Goal: Communication & Community: Answer question/provide support

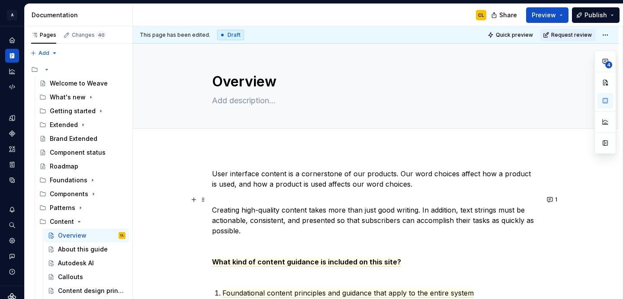
scroll to position [203, 0]
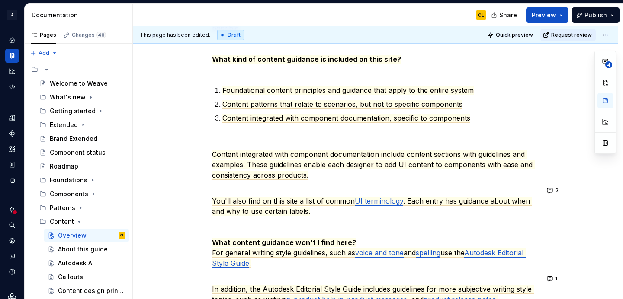
type textarea "*"
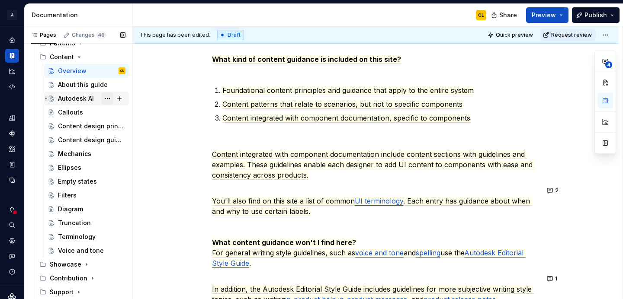
scroll to position [169, 0]
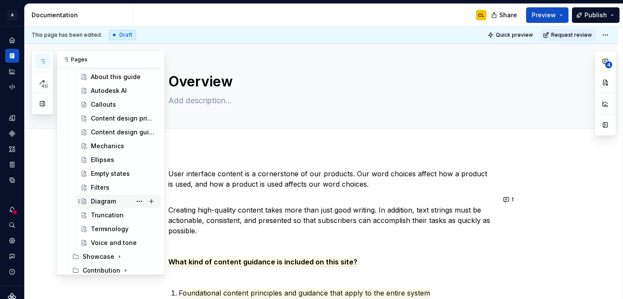
scroll to position [164, 0]
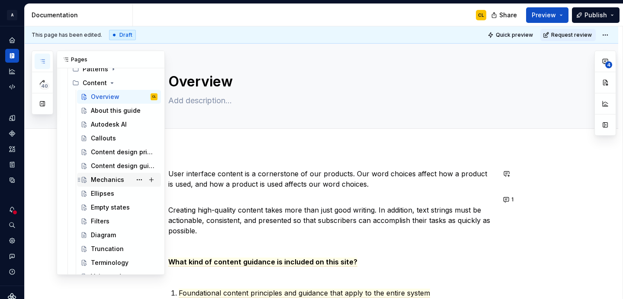
click at [107, 182] on div "Mechanics" at bounding box center [107, 180] width 33 height 9
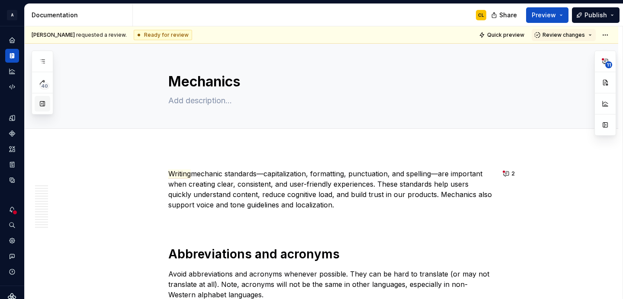
click at [41, 102] on button "button" at bounding box center [43, 104] width 16 height 16
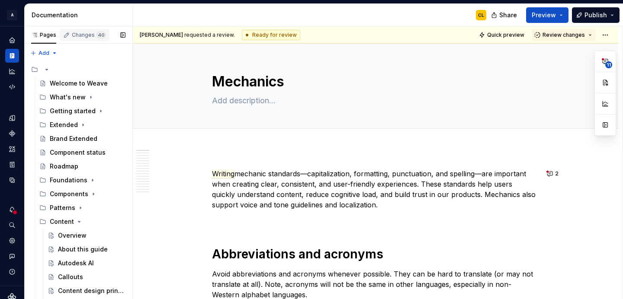
click at [80, 35] on div "Changes 40" at bounding box center [89, 35] width 34 height 7
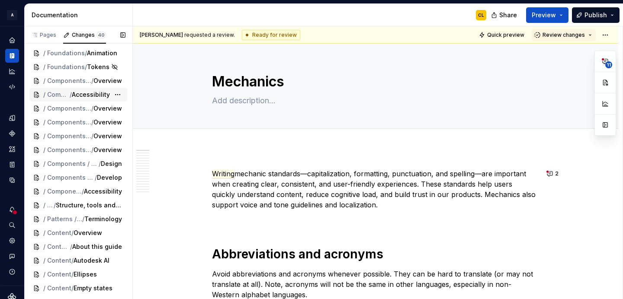
scroll to position [381, 0]
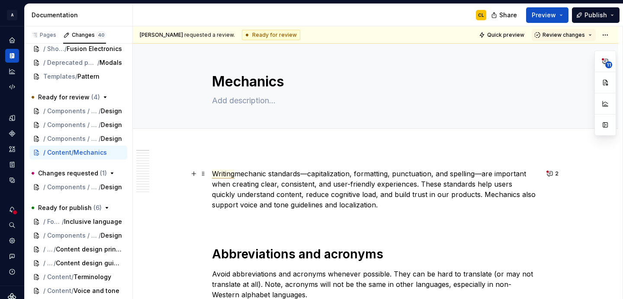
click at [226, 172] on span "Writing" at bounding box center [223, 174] width 22 height 9
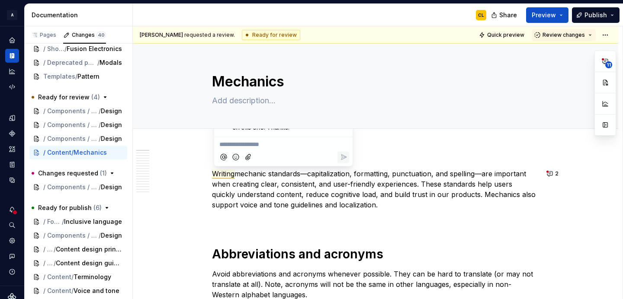
click at [315, 141] on p "**********" at bounding box center [283, 144] width 128 height 9
click at [304, 221] on p at bounding box center [375, 220] width 327 height 10
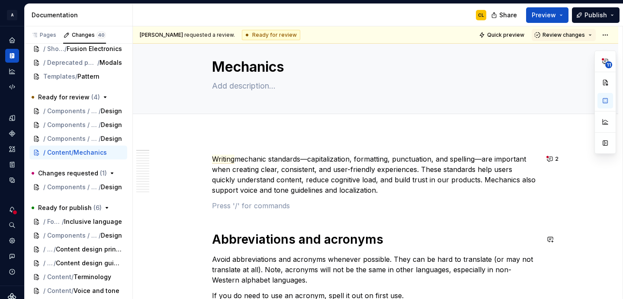
scroll to position [8, 0]
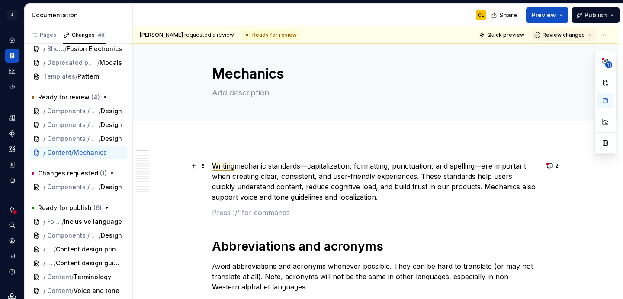
click at [229, 169] on span "Writing" at bounding box center [223, 166] width 22 height 9
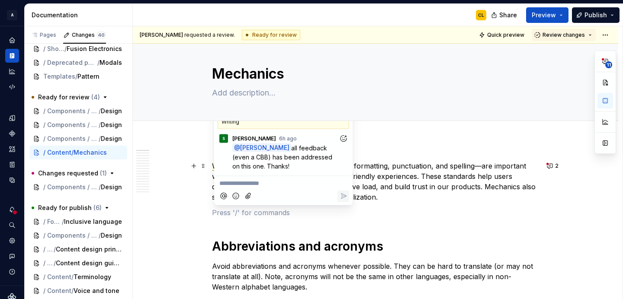
click at [371, 167] on p "Writing mechanic standards—capitalization, formatting, punctuation, and spellin…" at bounding box center [375, 182] width 327 height 42
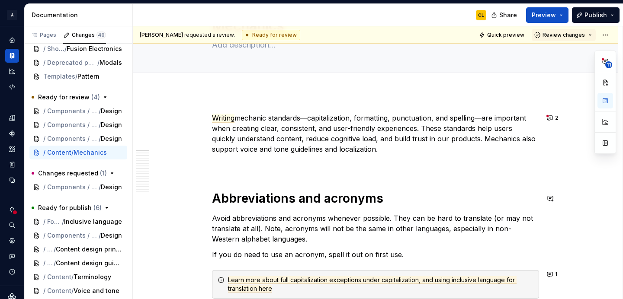
scroll to position [65, 0]
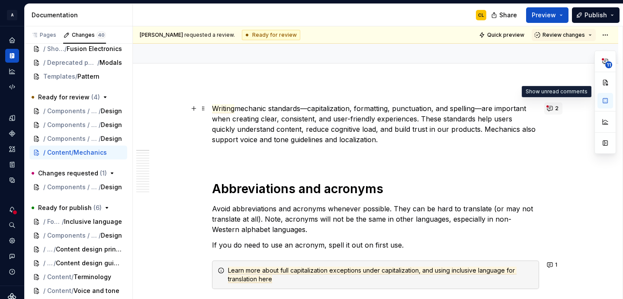
click at [552, 109] on button "2" at bounding box center [553, 109] width 18 height 12
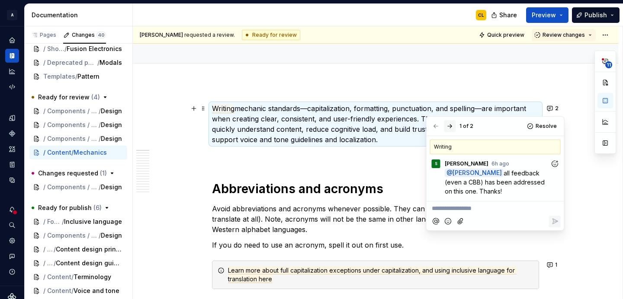
click at [450, 128] on button "button" at bounding box center [450, 126] width 12 height 12
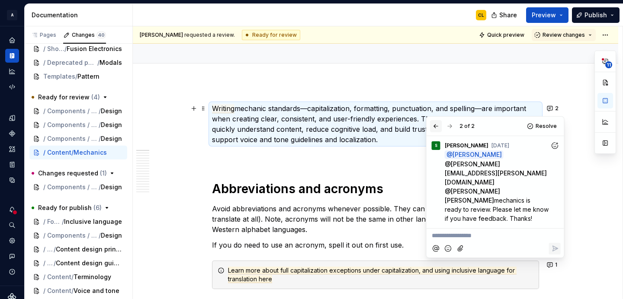
click at [434, 124] on button "button" at bounding box center [436, 126] width 12 height 12
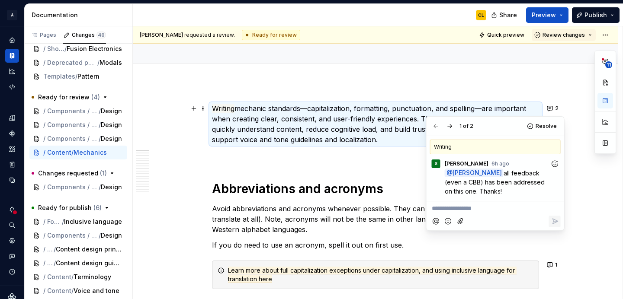
click at [386, 142] on p "Writing mechanic standards—capitalization, formatting, punctuation, and spellin…" at bounding box center [375, 124] width 327 height 42
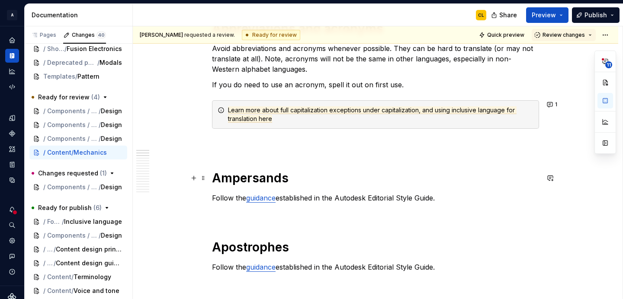
scroll to position [228, 0]
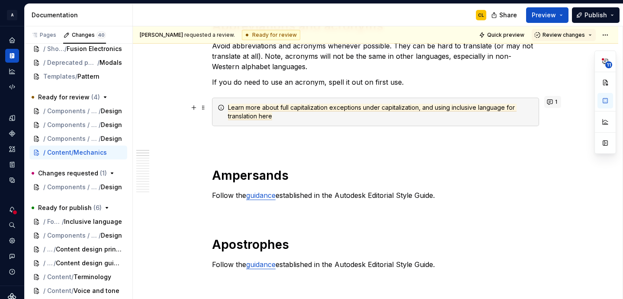
click at [555, 106] on button "1" at bounding box center [552, 102] width 17 height 12
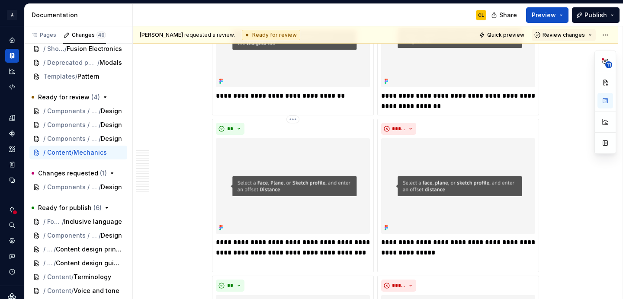
scroll to position [962, 0]
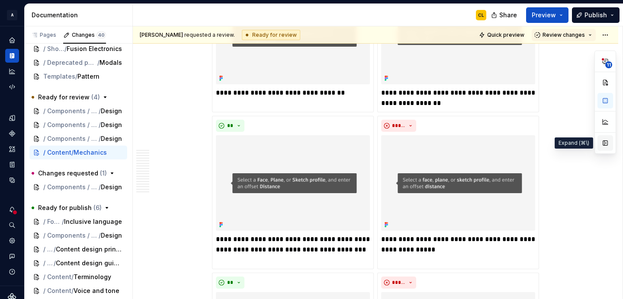
click at [602, 146] on button "button" at bounding box center [605, 143] width 16 height 16
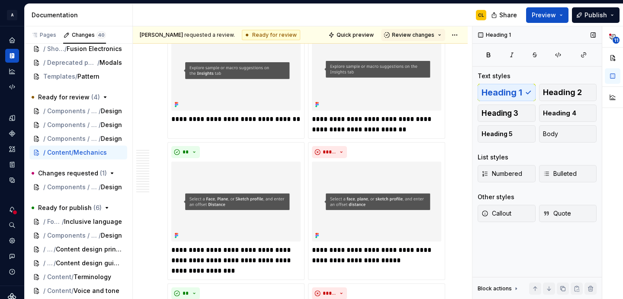
scroll to position [993, 0]
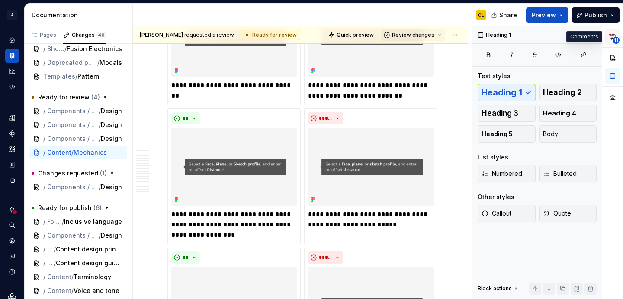
click at [615, 35] on icon "button" at bounding box center [612, 36] width 7 height 7
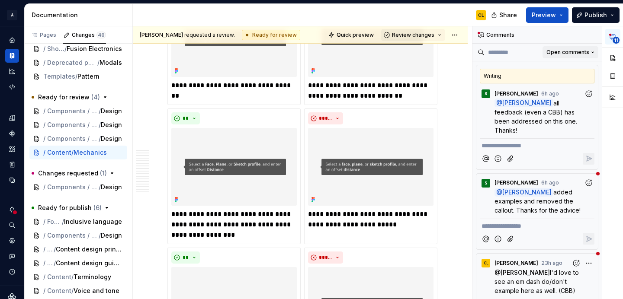
click at [565, 54] on span "Open comments" at bounding box center [567, 52] width 43 height 7
click at [549, 83] on div "Resolved" at bounding box center [564, 83] width 56 height 9
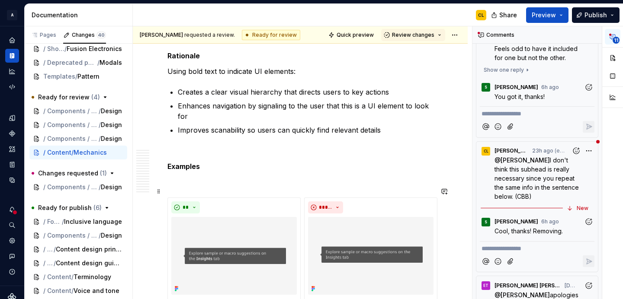
scroll to position [783, 0]
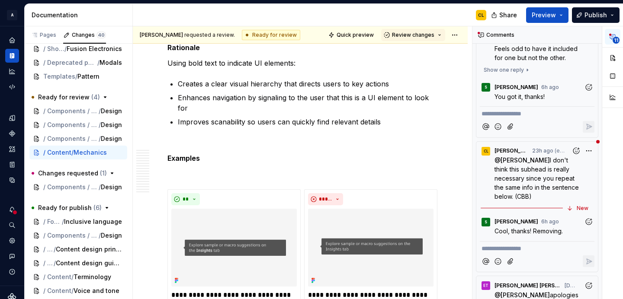
click at [542, 93] on span "You got it, thanks!" at bounding box center [519, 96] width 50 height 7
click at [542, 71] on div "Show one reply" at bounding box center [537, 70] width 115 height 12
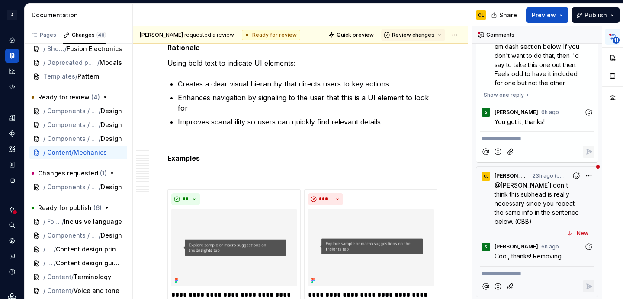
scroll to position [0, 0]
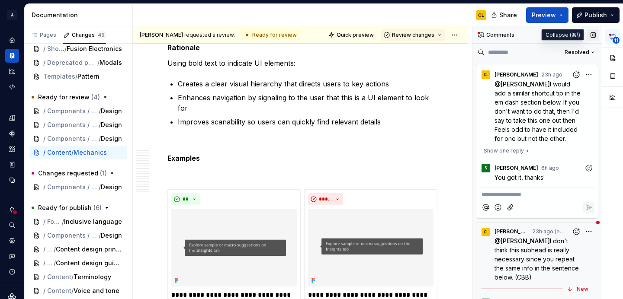
click at [594, 35] on button "button" at bounding box center [593, 35] width 12 height 12
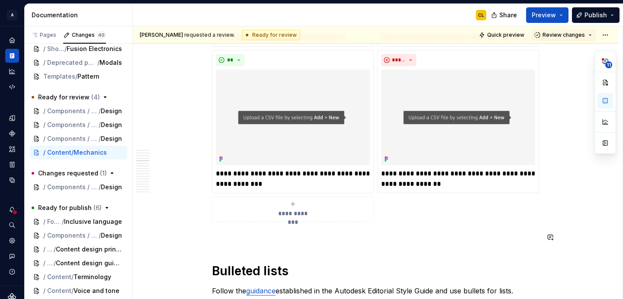
scroll to position [1480, 0]
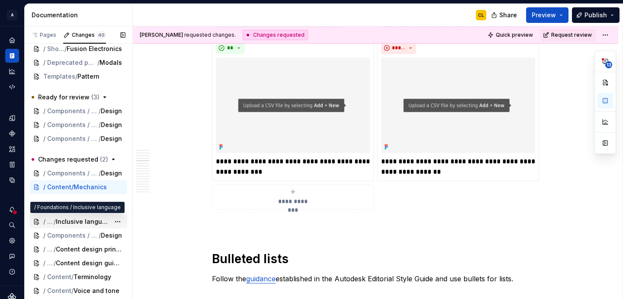
click at [96, 222] on span "Inclusive language" at bounding box center [83, 222] width 54 height 9
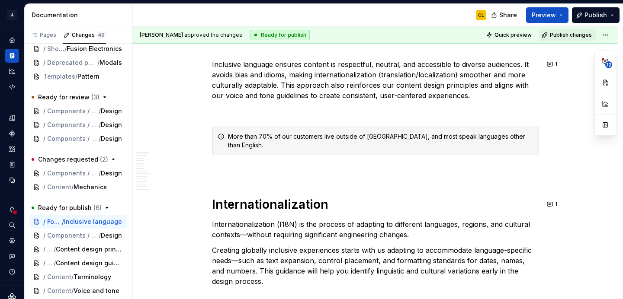
scroll to position [66, 0]
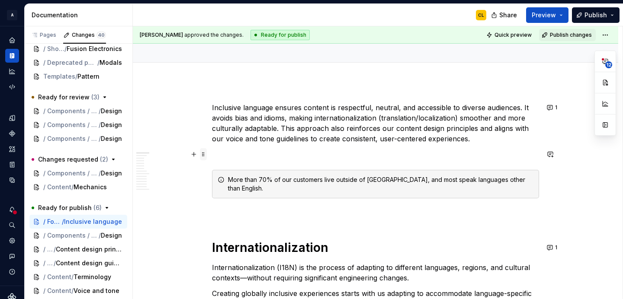
click at [205, 154] on span at bounding box center [203, 154] width 7 height 12
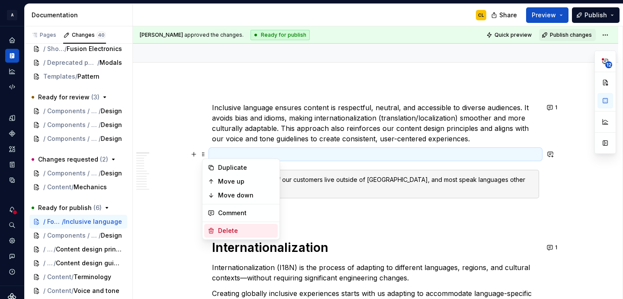
click at [225, 233] on div "Delete" at bounding box center [246, 231] width 56 height 9
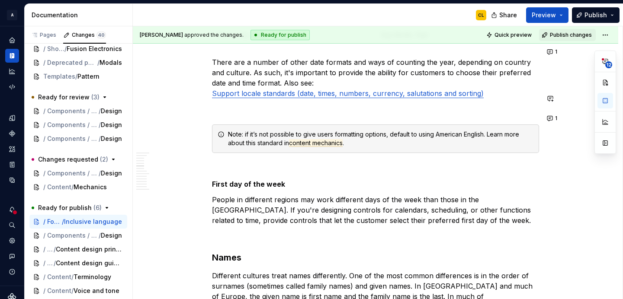
scroll to position [854, 0]
click at [206, 100] on span at bounding box center [203, 99] width 7 height 12
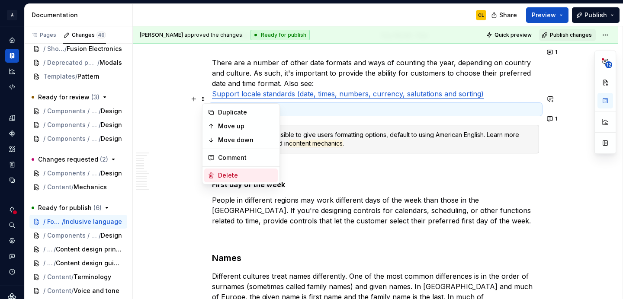
click at [219, 175] on div "Delete" at bounding box center [246, 175] width 56 height 9
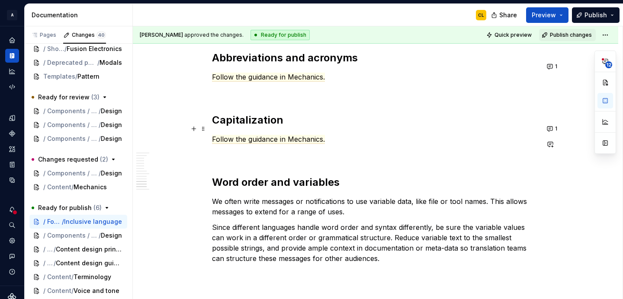
scroll to position [1974, 0]
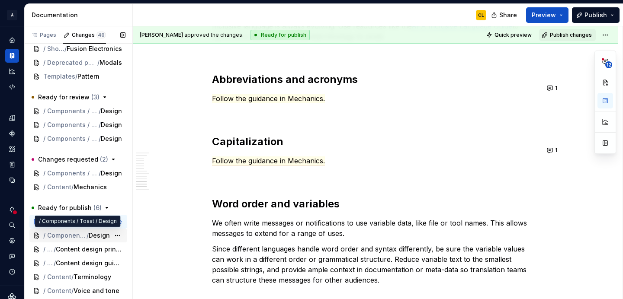
click at [87, 238] on span "/" at bounding box center [88, 235] width 2 height 9
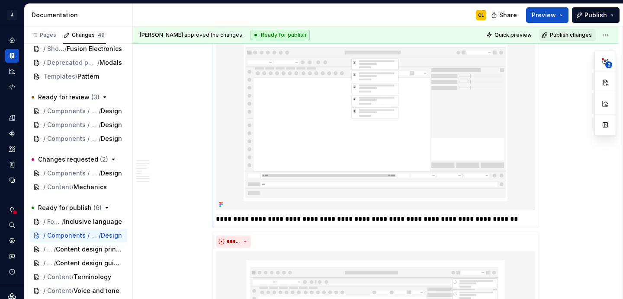
scroll to position [1764, 0]
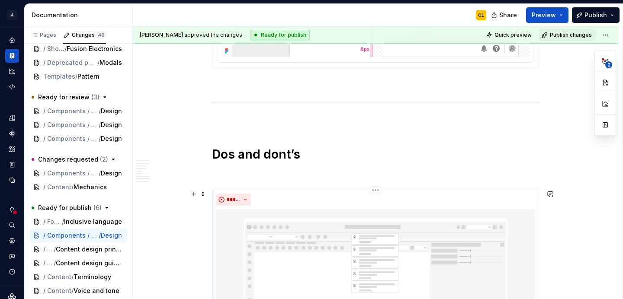
click at [215, 199] on div "**********" at bounding box center [375, 296] width 327 height 213
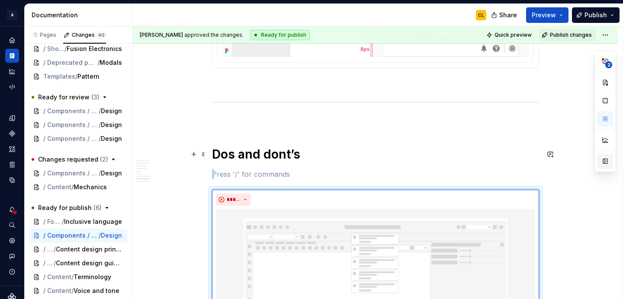
click at [602, 157] on button "button" at bounding box center [605, 162] width 16 height 16
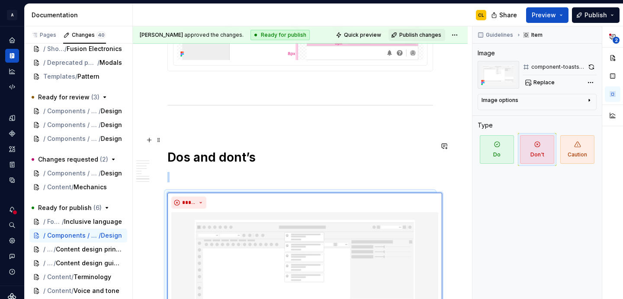
scroll to position [1792, 0]
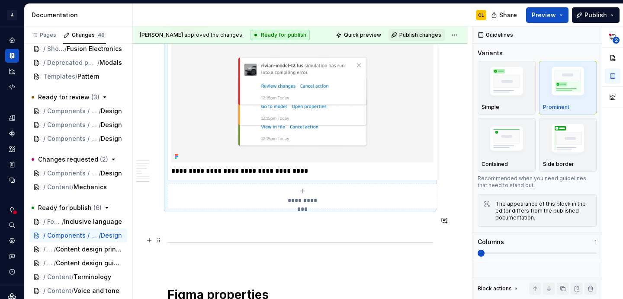
scroll to position [2417, 0]
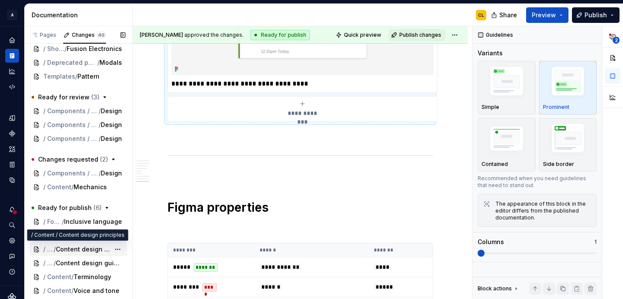
click at [81, 250] on span "Content design principles" at bounding box center [83, 249] width 54 height 9
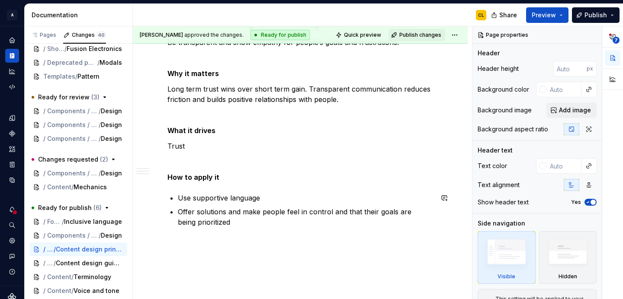
scroll to position [872, 0]
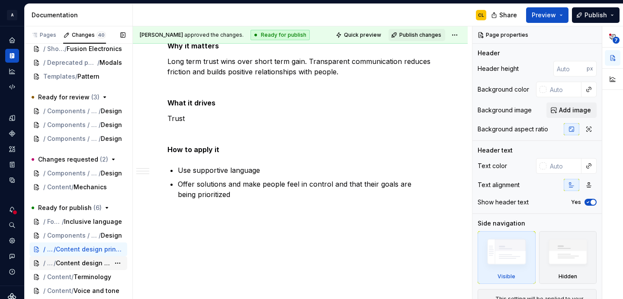
click at [83, 263] on span "Content design guidelines" at bounding box center [83, 263] width 54 height 9
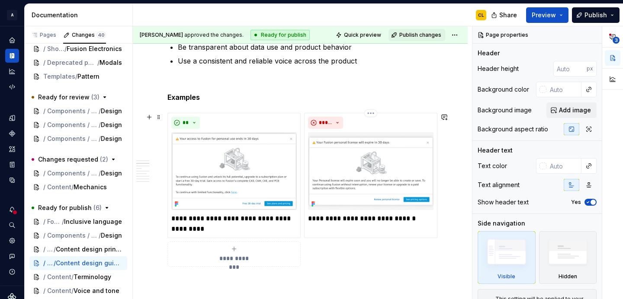
scroll to position [275, 0]
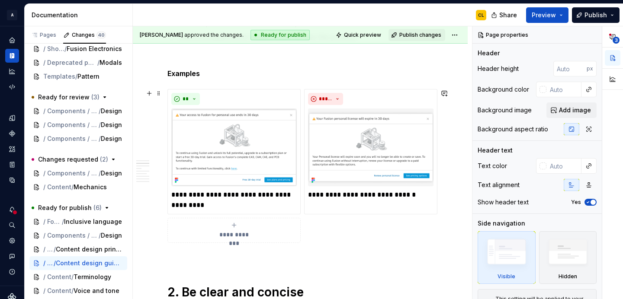
click at [167, 97] on div "**********" at bounding box center [300, 166] width 266 height 154
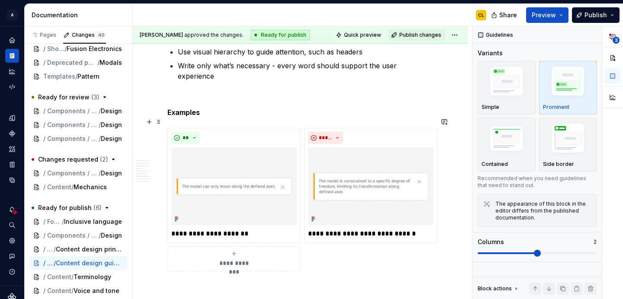
scroll to position [596, 0]
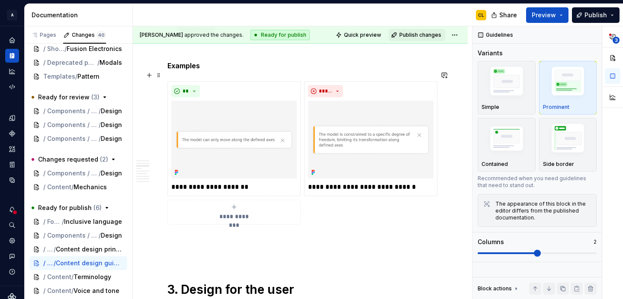
click at [167, 83] on div "**********" at bounding box center [300, 153] width 266 height 144
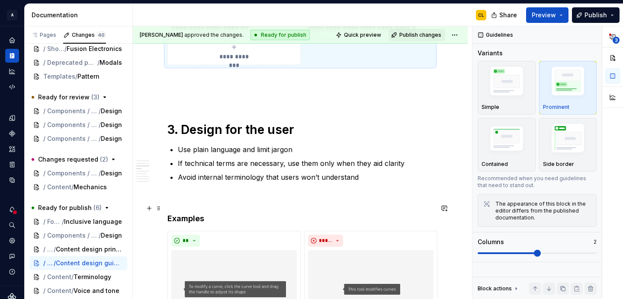
scroll to position [831, 0]
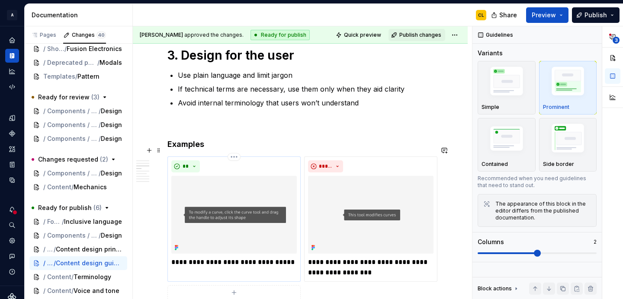
click at [168, 171] on div "**********" at bounding box center [233, 219] width 133 height 125
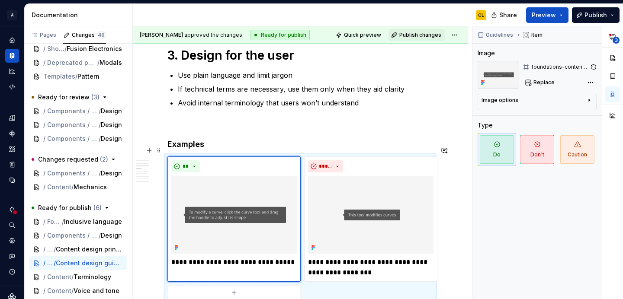
click at [199, 119] on p at bounding box center [300, 124] width 266 height 10
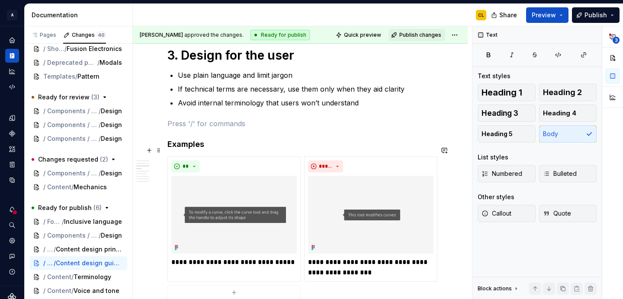
click at [167, 157] on div "**********" at bounding box center [300, 234] width 266 height 154
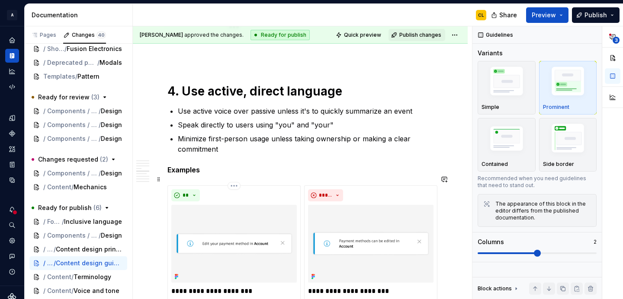
scroll to position [1118, 0]
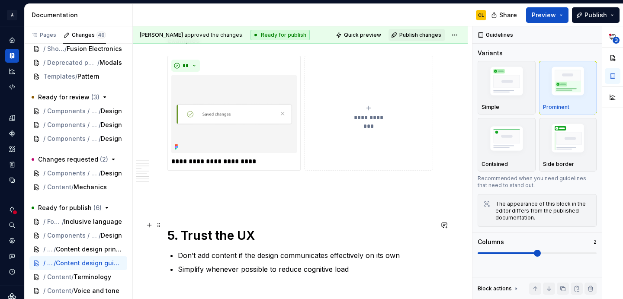
scroll to position [1651, 0]
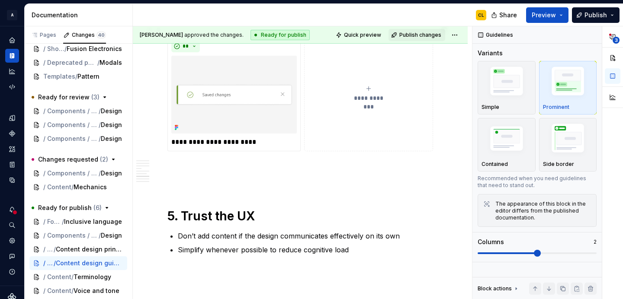
click at [167, 93] on div "**********" at bounding box center [300, 93] width 266 height 115
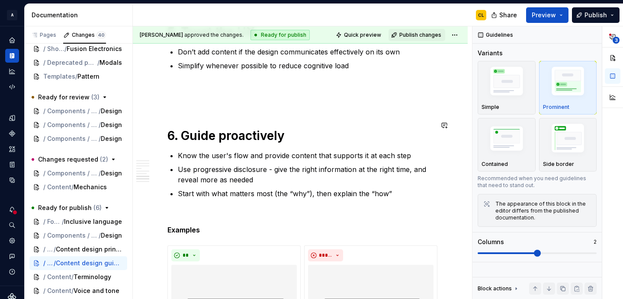
scroll to position [1920, 0]
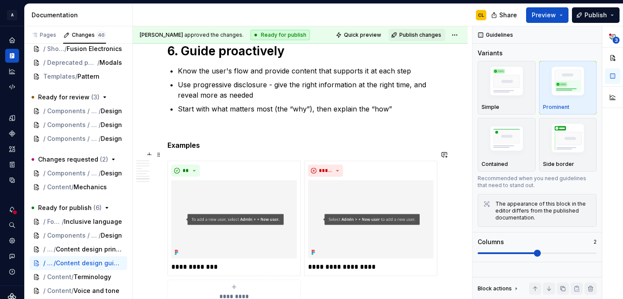
click at [167, 161] on div "**********" at bounding box center [300, 233] width 266 height 144
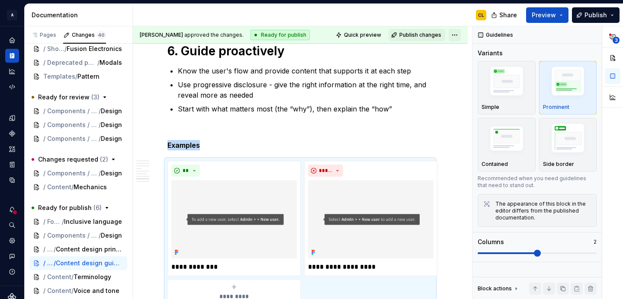
click at [457, 36] on html "A Weave CL Design system data Documentation CL Share Preview Publish Pages Chan…" at bounding box center [311, 149] width 623 height 299
click at [429, 98] on html "A Weave CL Design system data Documentation CL Share Preview Publish Pages Chan…" at bounding box center [311, 149] width 623 height 299
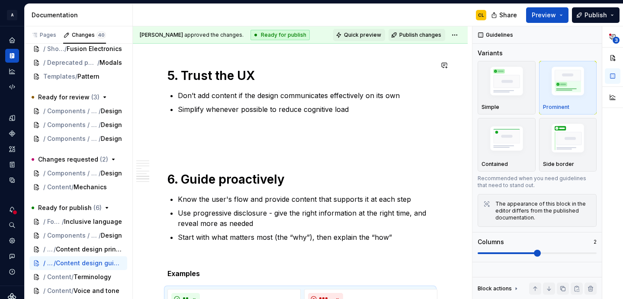
click at [374, 33] on span "Quick preview" at bounding box center [362, 35] width 37 height 7
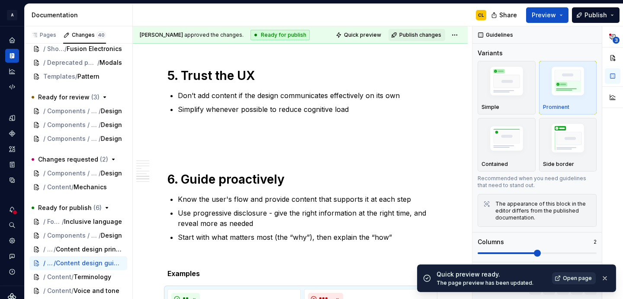
click at [565, 279] on span "Open page" at bounding box center [577, 278] width 29 height 7
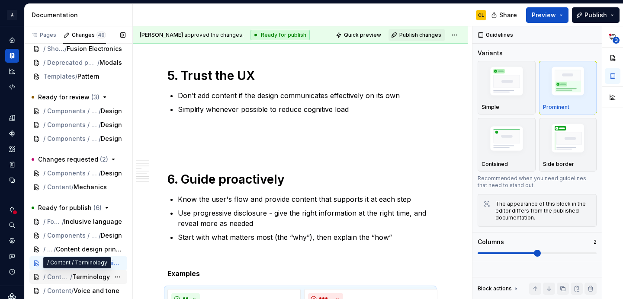
click at [78, 276] on span "Terminology" at bounding box center [91, 277] width 38 height 9
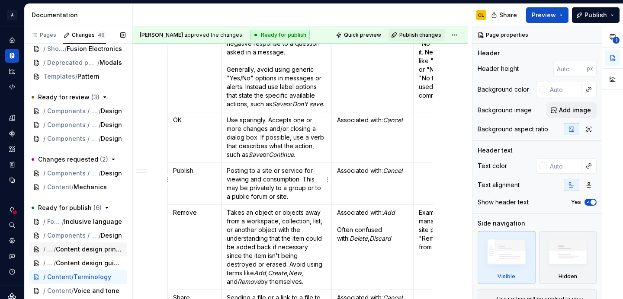
scroll to position [1394, 0]
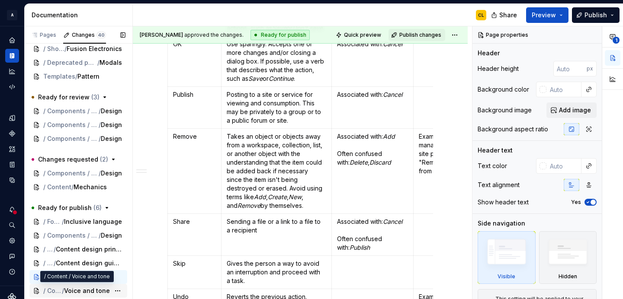
click at [71, 290] on span "Voice and tone" at bounding box center [87, 291] width 46 height 9
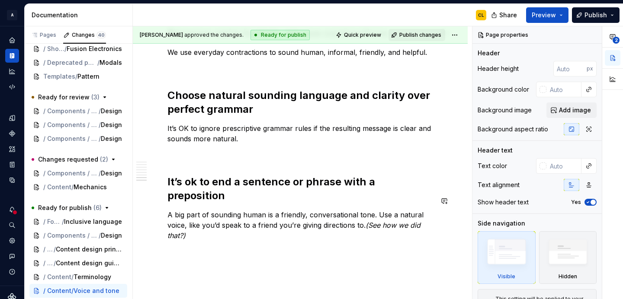
scroll to position [824, 0]
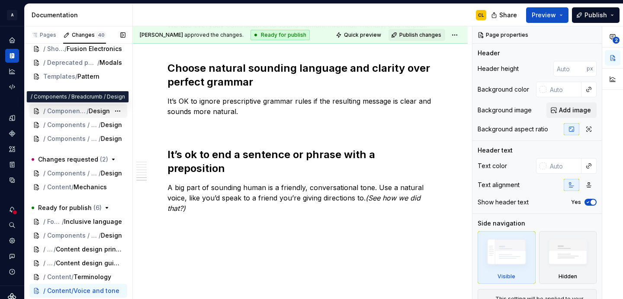
click at [72, 115] on span "/ Components / Breadcrumb" at bounding box center [64, 111] width 43 height 9
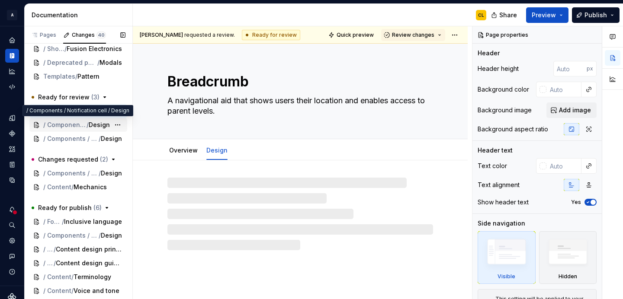
click at [79, 127] on span "/ Components / Notification cell" at bounding box center [64, 125] width 43 height 9
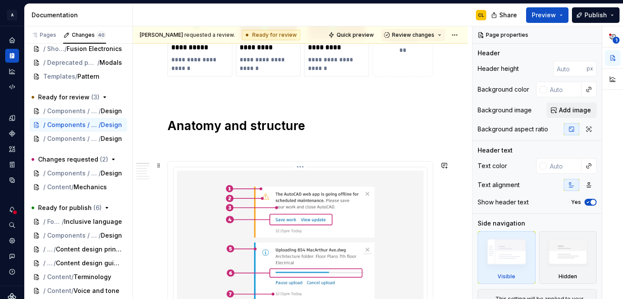
scroll to position [322, 0]
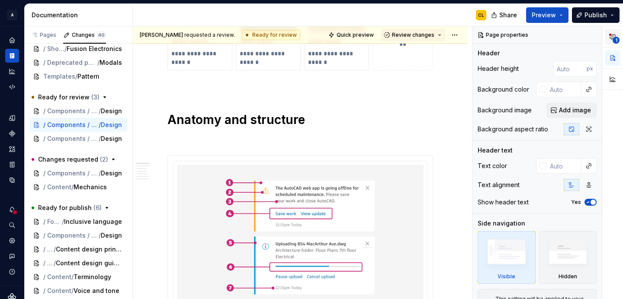
click at [613, 35] on icon "button" at bounding box center [612, 37] width 5 height 5
type textarea "*"
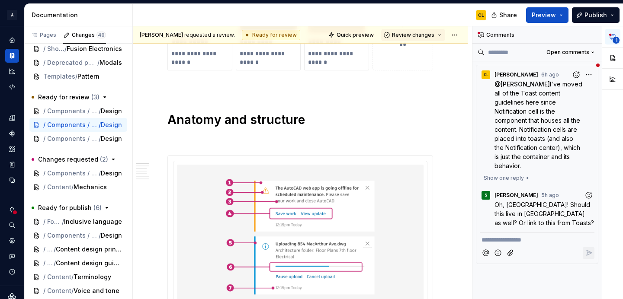
click at [510, 236] on p "**********" at bounding box center [536, 240] width 111 height 9
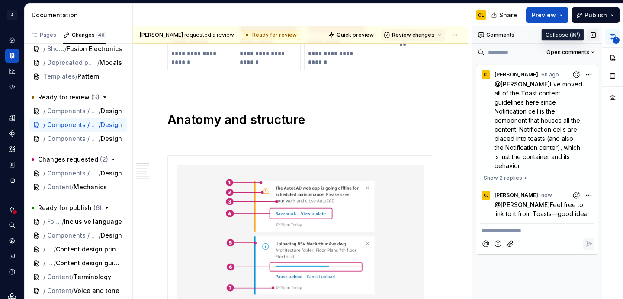
click at [594, 33] on button "button" at bounding box center [593, 35] width 12 height 12
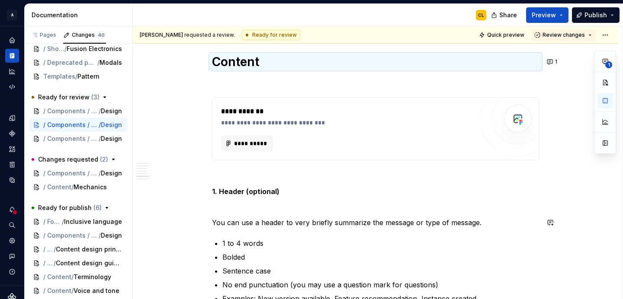
scroll to position [2385, 0]
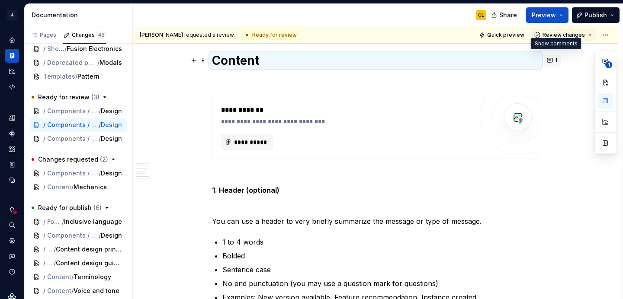
click at [555, 64] on button "1" at bounding box center [552, 61] width 17 height 12
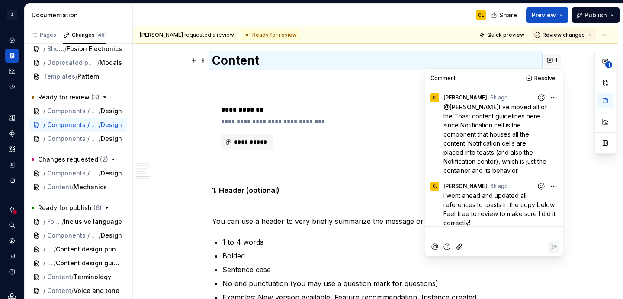
scroll to position [75, 0]
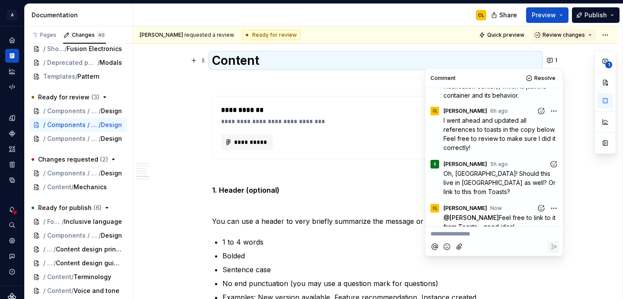
click at [573, 113] on div "**********" at bounding box center [375, 123] width 485 height 4694
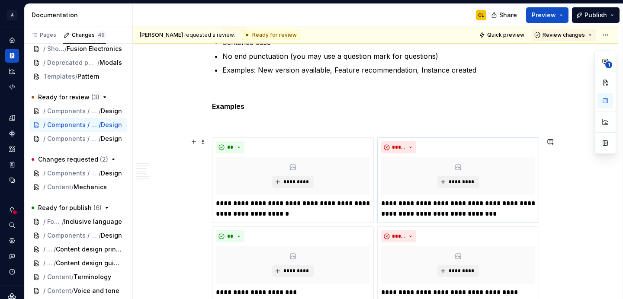
scroll to position [2613, 0]
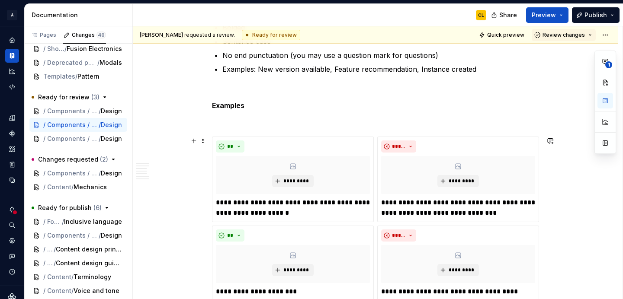
click at [212, 141] on div "**********" at bounding box center [375, 233] width 327 height 193
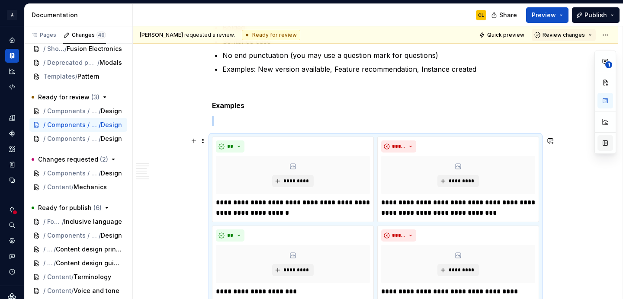
click at [605, 144] on button "button" at bounding box center [605, 143] width 16 height 16
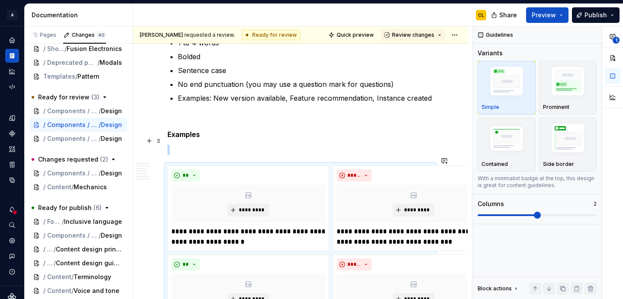
scroll to position [2629, 0]
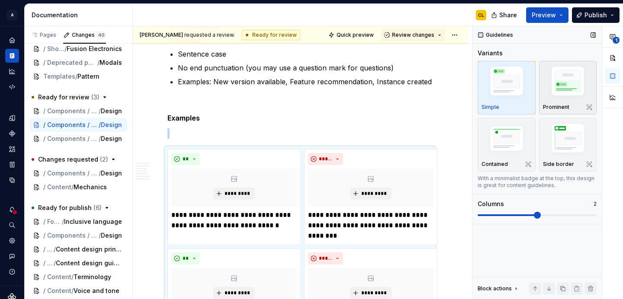
click at [570, 106] on div "Prominent" at bounding box center [568, 107] width 50 height 7
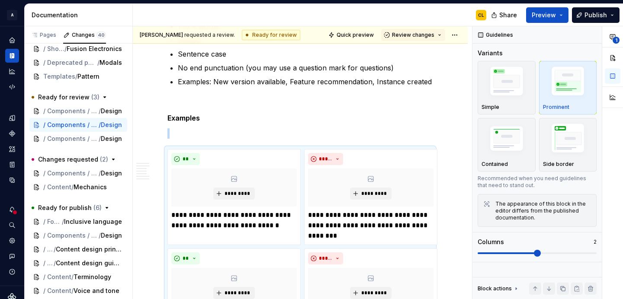
scroll to position [2680, 0]
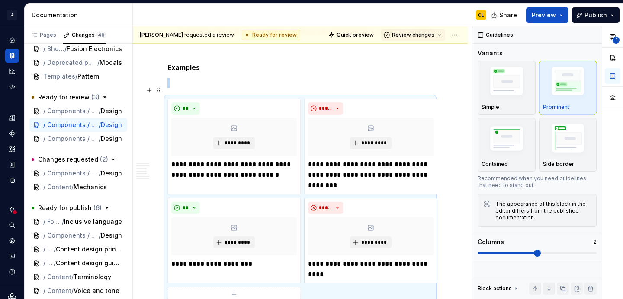
type textarea "*"
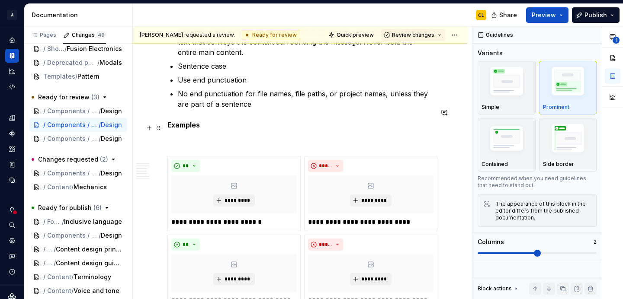
scroll to position [3146, 0]
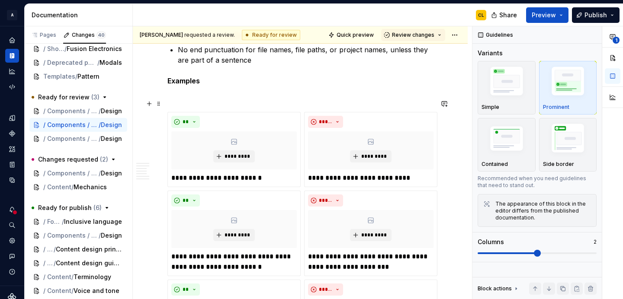
click at [167, 112] on div "**********" at bounding box center [300, 253] width 266 height 282
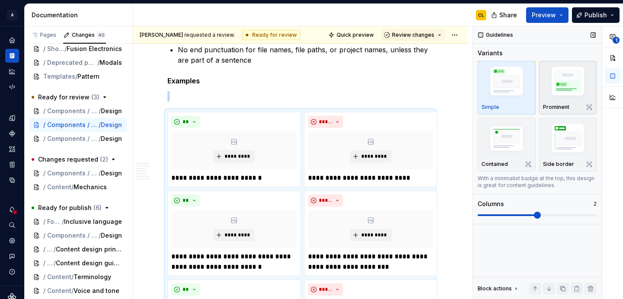
click at [573, 80] on img "button" at bounding box center [568, 83] width 50 height 38
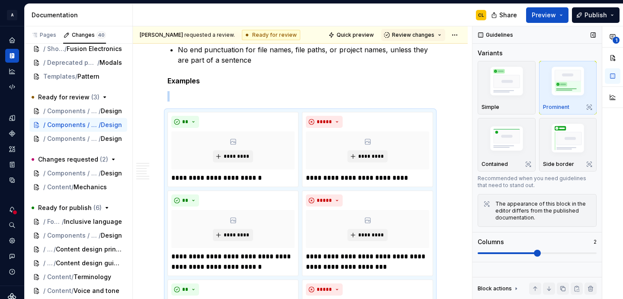
scroll to position [3219, 0]
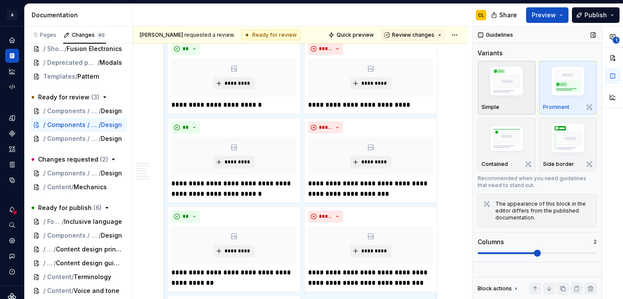
click at [508, 97] on img "button" at bounding box center [506, 83] width 50 height 38
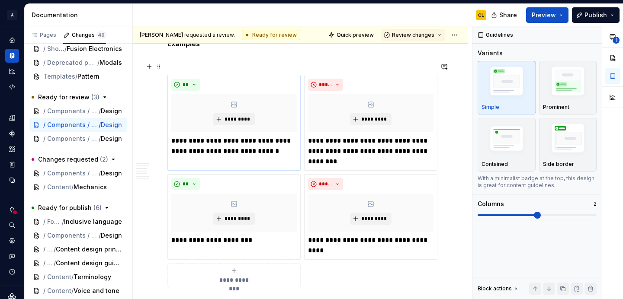
scroll to position [2675, 0]
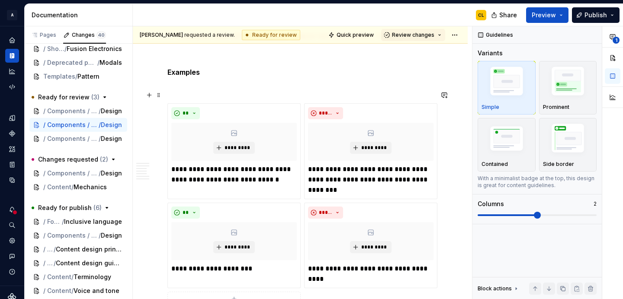
click at [167, 103] on div "**********" at bounding box center [300, 210] width 266 height 214
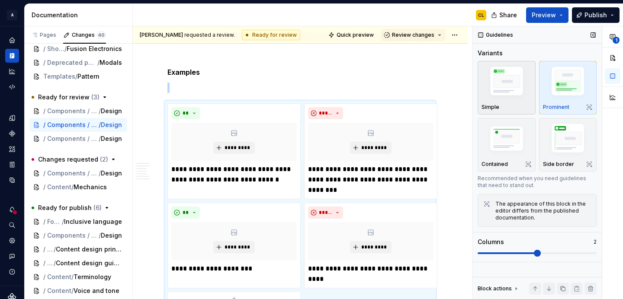
click at [512, 90] on img "button" at bounding box center [506, 83] width 50 height 38
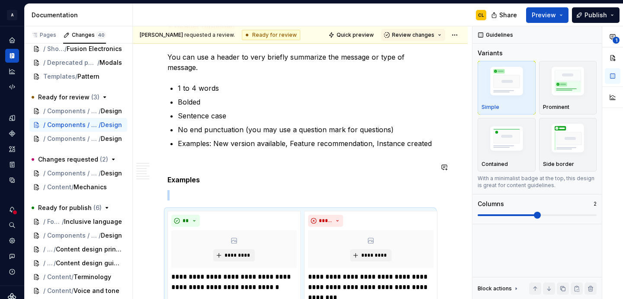
scroll to position [2565, 0]
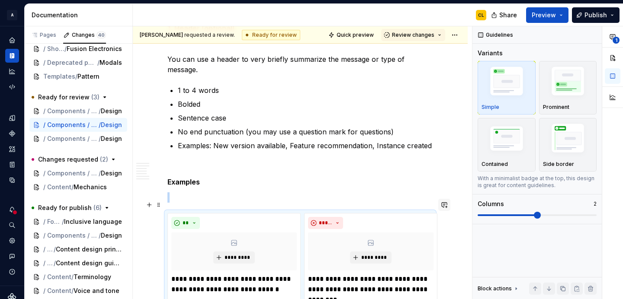
click at [450, 206] on button "button" at bounding box center [444, 205] width 12 height 12
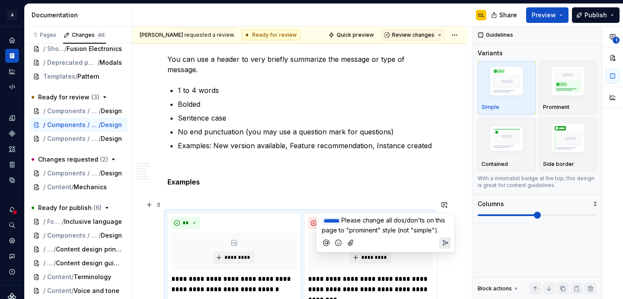
click at [446, 249] on button "Send" at bounding box center [445, 244] width 12 height 12
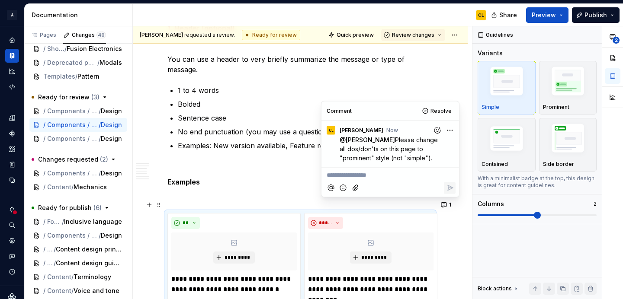
click at [465, 148] on div "**********" at bounding box center [300, 3] width 335 height 4815
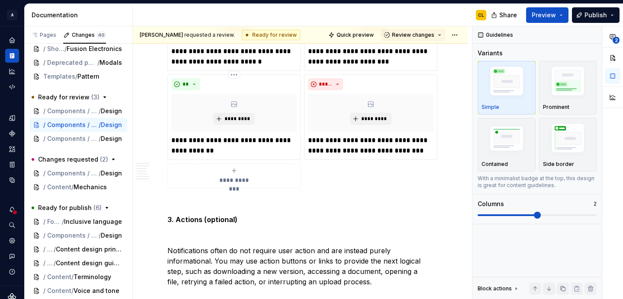
scroll to position [3194, 0]
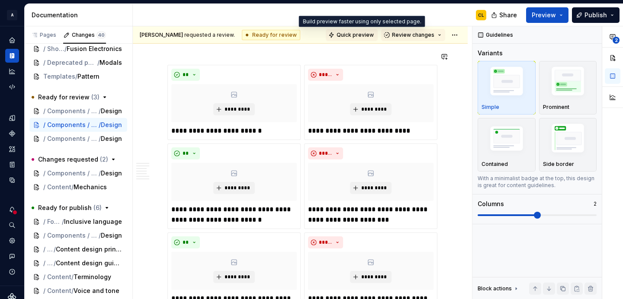
click at [358, 35] on span "Quick preview" at bounding box center [355, 35] width 37 height 7
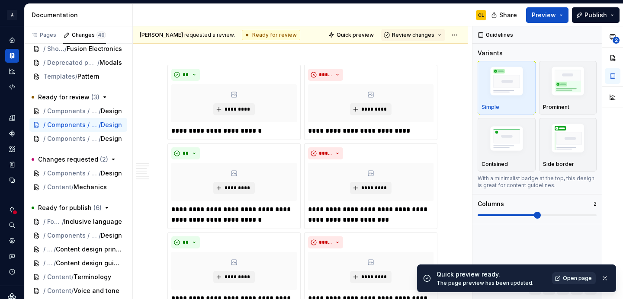
click at [574, 278] on span "Open page" at bounding box center [577, 278] width 29 height 7
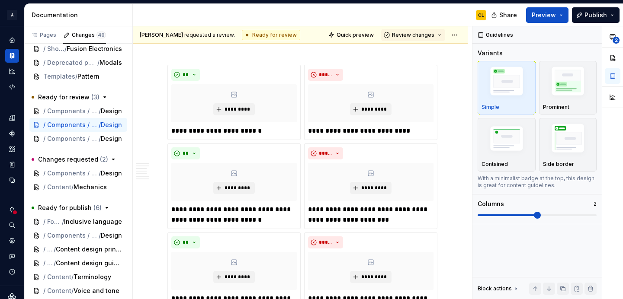
type textarea "*"
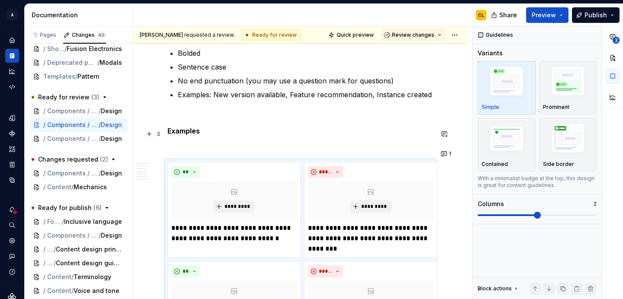
scroll to position [2619, 0]
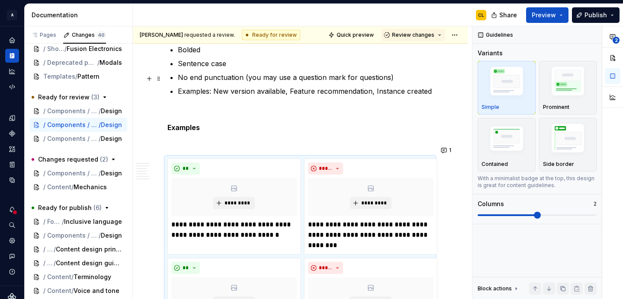
click at [187, 86] on p "Examples: New version available, Feature recommendation, Instance created" at bounding box center [305, 91] width 255 height 10
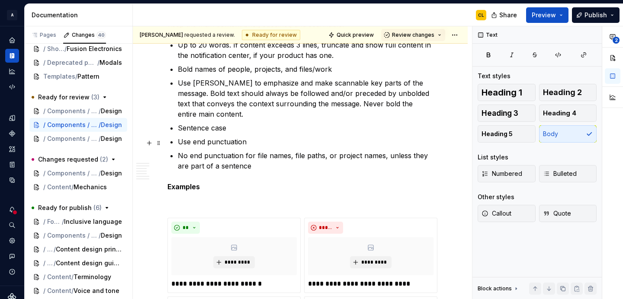
scroll to position [3051, 0]
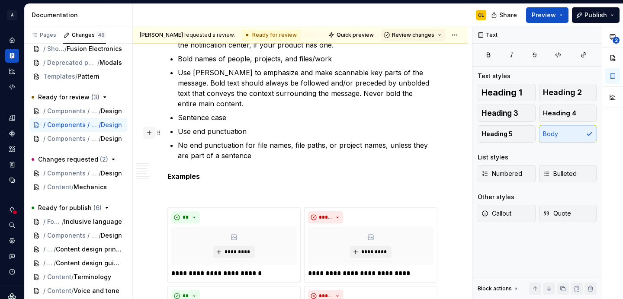
click at [150, 133] on button "button" at bounding box center [149, 133] width 12 height 12
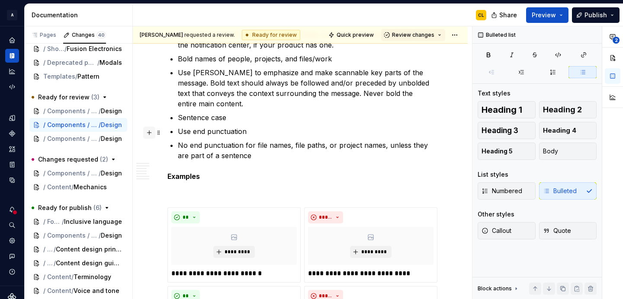
click at [150, 133] on button "button" at bounding box center [149, 133] width 12 height 12
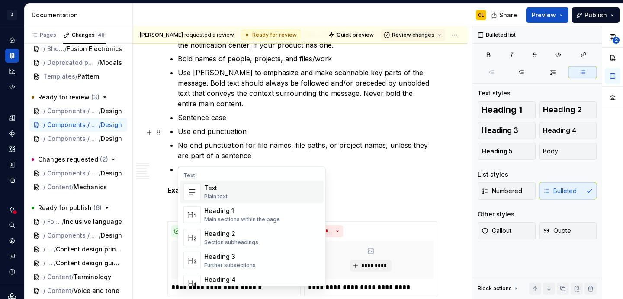
click at [203, 193] on span "Text Plain text" at bounding box center [252, 192] width 144 height 22
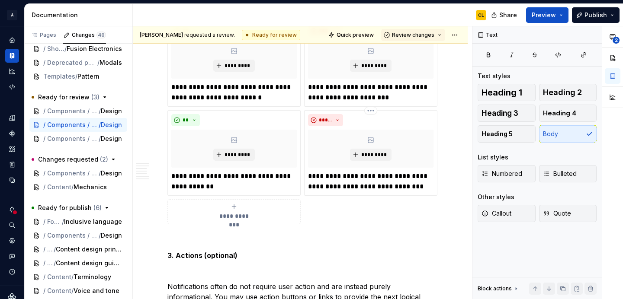
scroll to position [3351, 0]
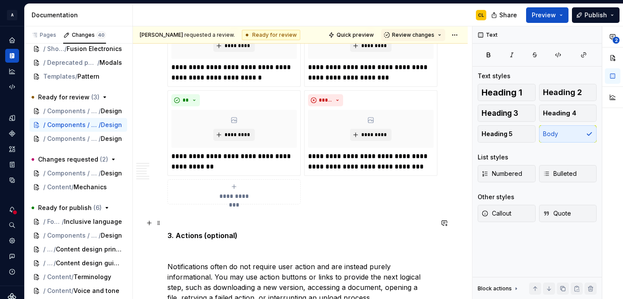
click at [176, 231] on strong "3. Actions (optional)" at bounding box center [202, 235] width 70 height 9
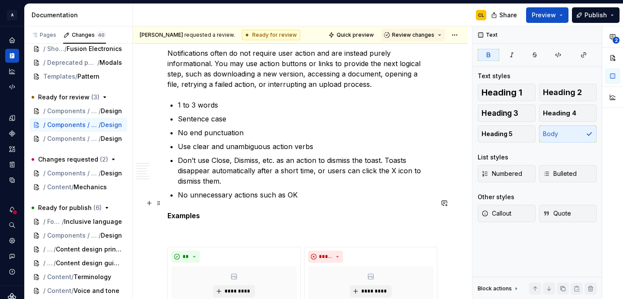
scroll to position [3614, 0]
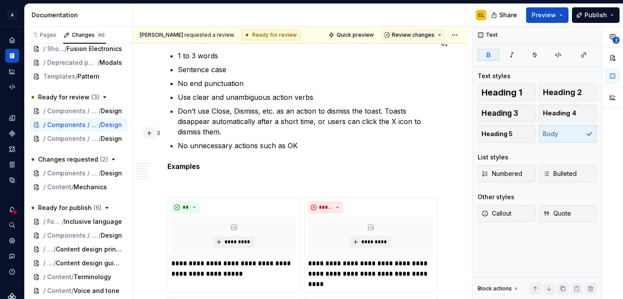
click at [148, 134] on button "button" at bounding box center [149, 133] width 12 height 12
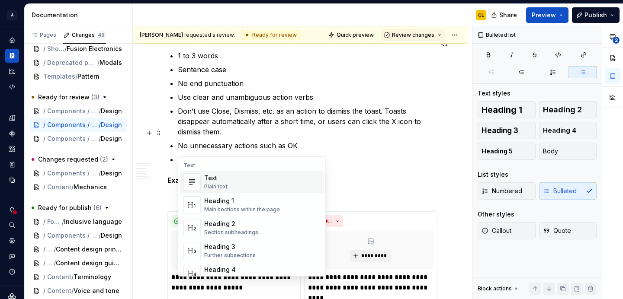
click at [209, 183] on div "Text Plain text" at bounding box center [215, 182] width 23 height 16
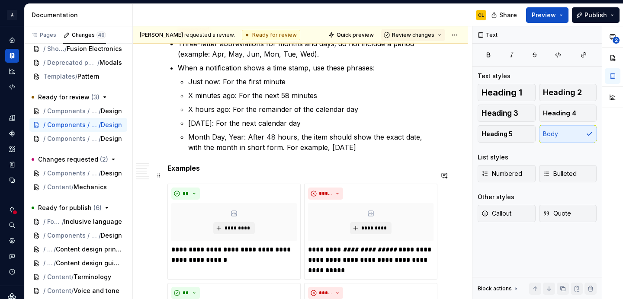
scroll to position [4111, 0]
click at [151, 126] on button "button" at bounding box center [149, 124] width 12 height 12
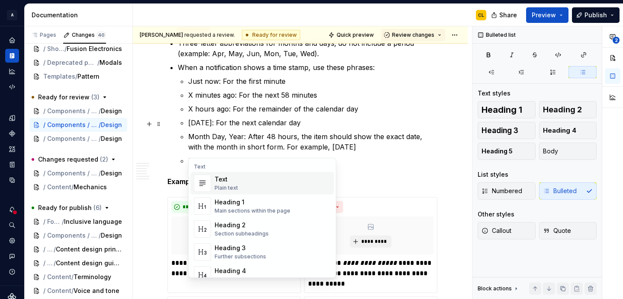
click at [222, 183] on div "Text" at bounding box center [226, 179] width 23 height 9
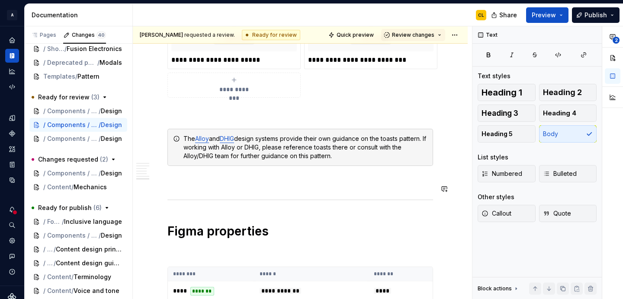
scroll to position [4361, 0]
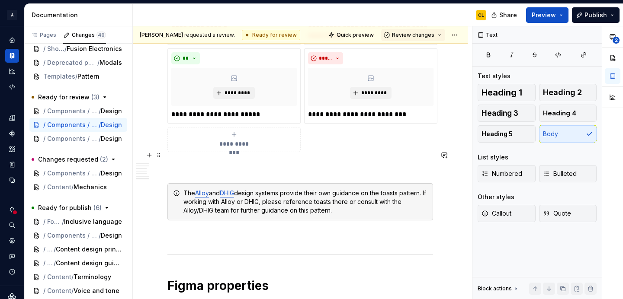
click at [192, 163] on p at bounding box center [300, 168] width 266 height 10
click at [385, 189] on div "The Alloy and DHIG design systems provide their own guidance on the toasts patt…" at bounding box center [305, 202] width 244 height 26
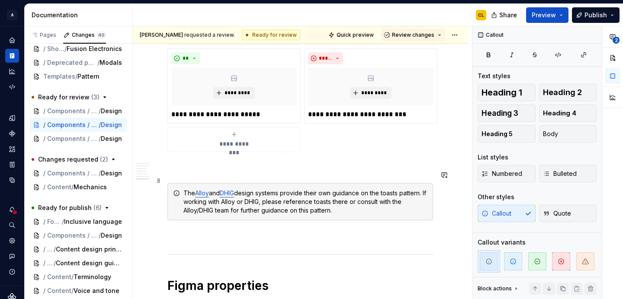
click at [395, 189] on div "The Alloy and DHIG design systems provide their own guidance on the toasts patt…" at bounding box center [305, 202] width 244 height 26
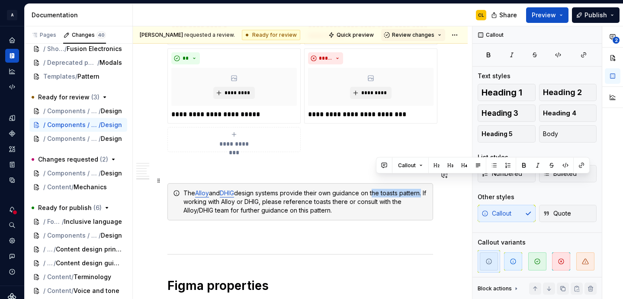
drag, startPoint x: 376, startPoint y: 180, endPoint x: 425, endPoint y: 181, distance: 48.9
click at [425, 189] on div "The Alloy and DHIG design systems provide their own guidance on the toasts patt…" at bounding box center [305, 202] width 244 height 26
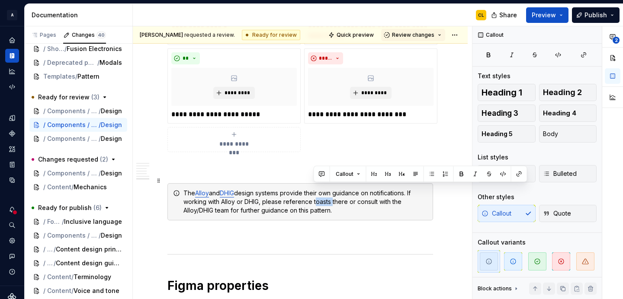
drag, startPoint x: 314, startPoint y: 191, endPoint x: 331, endPoint y: 192, distance: 17.4
click at [331, 192] on div "The Alloy and DHIG design systems provide their own guidance on notifications. …" at bounding box center [305, 202] width 244 height 26
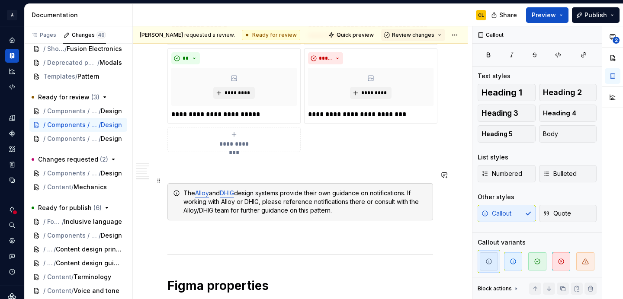
click at [286, 196] on div "The Alloy and DHIG design systems provide their own guidance on notifications. …" at bounding box center [305, 202] width 244 height 26
click at [325, 198] on div "The Alloy and DHIG design systems provide their own guidance on notifications. …" at bounding box center [305, 202] width 244 height 26
click at [348, 231] on p at bounding box center [300, 236] width 266 height 10
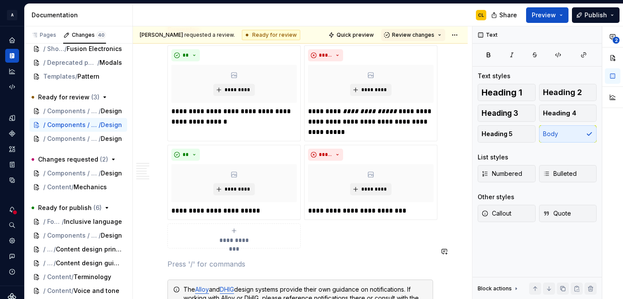
scroll to position [4016, 0]
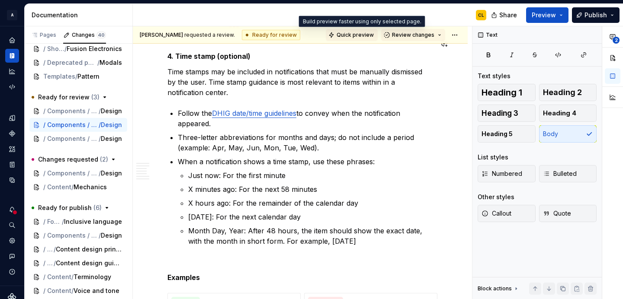
click at [368, 32] on span "Quick preview" at bounding box center [355, 35] width 37 height 7
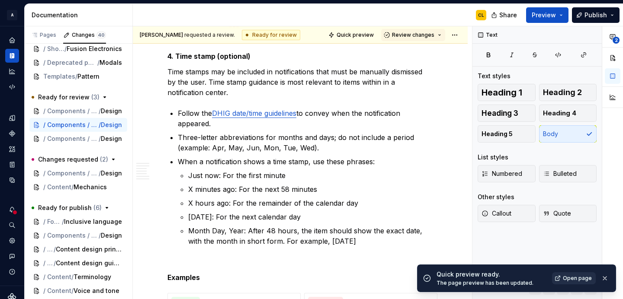
click at [563, 279] on link "Open page" at bounding box center [574, 279] width 44 height 12
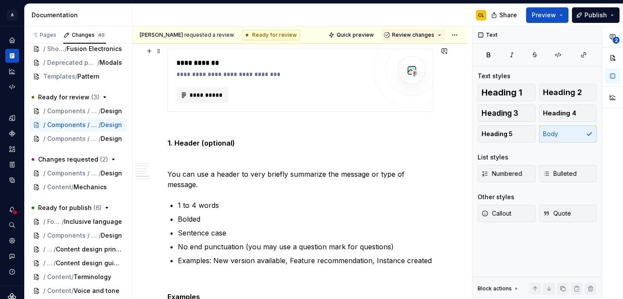
scroll to position [2519, 0]
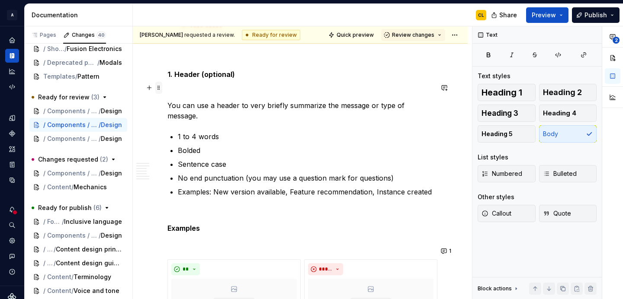
click at [160, 88] on span at bounding box center [158, 88] width 7 height 12
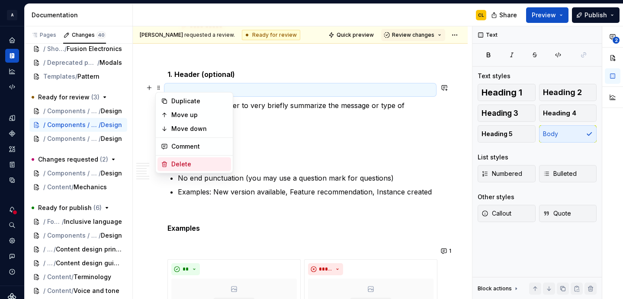
click at [177, 160] on div "Delete" at bounding box center [199, 164] width 56 height 9
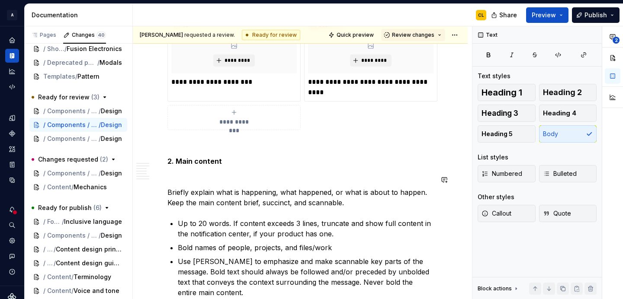
scroll to position [2908, 0]
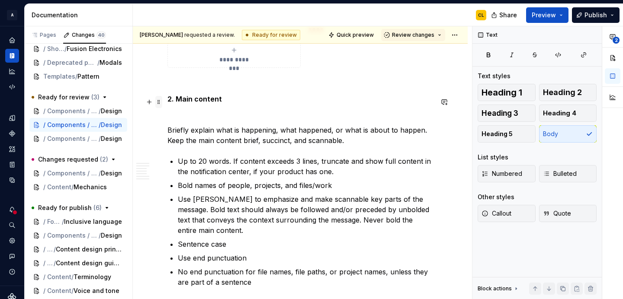
click at [159, 105] on span at bounding box center [158, 102] width 7 height 12
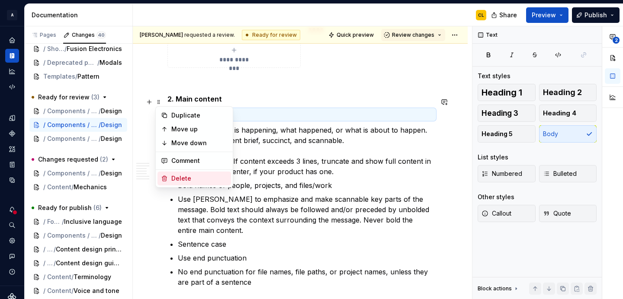
click at [169, 180] on div "Delete" at bounding box center [194, 179] width 74 height 14
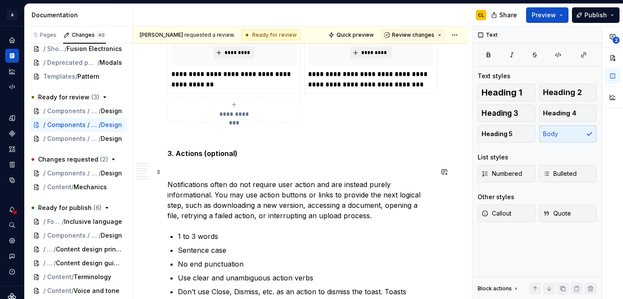
scroll to position [3487, 0]
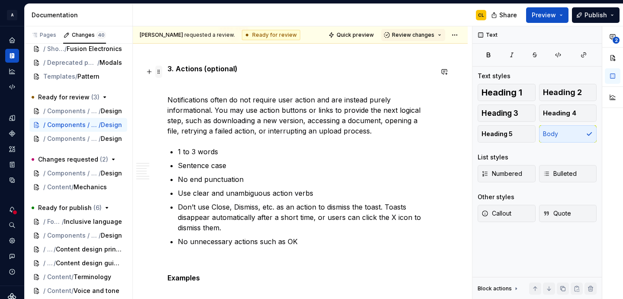
click at [159, 73] on span at bounding box center [158, 72] width 7 height 12
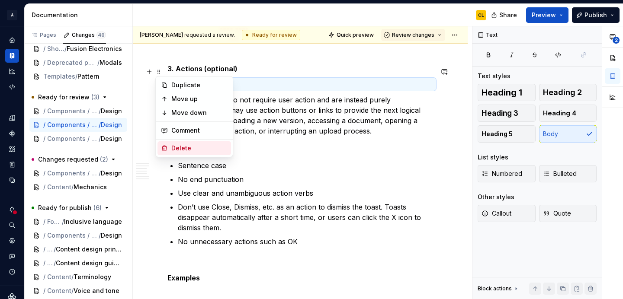
click at [177, 151] on div "Delete" at bounding box center [199, 148] width 56 height 9
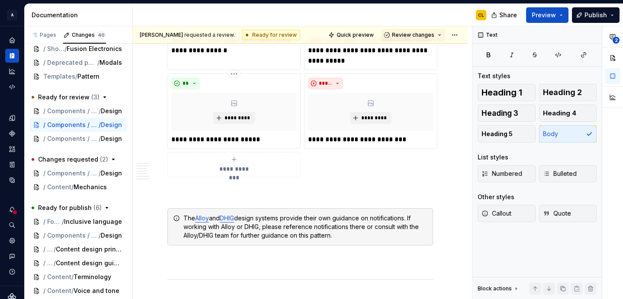
scroll to position [4230, 0]
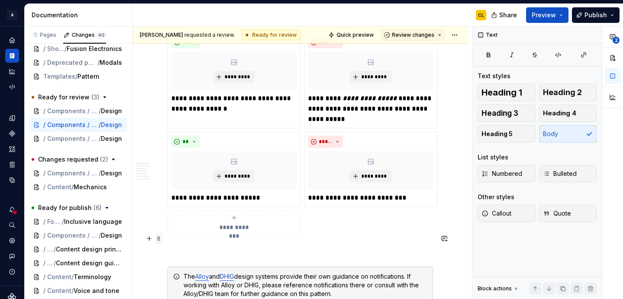
click at [161, 240] on span at bounding box center [158, 239] width 7 height 12
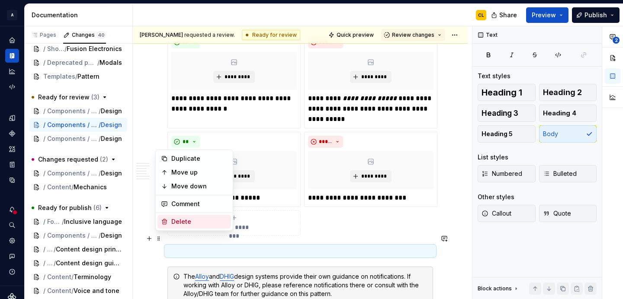
click at [174, 222] on div "Delete" at bounding box center [199, 222] width 56 height 9
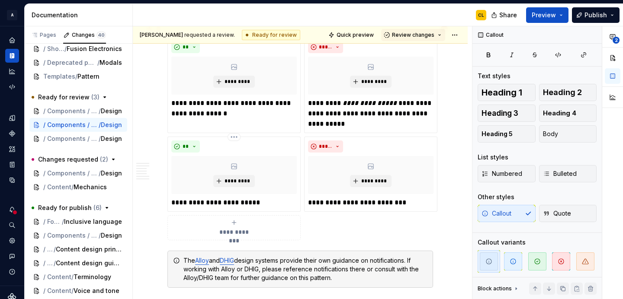
scroll to position [4223, 0]
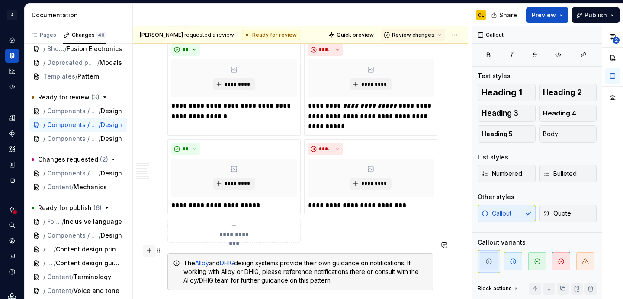
click at [151, 250] on button "button" at bounding box center [149, 251] width 12 height 12
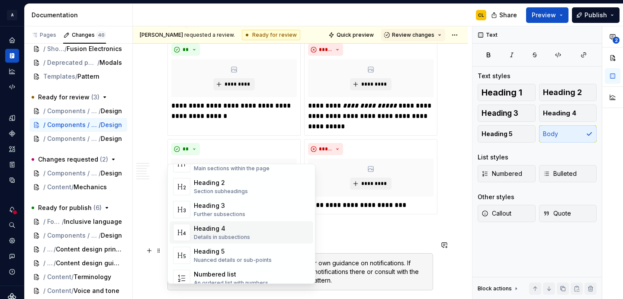
scroll to position [0, 0]
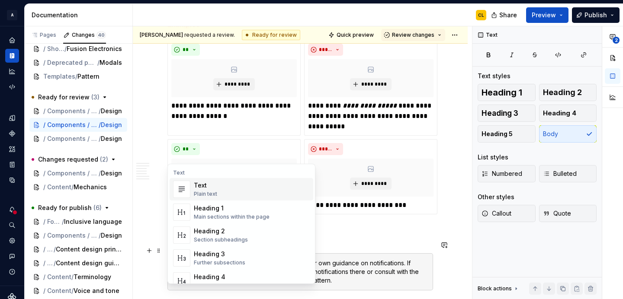
click at [202, 193] on div "Plain text" at bounding box center [205, 194] width 23 height 7
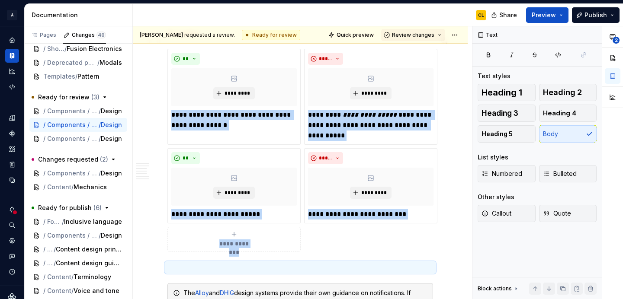
scroll to position [4211, 0]
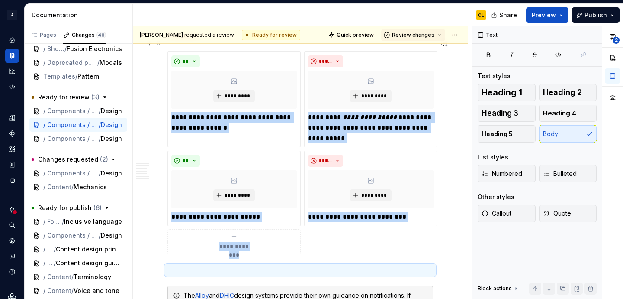
click at [385, 242] on div "**********" at bounding box center [300, 152] width 266 height 203
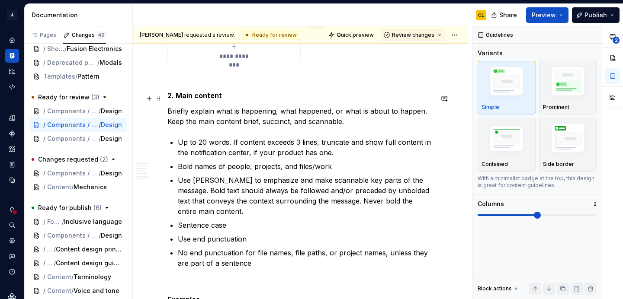
scroll to position [2904, 0]
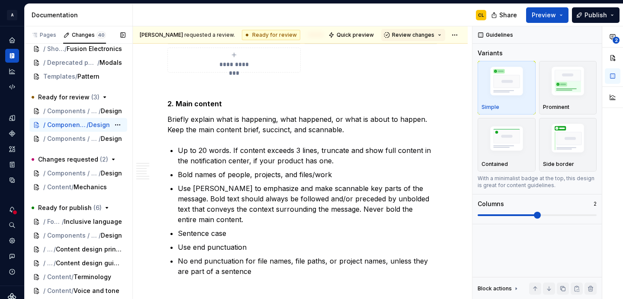
type textarea "*"
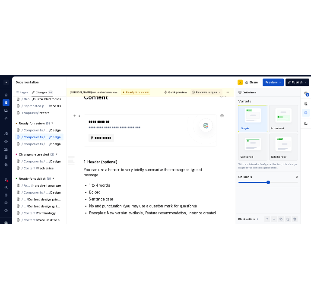
scroll to position [2420, 0]
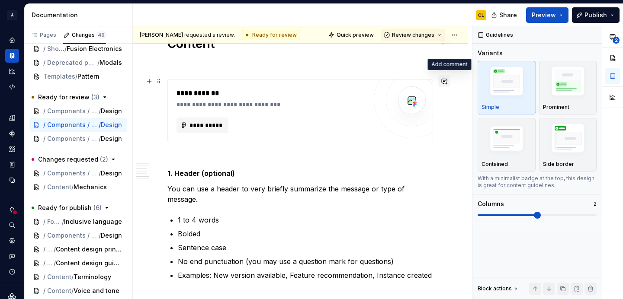
click at [448, 83] on button "button" at bounding box center [444, 81] width 12 height 12
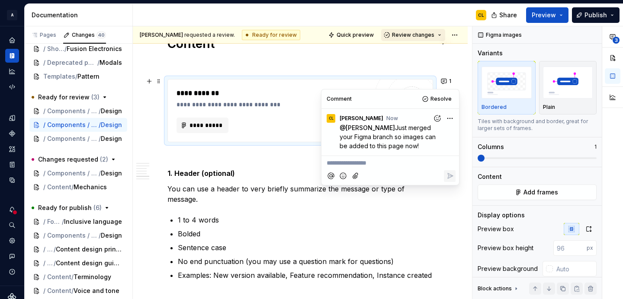
click at [434, 32] on span "Review changes" at bounding box center [413, 35] width 42 height 7
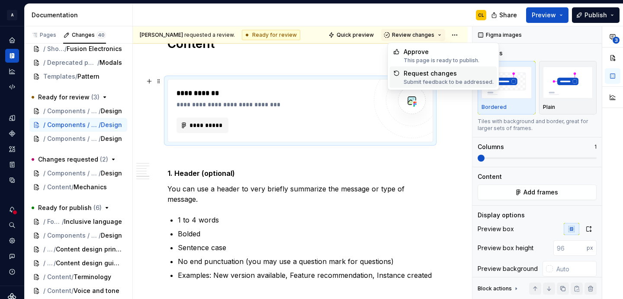
click at [439, 78] on div "Request changes Submit feedback to be addressed." at bounding box center [449, 77] width 90 height 16
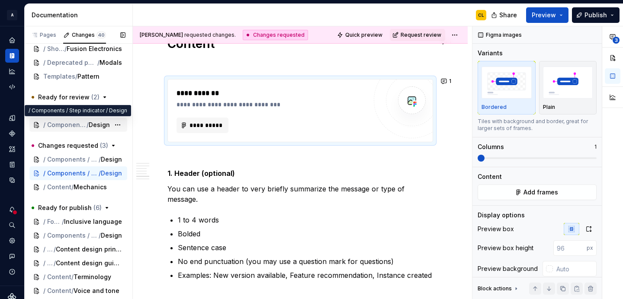
click at [97, 124] on span "Design" at bounding box center [99, 125] width 21 height 9
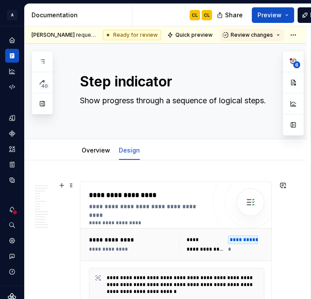
type textarea "*"
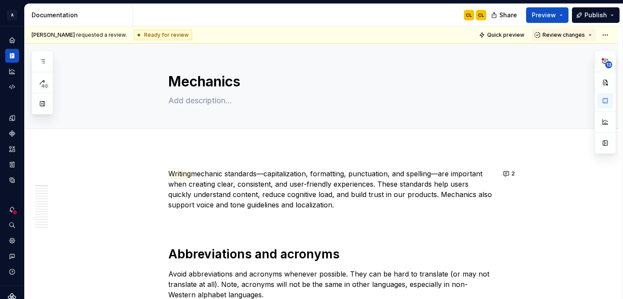
type textarea "*"
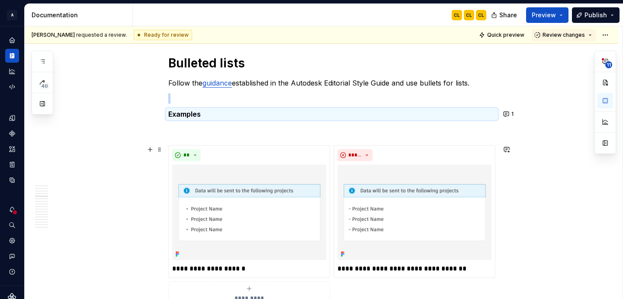
scroll to position [1681, 0]
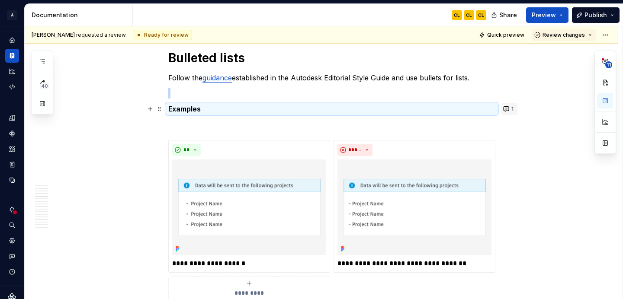
click at [507, 104] on button "1" at bounding box center [509, 109] width 17 height 12
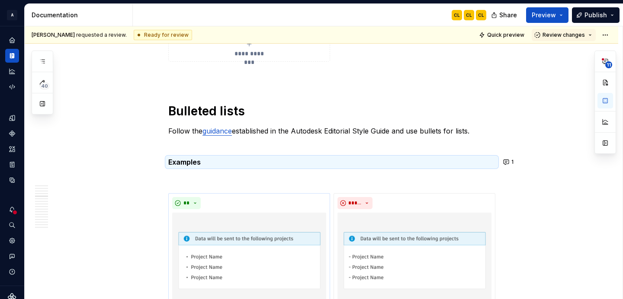
scroll to position [1621, 0]
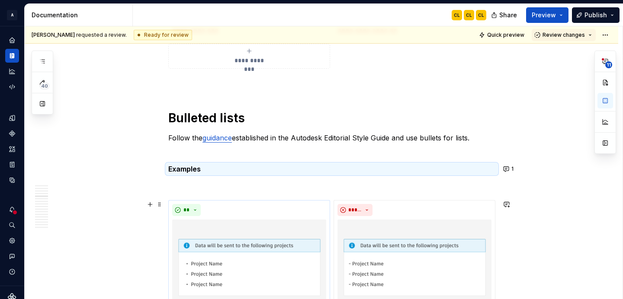
type textarea "*"
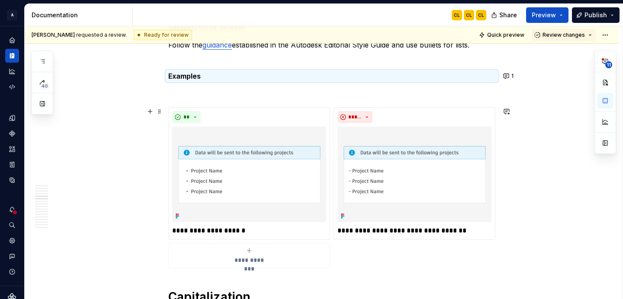
scroll to position [1713, 0]
click at [511, 109] on button "button" at bounding box center [507, 112] width 12 height 12
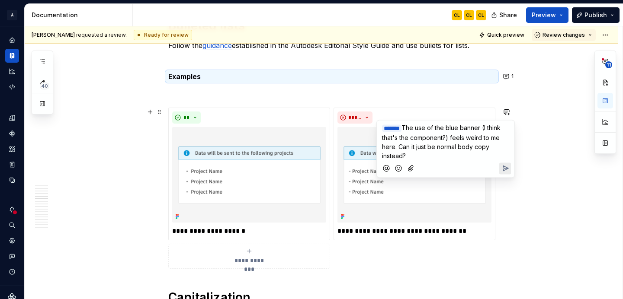
click at [505, 166] on icon "Send" at bounding box center [505, 168] width 5 height 5
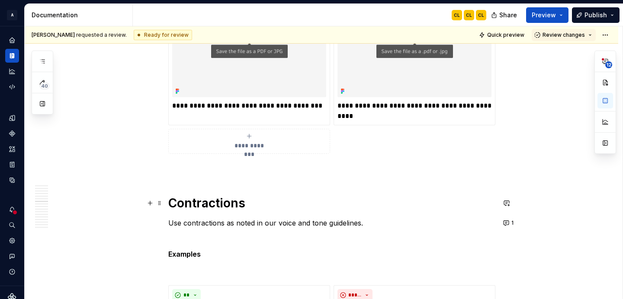
scroll to position [4384, 0]
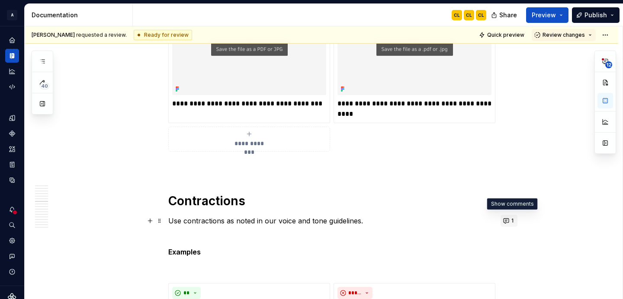
click at [509, 221] on button "1" at bounding box center [509, 221] width 17 height 12
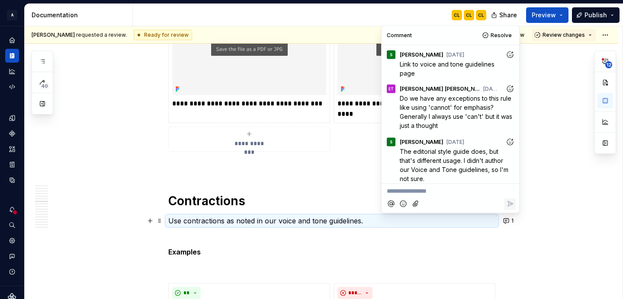
scroll to position [19, 0]
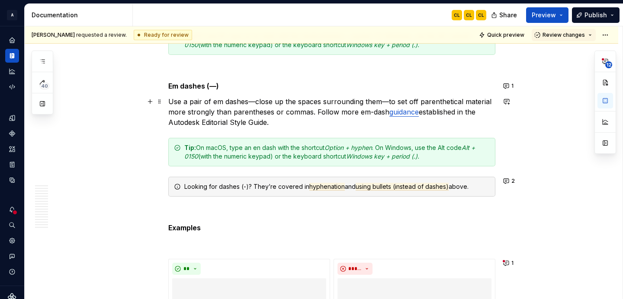
scroll to position [5090, 0]
click at [509, 85] on button "1" at bounding box center [509, 86] width 17 height 12
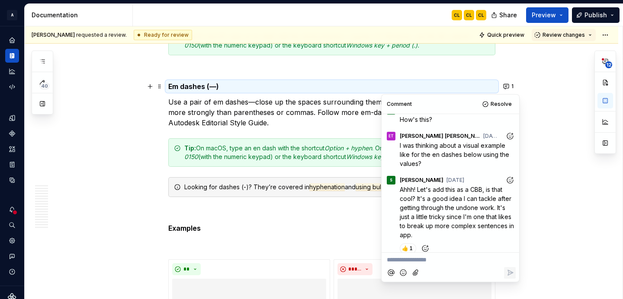
scroll to position [54, 0]
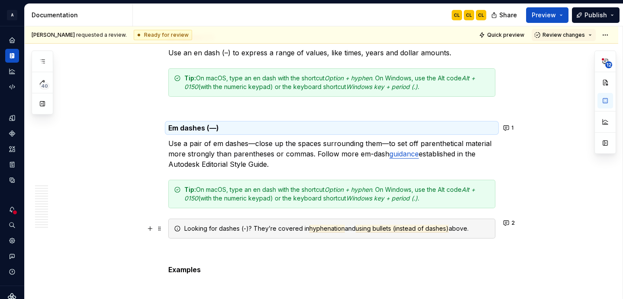
scroll to position [5055, 0]
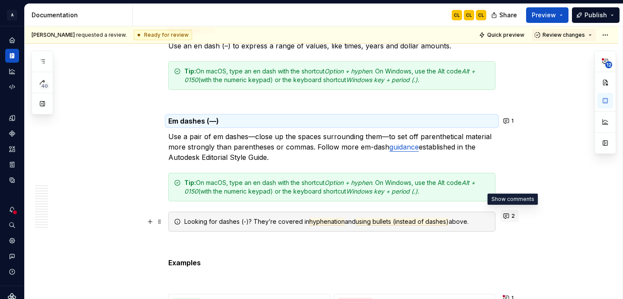
click at [511, 215] on button "2" at bounding box center [510, 216] width 18 height 12
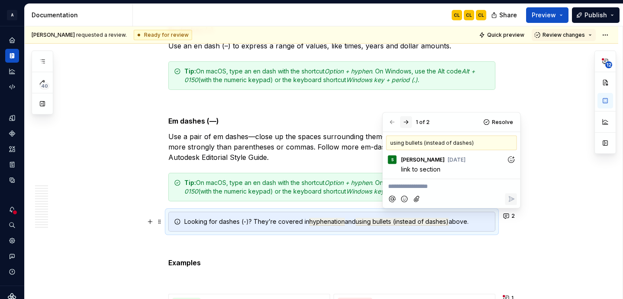
click at [404, 121] on button "button" at bounding box center [406, 122] width 12 height 12
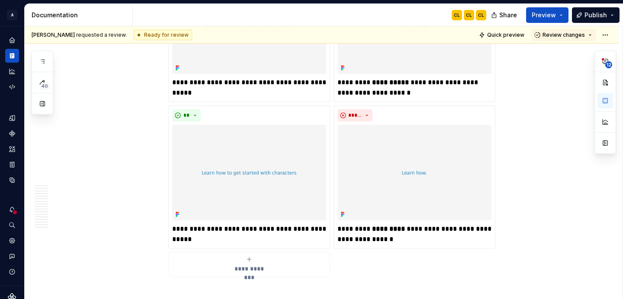
scroll to position [5958, 0]
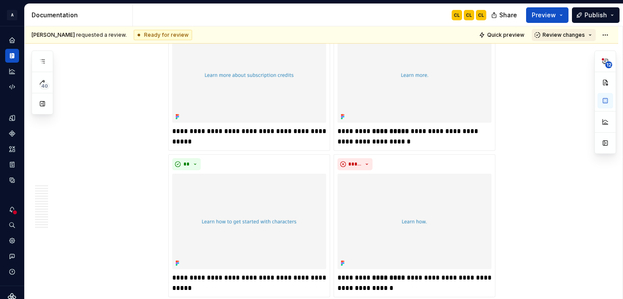
click at [577, 37] on span "Review changes" at bounding box center [563, 35] width 42 height 7
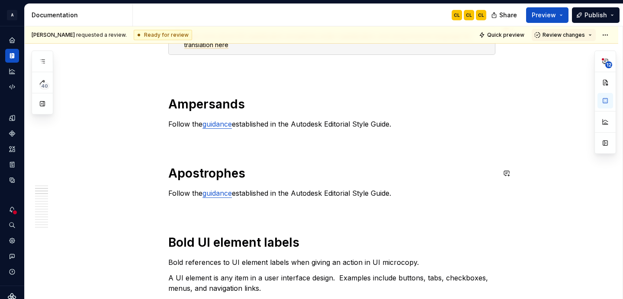
scroll to position [295, 0]
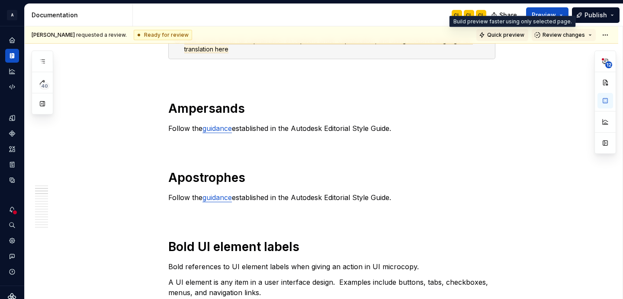
click at [505, 37] on span "Quick preview" at bounding box center [505, 35] width 37 height 7
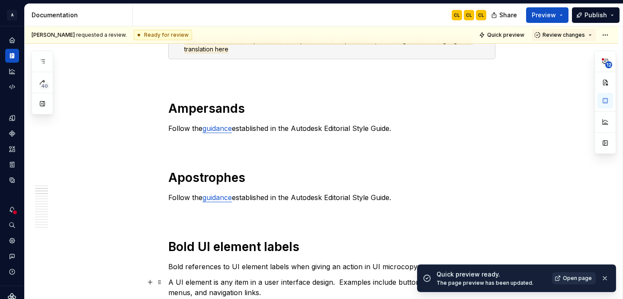
click at [572, 281] on span "Open page" at bounding box center [577, 278] width 29 height 7
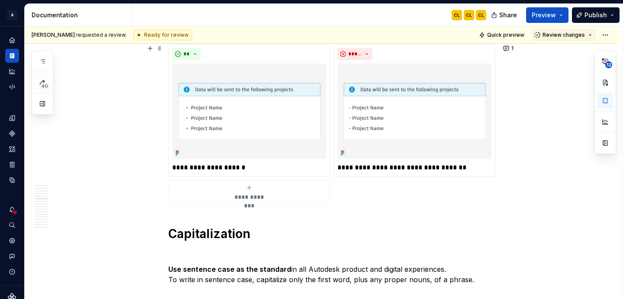
scroll to position [1776, 0]
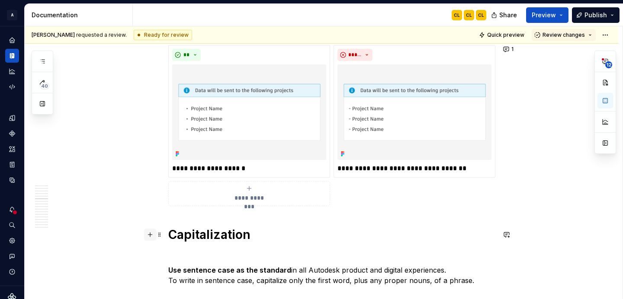
click at [151, 236] on button "button" at bounding box center [150, 235] width 12 height 12
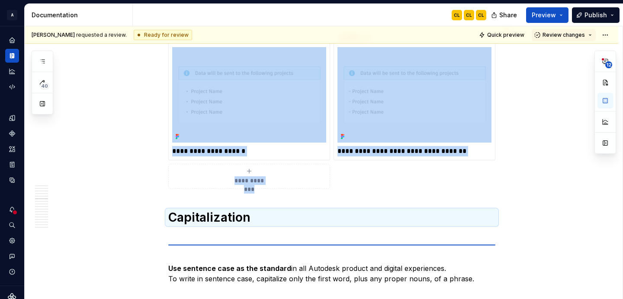
scroll to position [1793, 0]
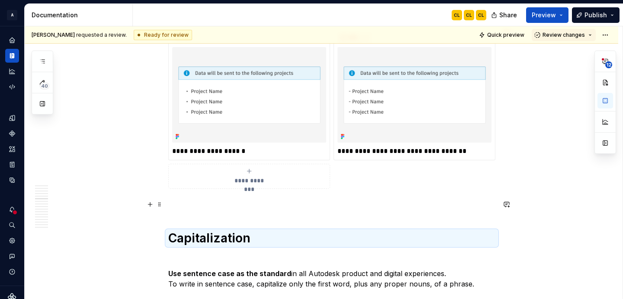
click at [305, 207] on p at bounding box center [331, 204] width 327 height 10
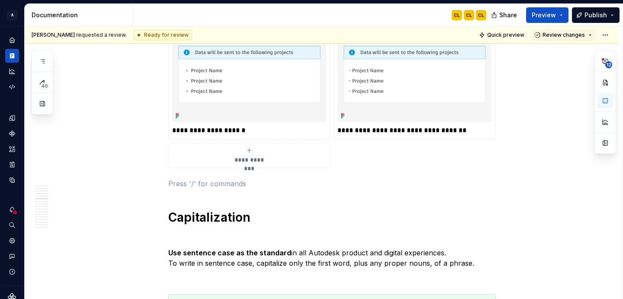
scroll to position [1849, 0]
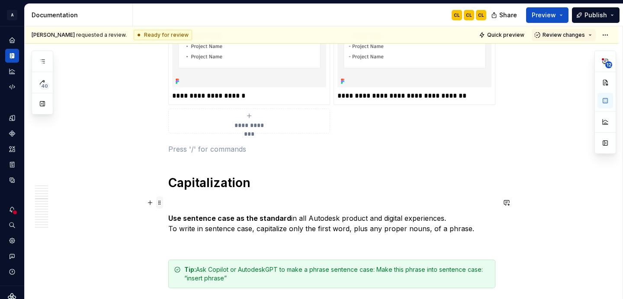
click at [163, 204] on span at bounding box center [159, 203] width 7 height 12
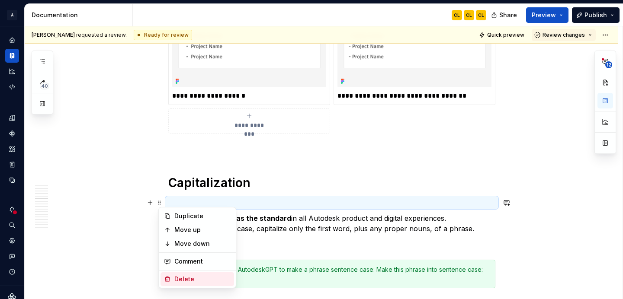
click at [183, 278] on div "Delete" at bounding box center [202, 279] width 56 height 9
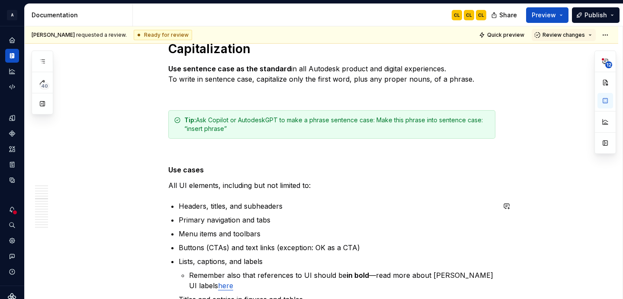
scroll to position [1969, 0]
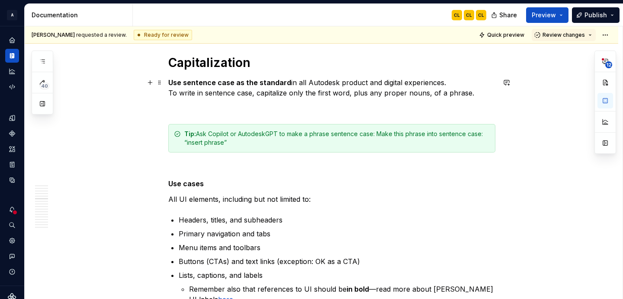
click at [317, 91] on p "Use sentence case as the standard in all Autodesk product and digital experienc…" at bounding box center [331, 87] width 327 height 21
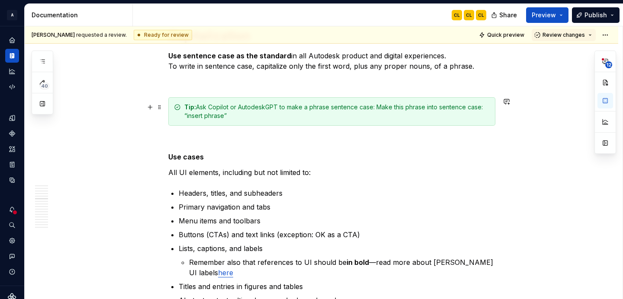
scroll to position [1947, 0]
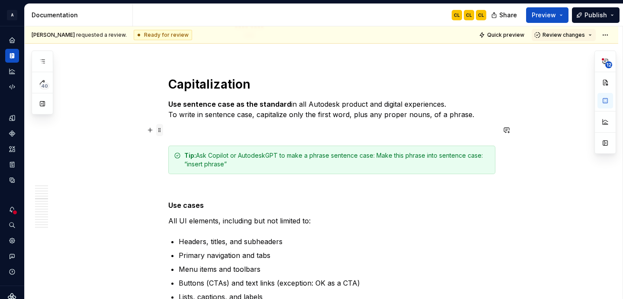
click at [163, 132] on span at bounding box center [159, 130] width 7 height 12
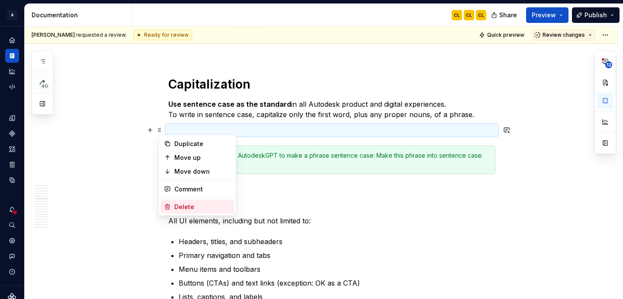
click at [182, 205] on div "Delete" at bounding box center [202, 207] width 56 height 9
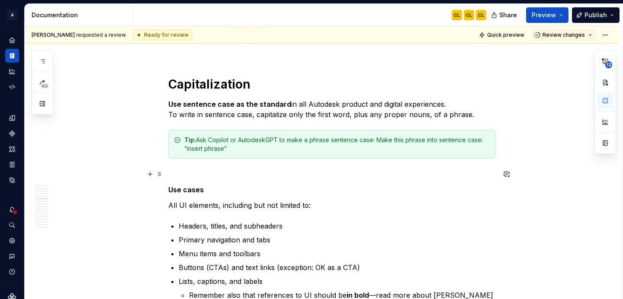
click at [196, 175] on p at bounding box center [331, 174] width 327 height 10
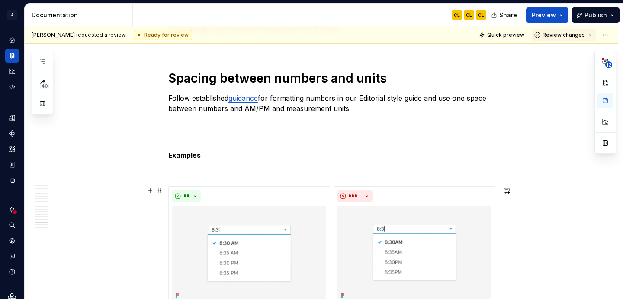
scroll to position [6503, 0]
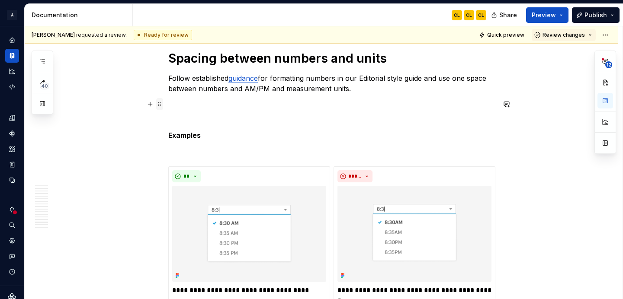
click at [160, 108] on span at bounding box center [159, 104] width 7 height 12
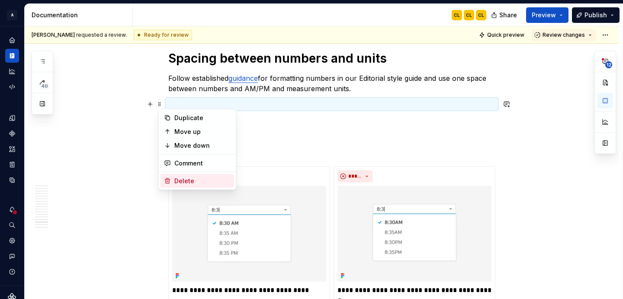
click at [178, 186] on div "Delete" at bounding box center [197, 181] width 74 height 14
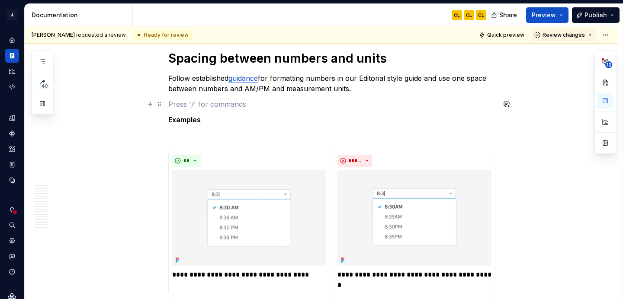
click at [175, 104] on p at bounding box center [331, 104] width 327 height 10
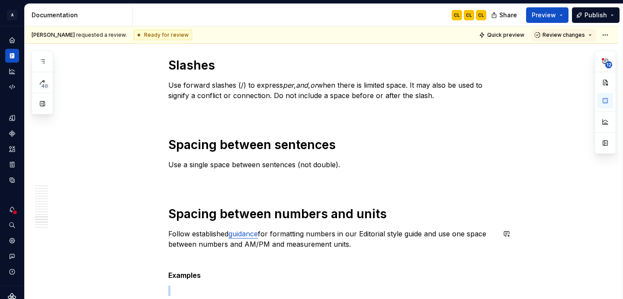
scroll to position [6404, 0]
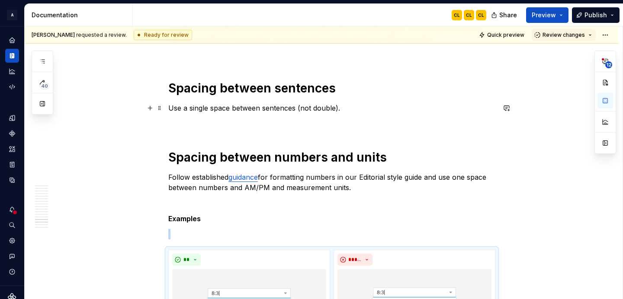
click at [192, 107] on p "Use a single space between sentences (not double)." at bounding box center [331, 108] width 327 height 10
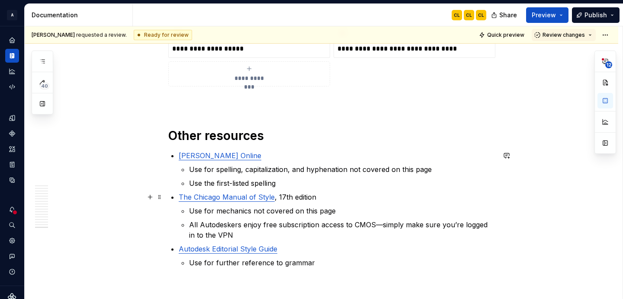
scroll to position [7656, 0]
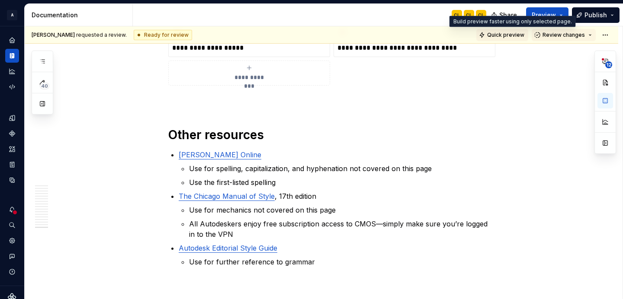
click at [515, 38] on span "Quick preview" at bounding box center [505, 35] width 37 height 7
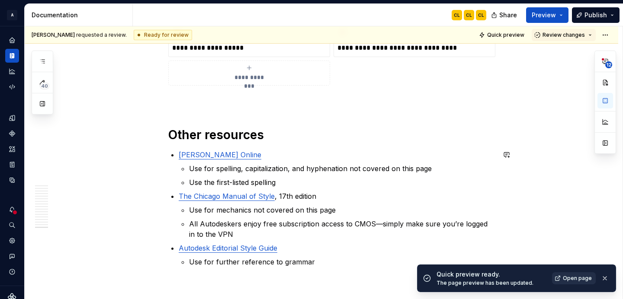
click at [575, 277] on span "Open page" at bounding box center [577, 278] width 29 height 7
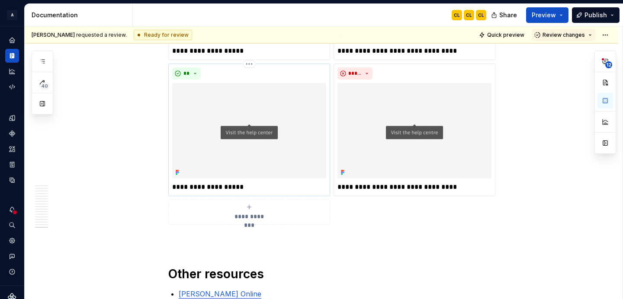
scroll to position [7511, 0]
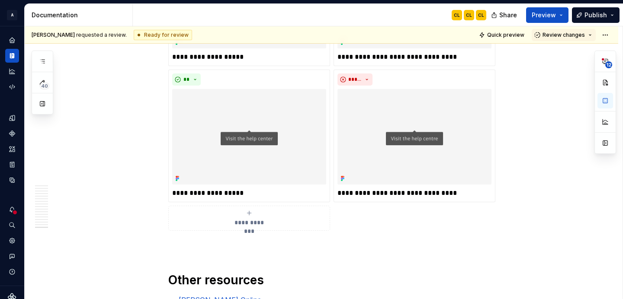
click at [168, 76] on div "**********" at bounding box center [331, 14] width 327 height 434
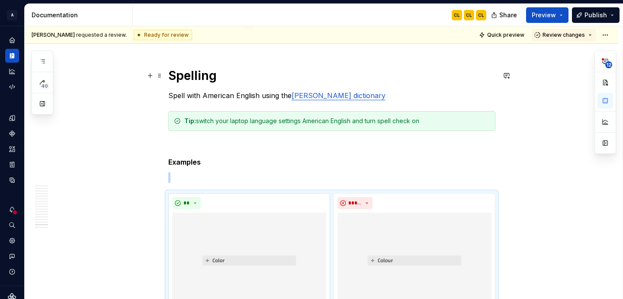
scroll to position [7090, 0]
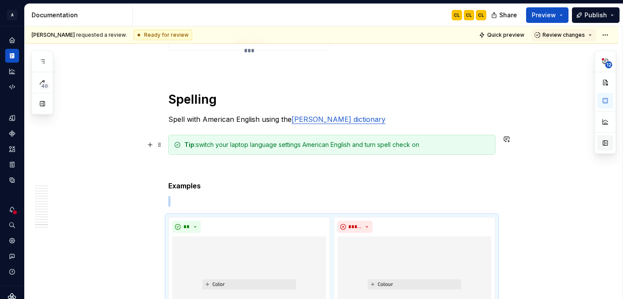
click at [605, 140] on button "button" at bounding box center [605, 143] width 16 height 16
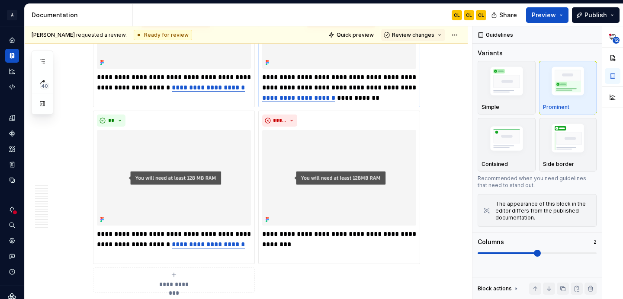
scroll to position [6835, 0]
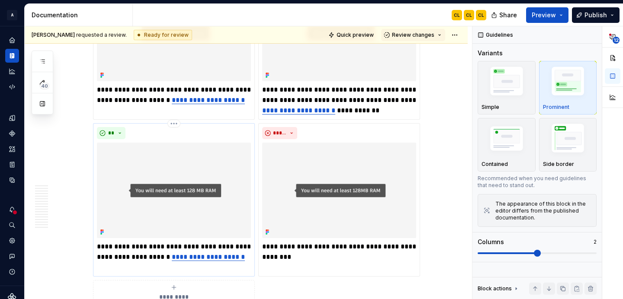
click at [180, 143] on img at bounding box center [174, 191] width 154 height 96
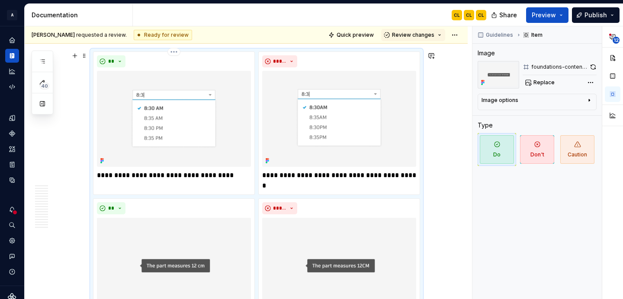
scroll to position [6522, 0]
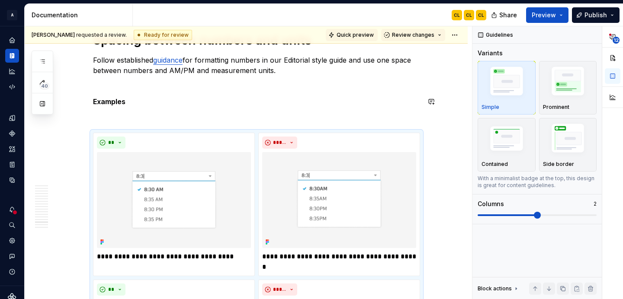
click at [370, 35] on span "Quick preview" at bounding box center [355, 35] width 37 height 7
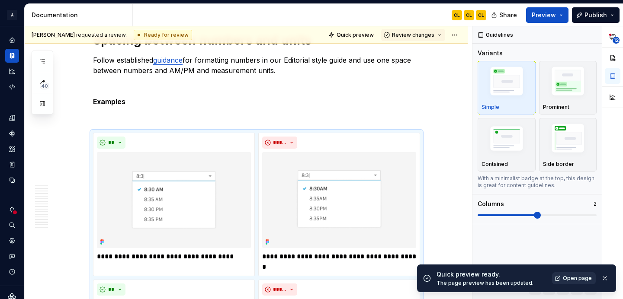
click at [575, 279] on span "Open page" at bounding box center [577, 278] width 29 height 7
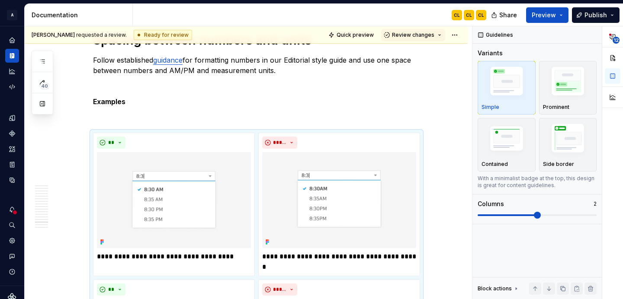
type textarea "*"
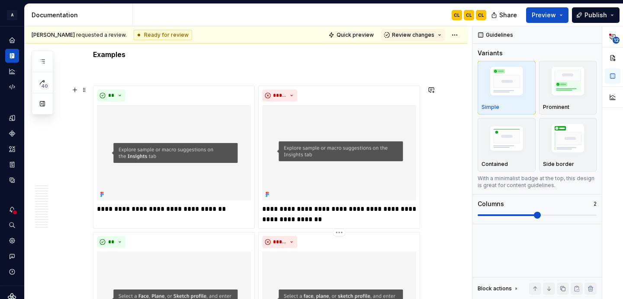
scroll to position [840, 0]
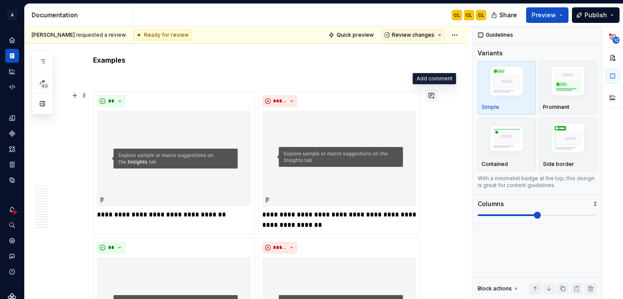
click at [435, 97] on button "button" at bounding box center [431, 96] width 12 height 12
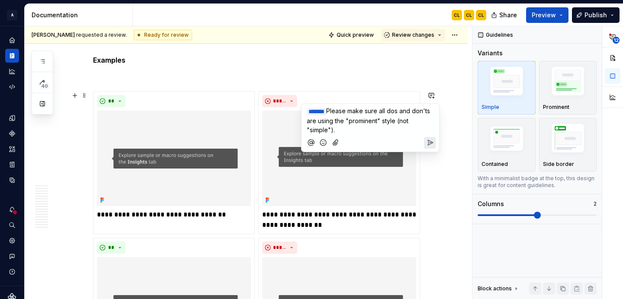
click at [426, 139] on icon "Send" at bounding box center [430, 142] width 9 height 9
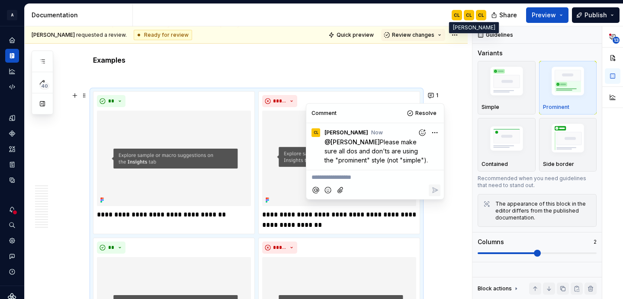
type textarea "*"
click at [434, 37] on span "Review changes" at bounding box center [413, 35] width 42 height 7
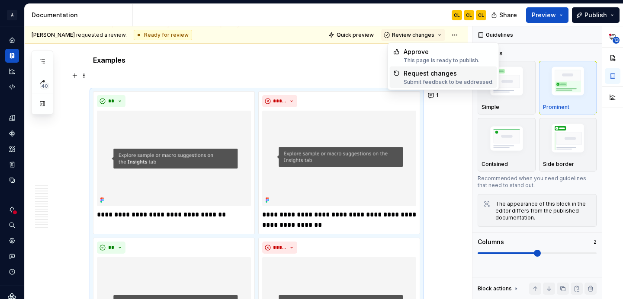
click at [432, 74] on div "Request changes" at bounding box center [449, 73] width 90 height 9
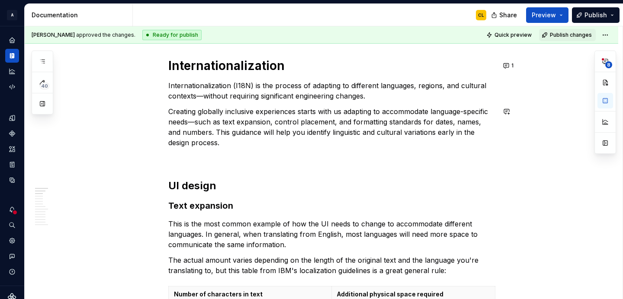
scroll to position [77, 0]
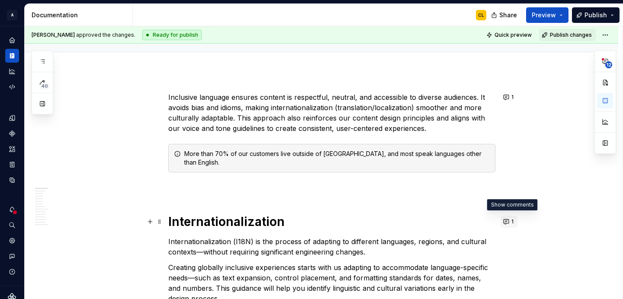
click at [510, 219] on button "1" at bounding box center [509, 222] width 17 height 12
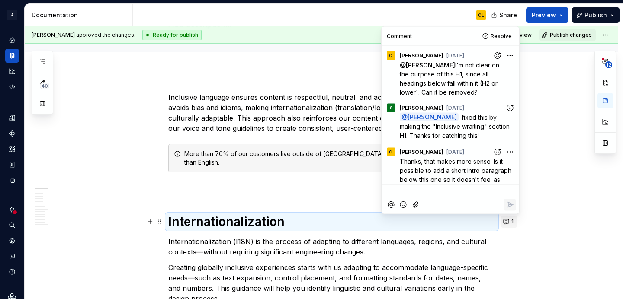
scroll to position [113, 0]
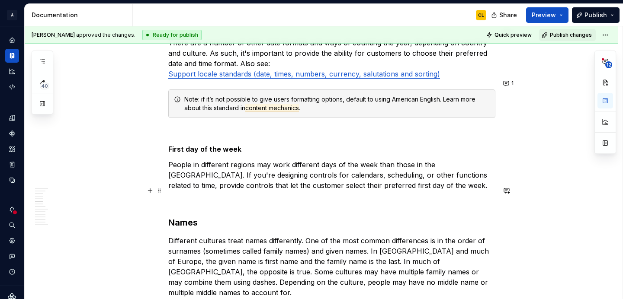
scroll to position [849, 0]
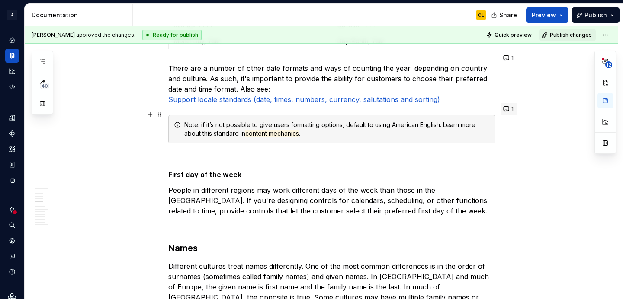
click at [510, 109] on button "1" at bounding box center [509, 109] width 17 height 12
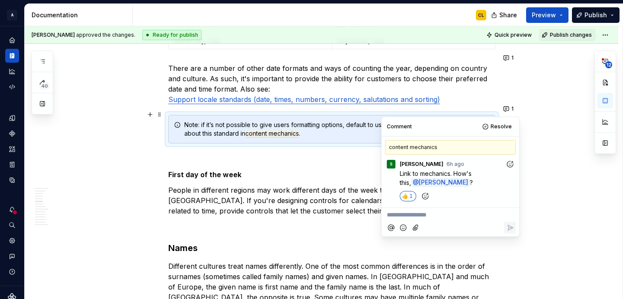
click at [314, 190] on p "People in different regions may work different days of the week than those in t…" at bounding box center [331, 200] width 327 height 31
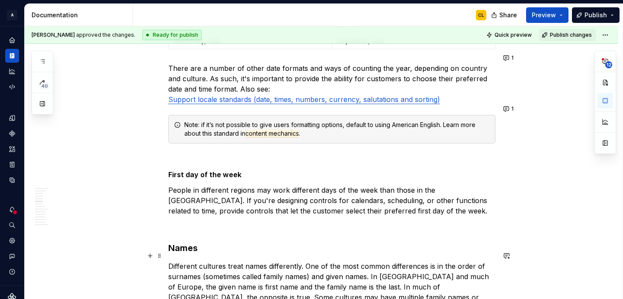
type textarea "*"
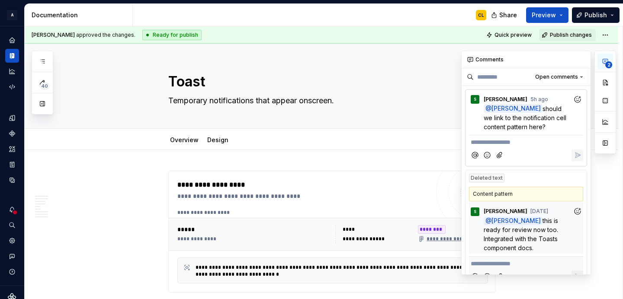
click at [602, 64] on icon "button" at bounding box center [605, 61] width 7 height 7
click at [562, 104] on div "S Shayna 5h ago @ Christine Lee should we link to the notification cell content…" at bounding box center [526, 111] width 114 height 42
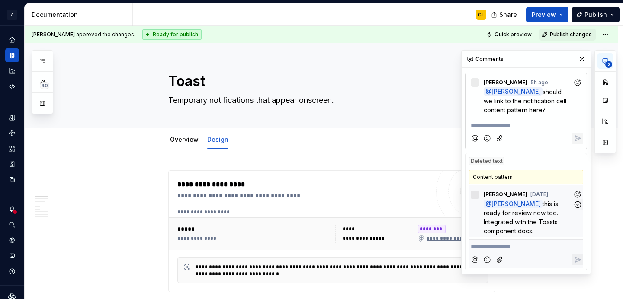
scroll to position [392, 0]
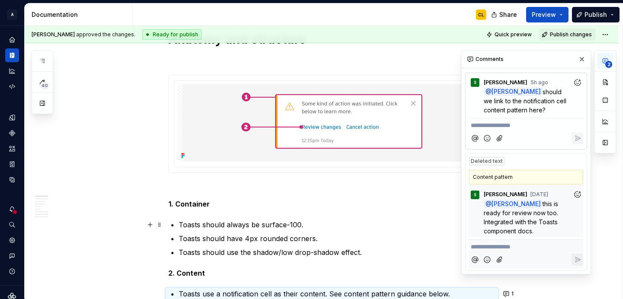
click at [413, 221] on p "Toasts should always be surface-100." at bounding box center [337, 225] width 317 height 10
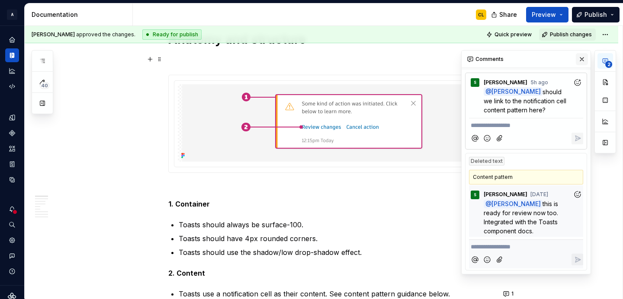
click at [581, 58] on button "button" at bounding box center [582, 59] width 12 height 12
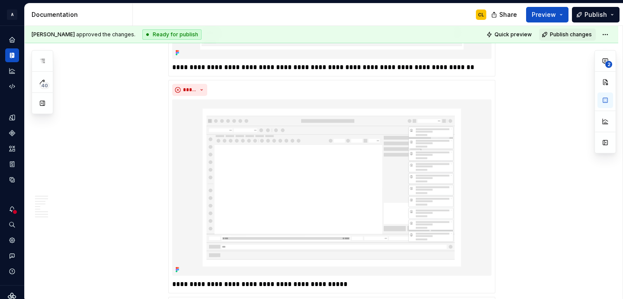
scroll to position [2058, 0]
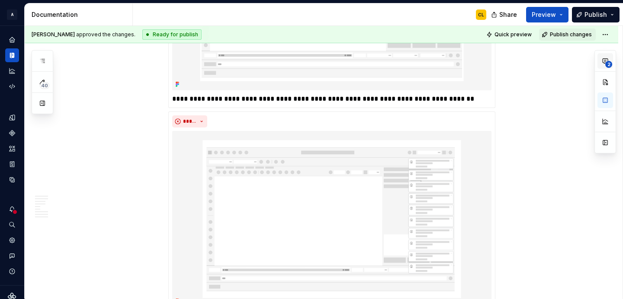
click at [607, 60] on icon "button" at bounding box center [605, 61] width 7 height 7
type textarea "*"
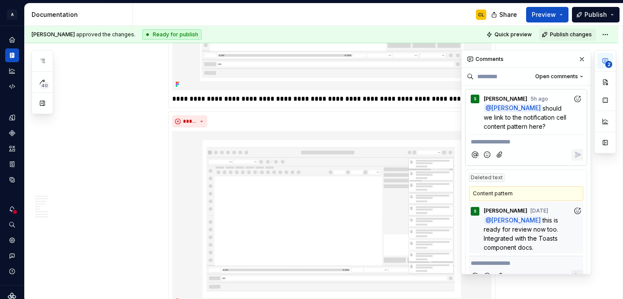
click at [502, 145] on p "**********" at bounding box center [526, 142] width 111 height 9
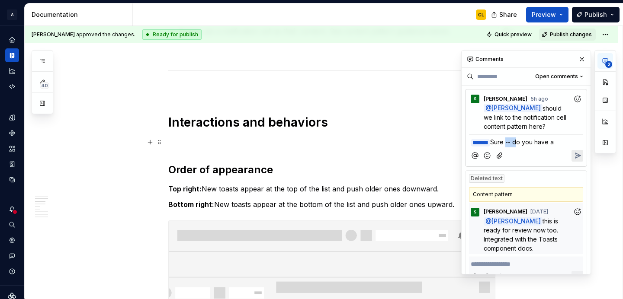
drag, startPoint x: 525, startPoint y: 143, endPoint x: 517, endPoint y: 143, distance: 8.2
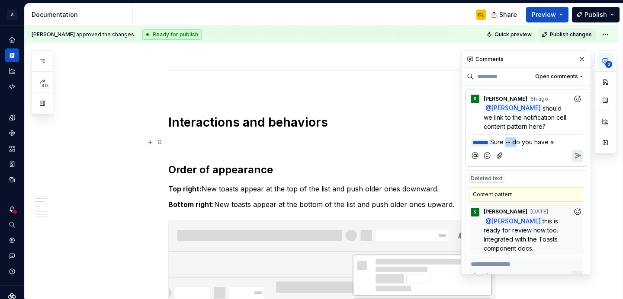
click at [517, 143] on span "Sure -- do you have a" at bounding box center [522, 141] width 64 height 7
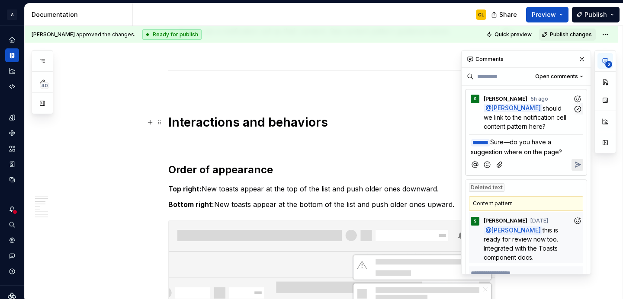
click at [530, 125] on span "should we link to the notification cell content pattern here?" at bounding box center [526, 118] width 84 height 26
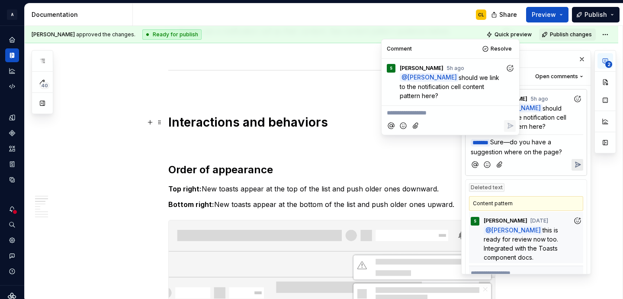
click at [550, 146] on p "﻿ * ****** ﻿ Sure—do you have a suggestion where on the page?" at bounding box center [526, 147] width 111 height 19
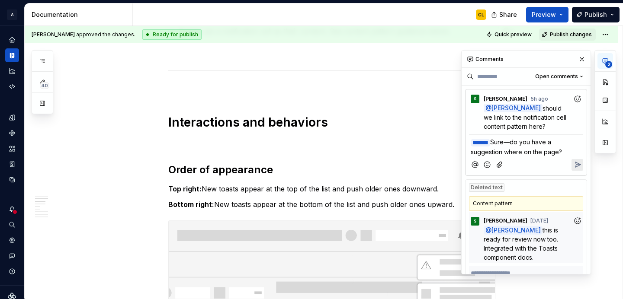
click at [565, 155] on p "﻿ * ****** ﻿ Sure—do you have a suggestion where on the page?" at bounding box center [526, 147] width 111 height 19
click at [577, 166] on icon "Reply" at bounding box center [577, 164] width 9 height 9
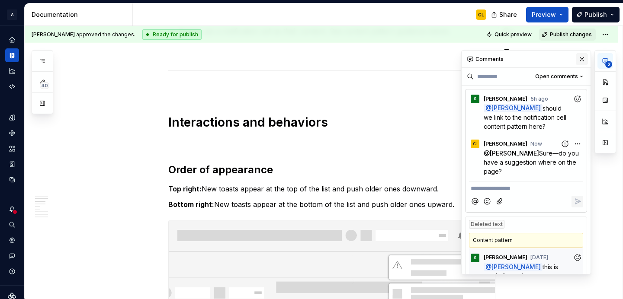
click at [582, 60] on button "button" at bounding box center [582, 59] width 12 height 12
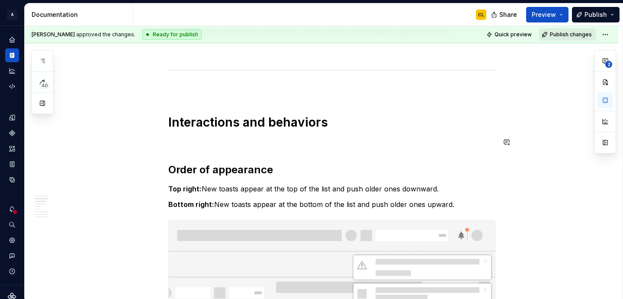
click at [562, 34] on span "Publish changes" at bounding box center [571, 34] width 42 height 7
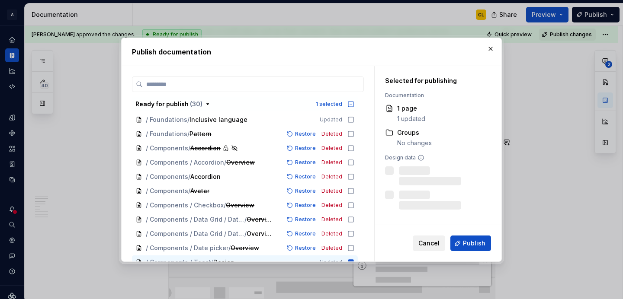
click at [433, 245] on span "Cancel" at bounding box center [428, 243] width 21 height 9
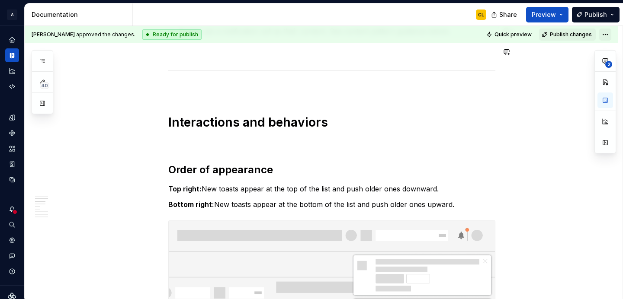
click at [610, 35] on html "A Weave CL Design system data Documentation CL Share Preview Publish 40 Pages A…" at bounding box center [311, 149] width 623 height 299
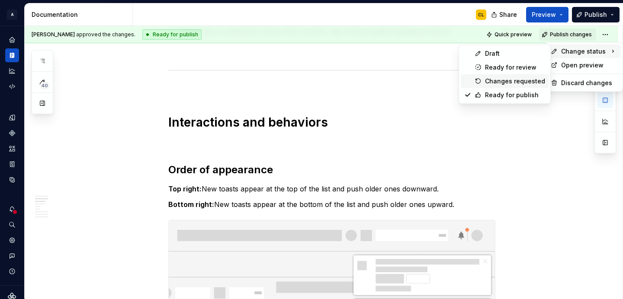
click at [520, 83] on div "Changes requested" at bounding box center [515, 81] width 60 height 9
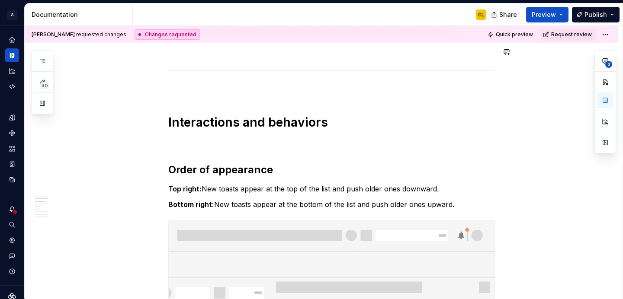
scroll to position [527, 0]
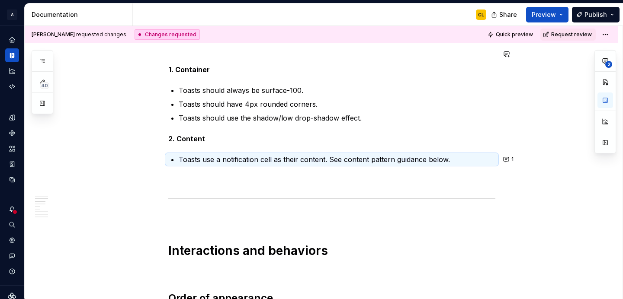
type textarea "*"
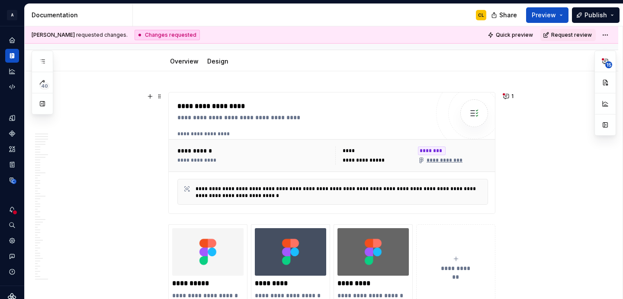
scroll to position [90, 0]
click at [508, 96] on button "1" at bounding box center [509, 96] width 17 height 12
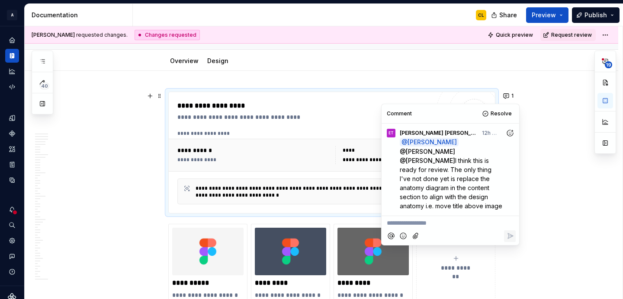
type textarea "*"
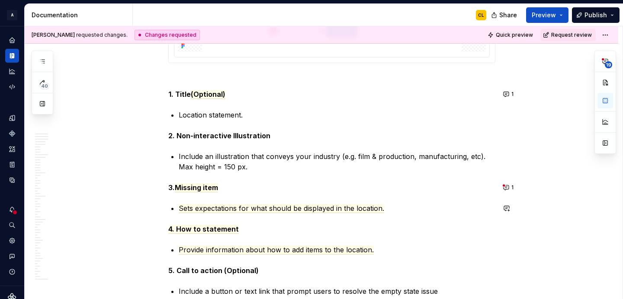
scroll to position [616, 0]
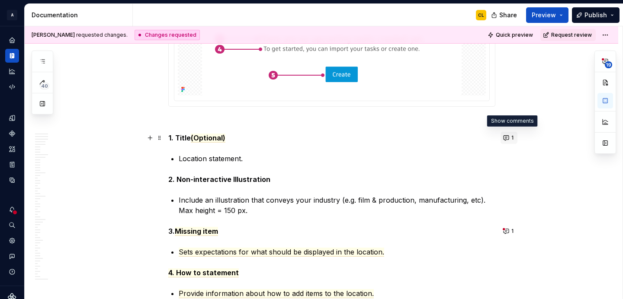
click at [510, 138] on button "1" at bounding box center [509, 138] width 17 height 12
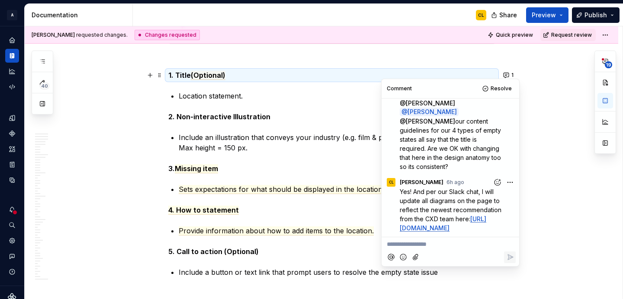
scroll to position [694, 0]
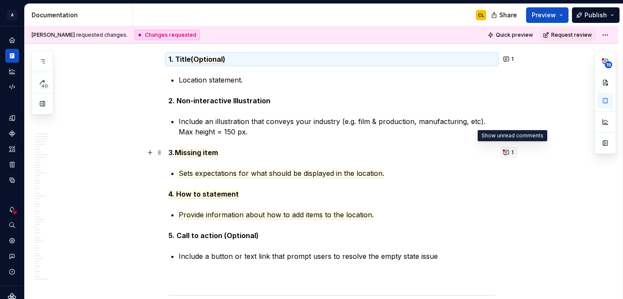
click at [510, 151] on button "1" at bounding box center [509, 153] width 17 height 12
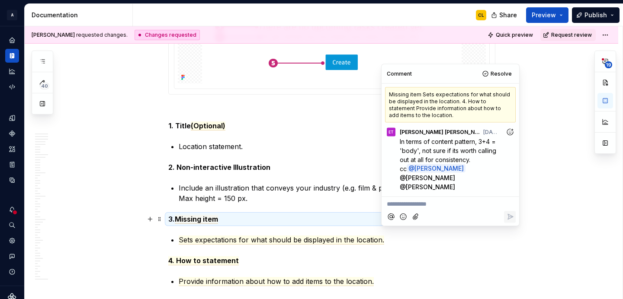
scroll to position [618, 0]
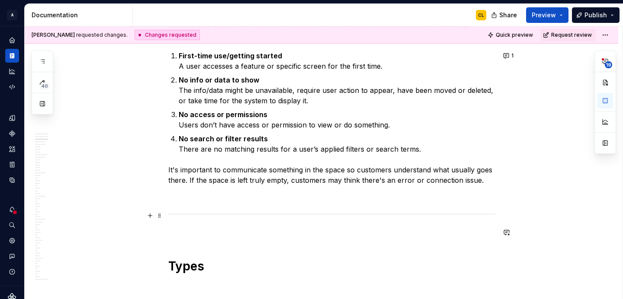
scroll to position [975, 0]
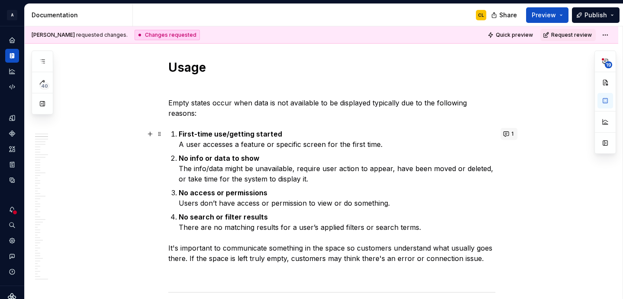
click at [509, 135] on button "1" at bounding box center [509, 134] width 17 height 12
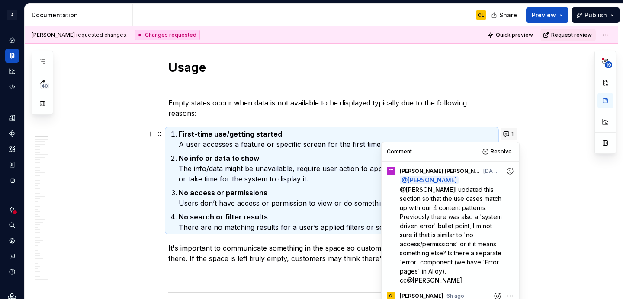
scroll to position [54, 0]
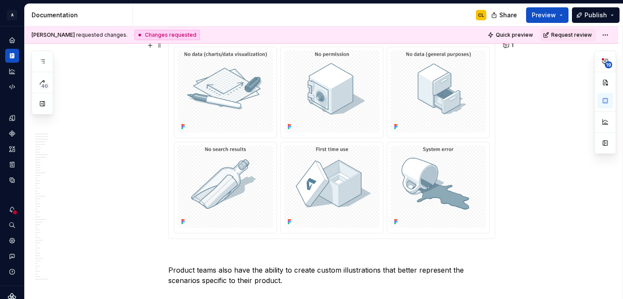
scroll to position [1338, 0]
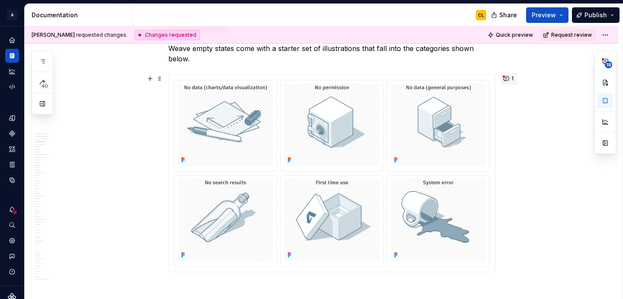
click at [509, 82] on button "1" at bounding box center [509, 79] width 17 height 12
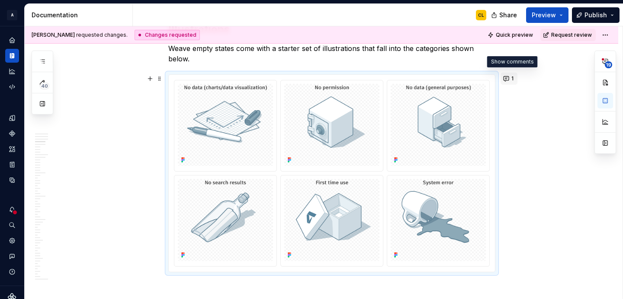
click at [510, 80] on button "1" at bounding box center [509, 79] width 17 height 12
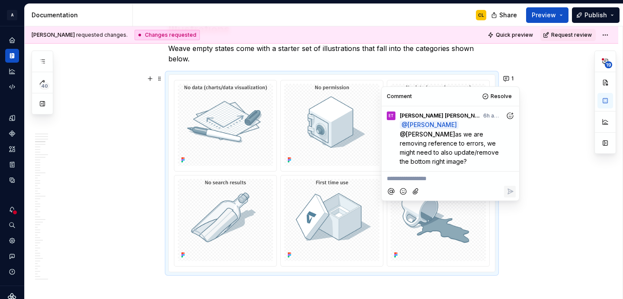
click at [507, 114] on icon "Add reaction" at bounding box center [510, 116] width 9 height 9
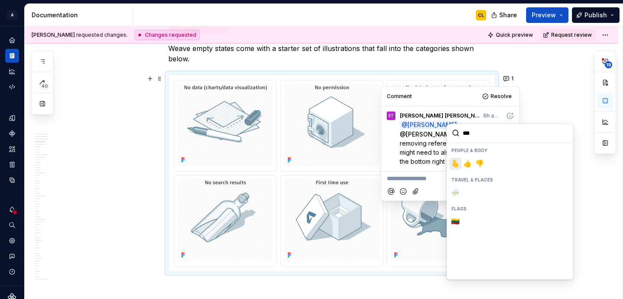
type input "****"
click at [467, 164] on span "👍️" at bounding box center [467, 164] width 7 height 9
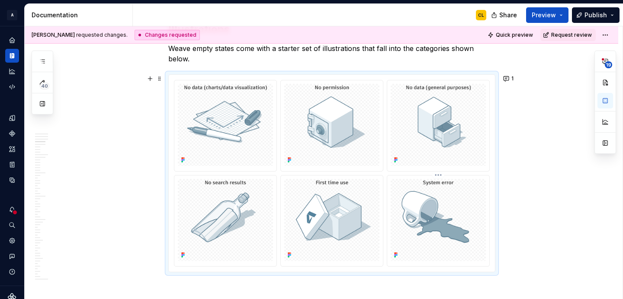
click at [454, 219] on img at bounding box center [438, 220] width 95 height 82
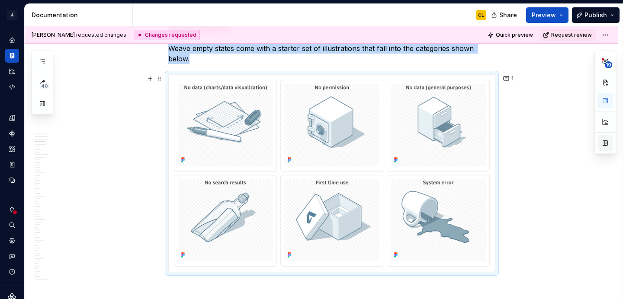
click at [607, 143] on button "button" at bounding box center [605, 143] width 16 height 16
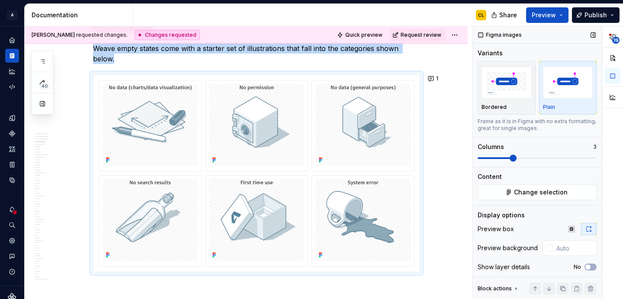
scroll to position [7, 0]
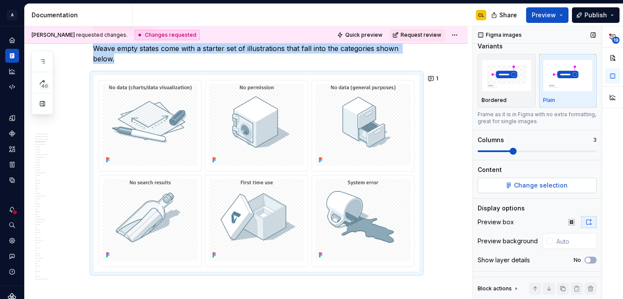
click at [520, 185] on span "Change selection" at bounding box center [541, 185] width 54 height 9
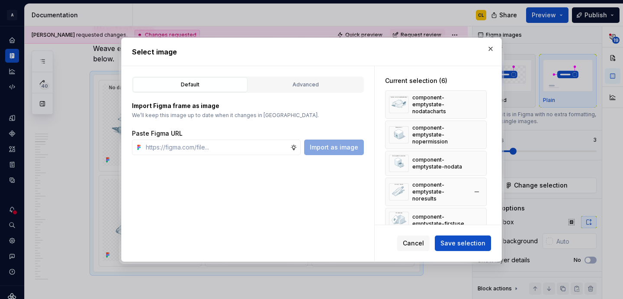
type textarea "*"
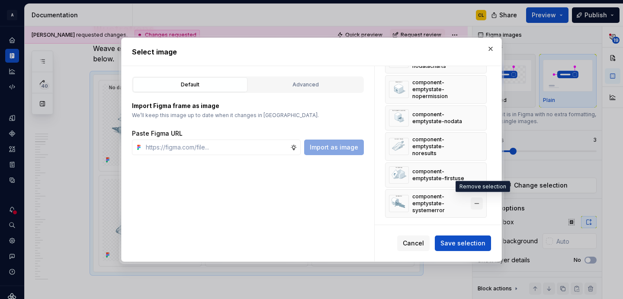
click at [479, 198] on button "button" at bounding box center [477, 204] width 12 height 12
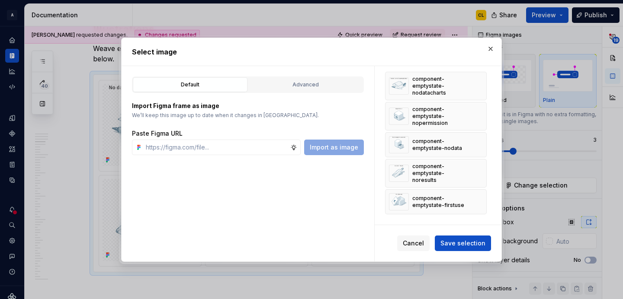
scroll to position [15, 0]
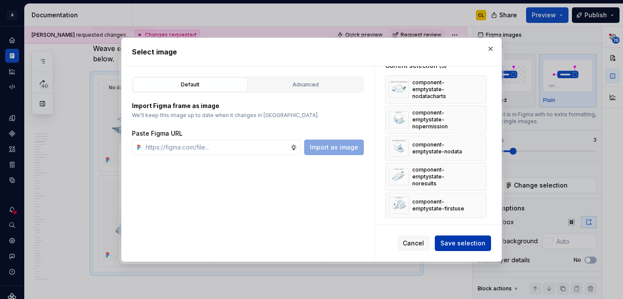
click at [469, 243] on span "Save selection" at bounding box center [462, 243] width 45 height 9
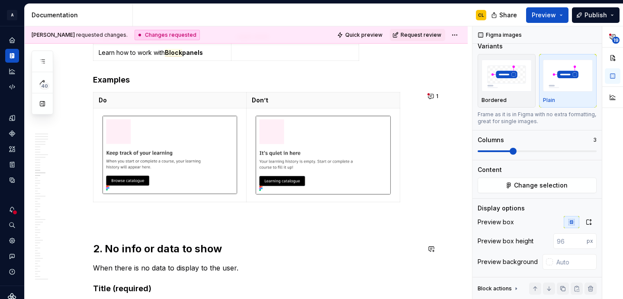
scroll to position [3063, 0]
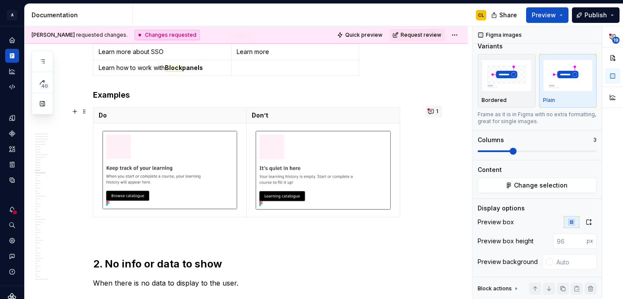
click at [433, 109] on button "1" at bounding box center [433, 112] width 17 height 12
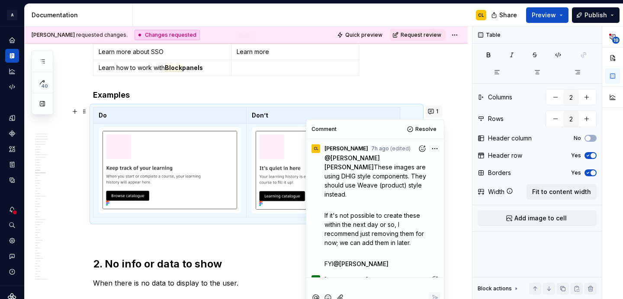
scroll to position [145, 0]
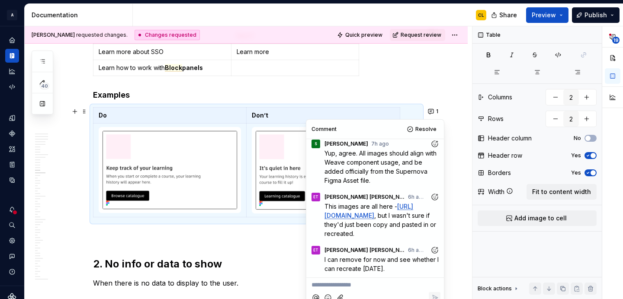
click at [431, 253] on icon "Add reaction" at bounding box center [434, 250] width 9 height 9
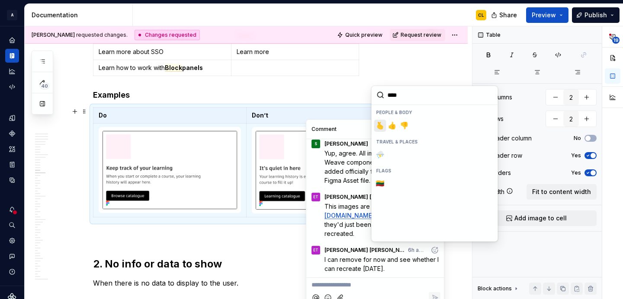
type input "*****"
click at [390, 125] on span "👍️" at bounding box center [392, 126] width 7 height 9
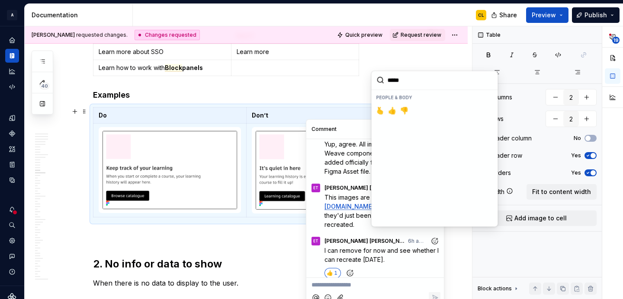
scroll to position [160, 0]
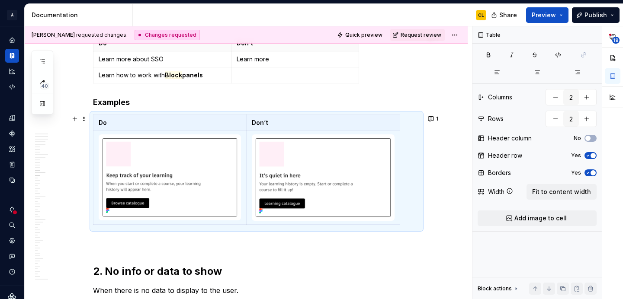
scroll to position [3004, 0]
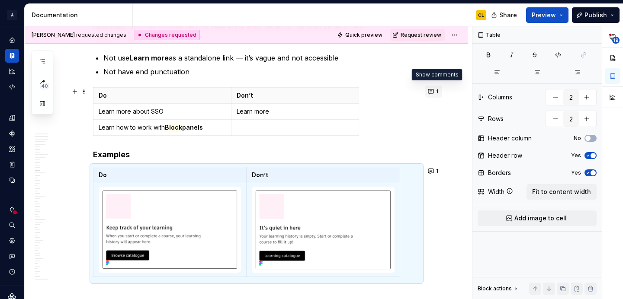
click at [436, 92] on button "1" at bounding box center [433, 92] width 17 height 12
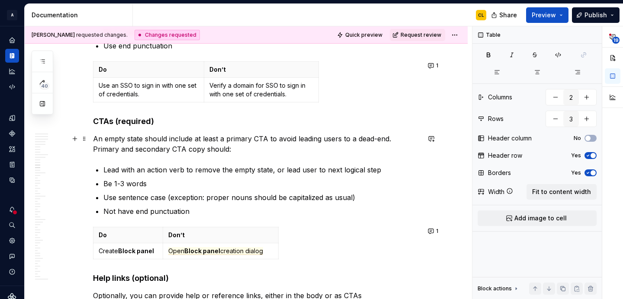
scroll to position [2735, 0]
click at [434, 231] on button "1" at bounding box center [433, 231] width 17 height 12
type input "2"
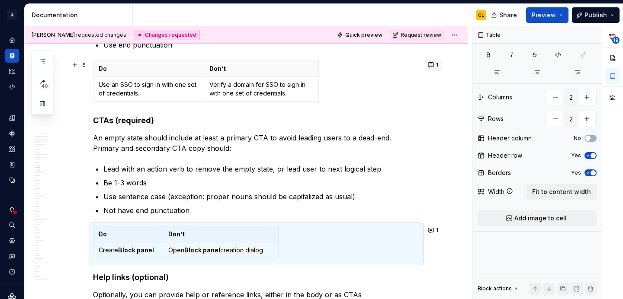
click at [435, 65] on button "1" at bounding box center [433, 65] width 17 height 12
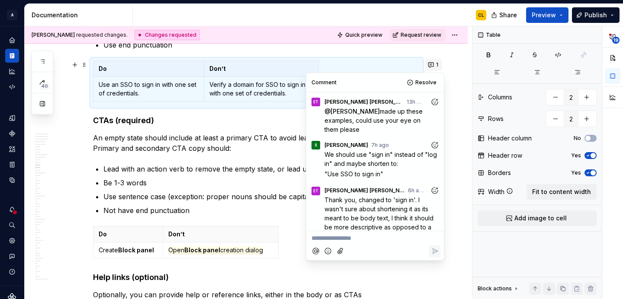
scroll to position [5, 0]
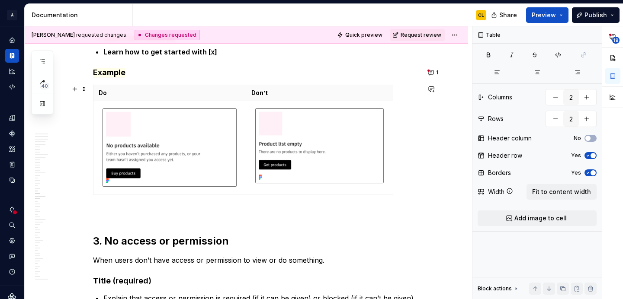
scroll to position [3952, 0]
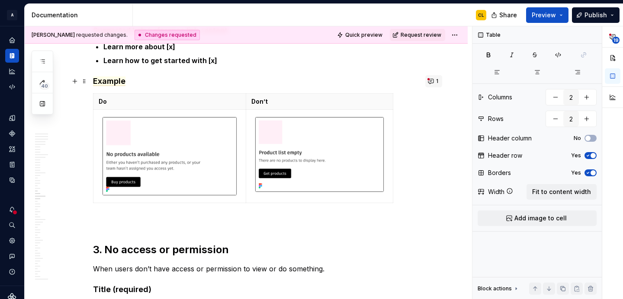
click at [435, 80] on button "1" at bounding box center [433, 81] width 17 height 12
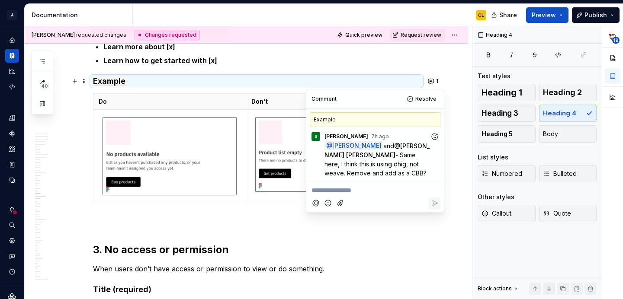
click at [351, 192] on p "**********" at bounding box center [374, 190] width 127 height 9
type textarea "*"
click at [433, 204] on icon "Reply" at bounding box center [434, 203] width 9 height 9
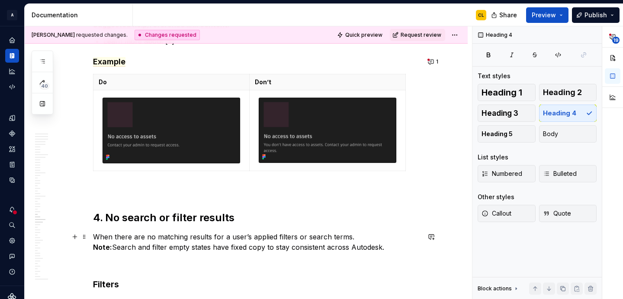
scroll to position [4658, 0]
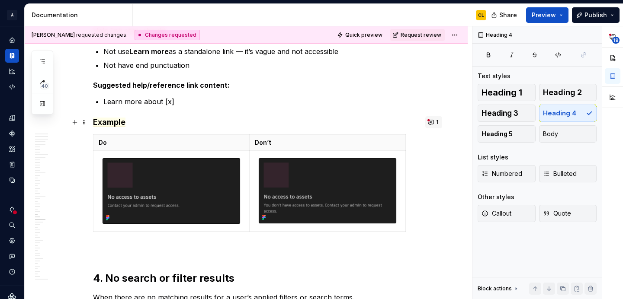
click at [434, 122] on button "1" at bounding box center [433, 122] width 17 height 12
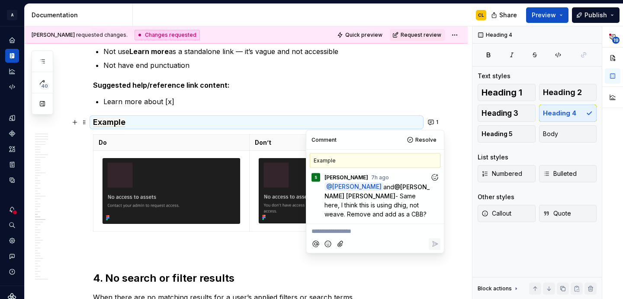
click at [433, 176] on icon "Add reaction" at bounding box center [434, 177] width 9 height 9
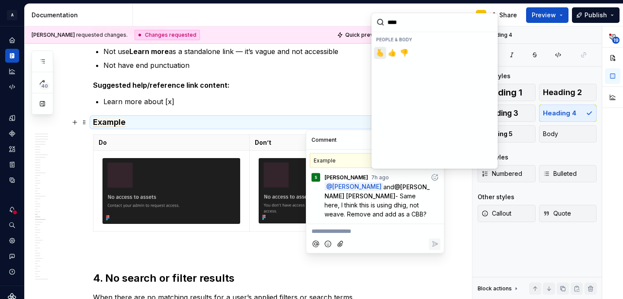
type input "*****"
click at [390, 54] on span "👍️" at bounding box center [392, 52] width 7 height 9
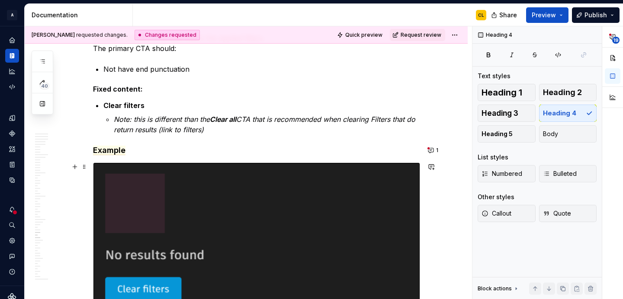
scroll to position [5226, 0]
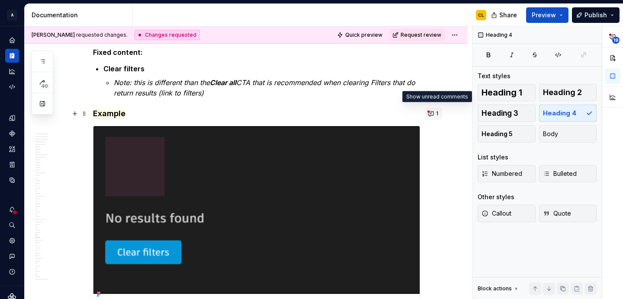
click at [433, 112] on button "1" at bounding box center [433, 114] width 17 height 12
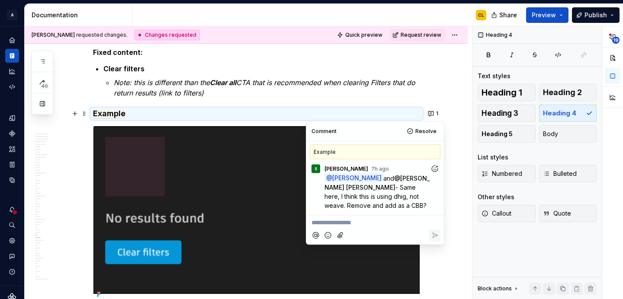
click at [435, 168] on icon "Add reaction" at bounding box center [434, 168] width 9 height 9
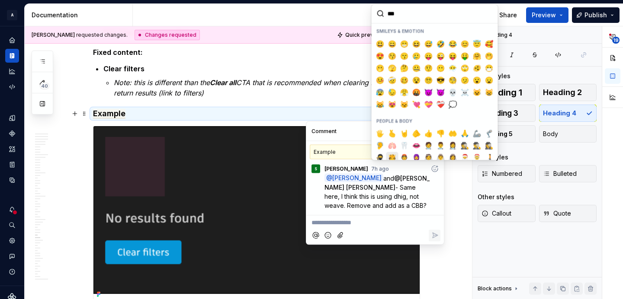
scroll to position [0, 0]
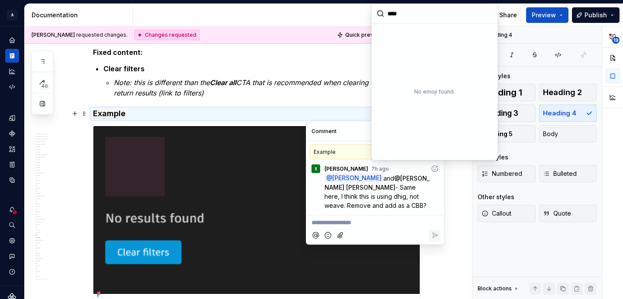
type input "*****"
click at [391, 45] on span "👍️" at bounding box center [392, 44] width 7 height 9
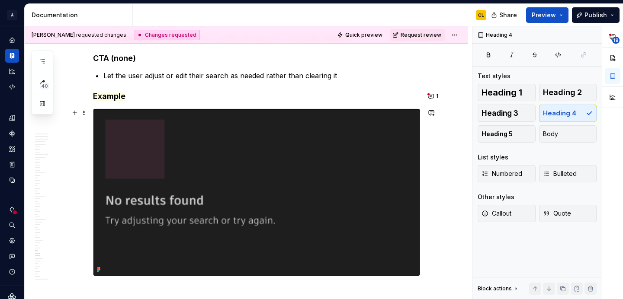
scroll to position [5770, 0]
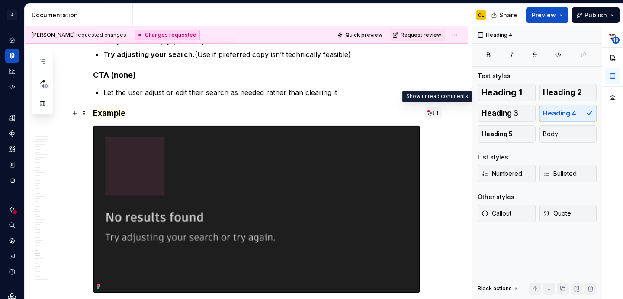
click at [432, 111] on button "1" at bounding box center [433, 113] width 17 height 12
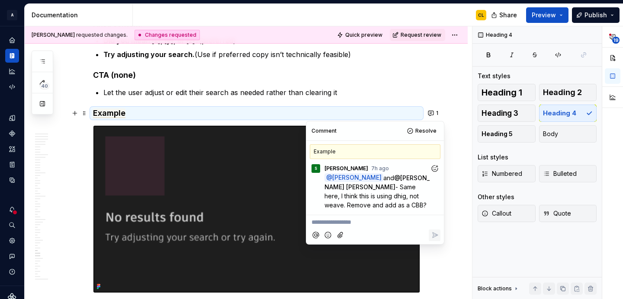
click at [435, 167] on icon "Add reaction" at bounding box center [434, 168] width 9 height 9
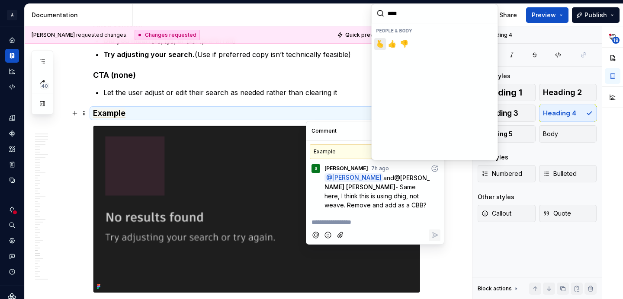
type input "*****"
click at [390, 41] on span "👍️" at bounding box center [392, 44] width 7 height 9
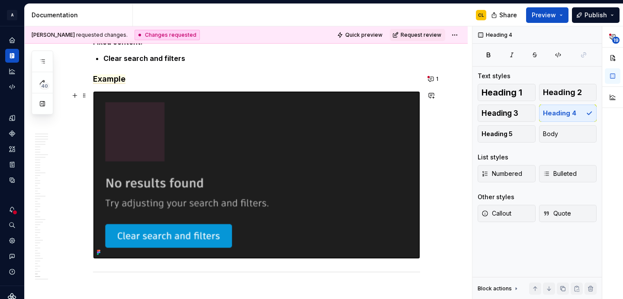
scroll to position [6398, 0]
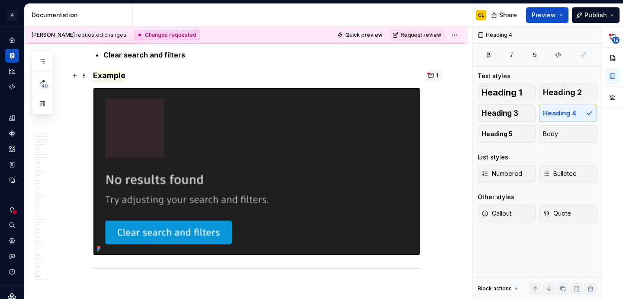
click at [433, 79] on button "1" at bounding box center [433, 76] width 17 height 12
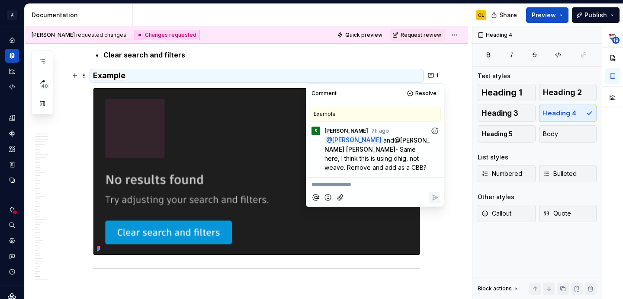
click at [433, 128] on icon "Add reaction" at bounding box center [434, 131] width 9 height 9
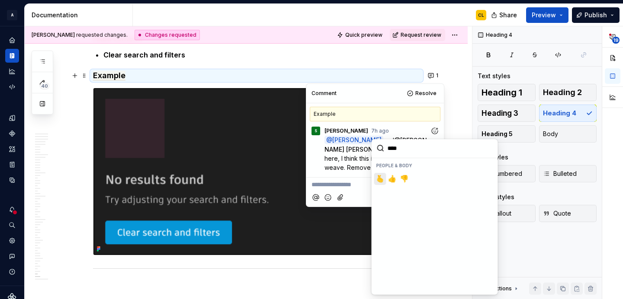
type input "*****"
click at [392, 179] on span "👍️" at bounding box center [392, 179] width 7 height 9
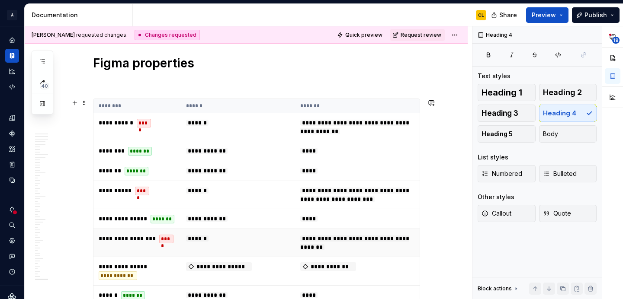
scroll to position [6655, 0]
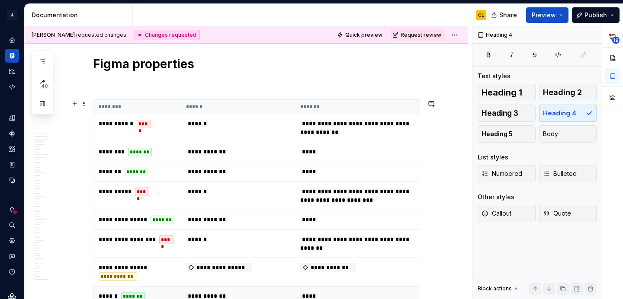
type textarea "*"
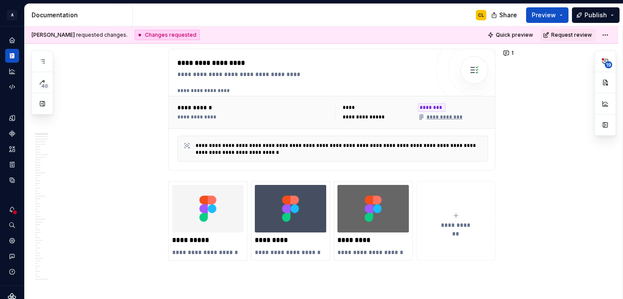
scroll to position [349, 0]
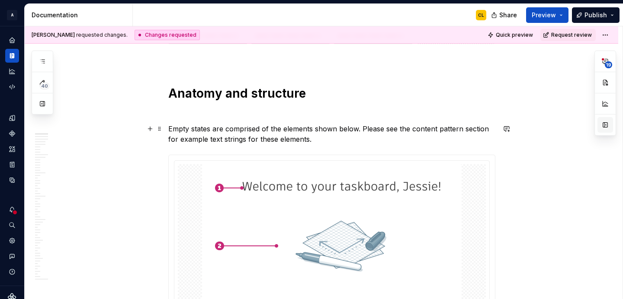
click at [608, 125] on button "button" at bounding box center [605, 125] width 16 height 16
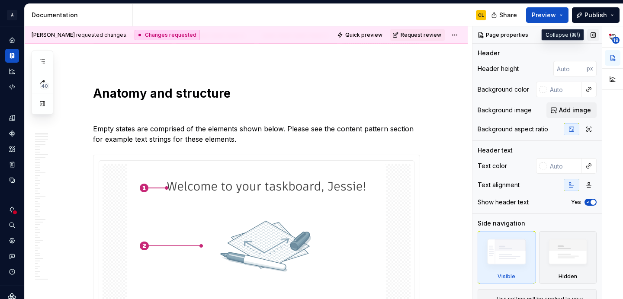
click at [591, 34] on button "button" at bounding box center [593, 35] width 12 height 12
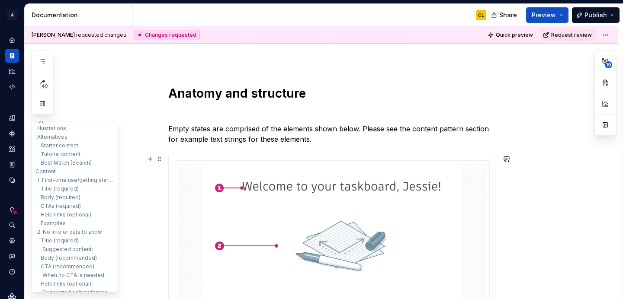
scroll to position [0, 0]
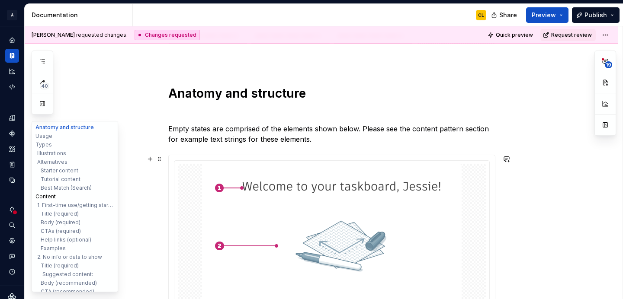
click at [48, 198] on button "Content" at bounding box center [75, 197] width 82 height 9
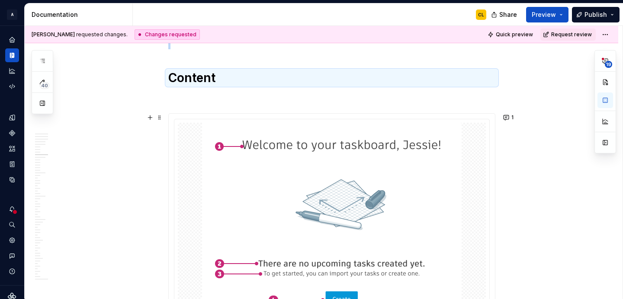
scroll to position [2013, 0]
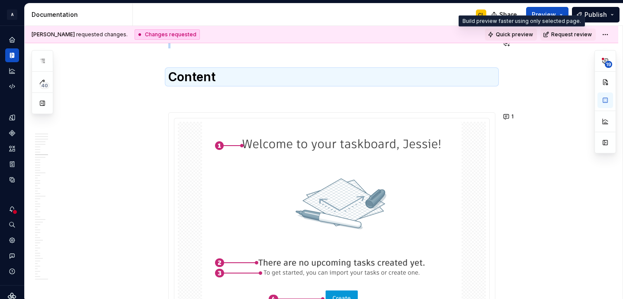
click at [526, 34] on span "Quick preview" at bounding box center [514, 34] width 37 height 7
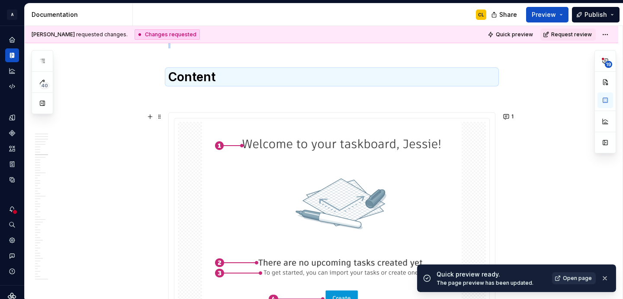
click at [578, 281] on span "Open page" at bounding box center [577, 278] width 29 height 7
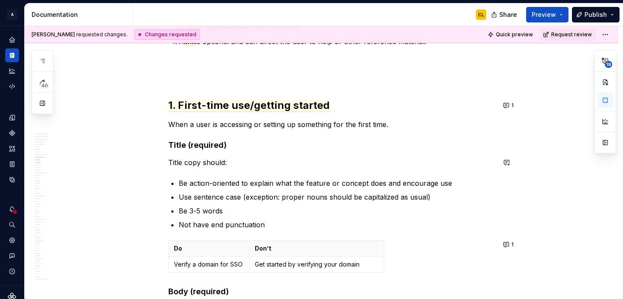
scroll to position [2386, 0]
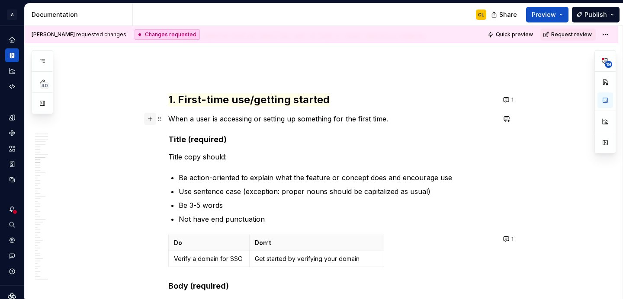
click at [151, 118] on button "button" at bounding box center [150, 119] width 12 height 12
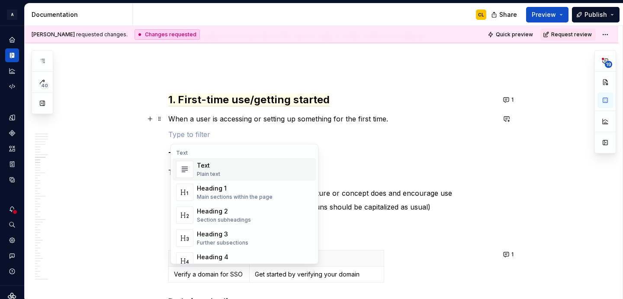
click at [388, 190] on p "Be action-oriented to explain what the feature or concept does and encourage use" at bounding box center [337, 193] width 317 height 10
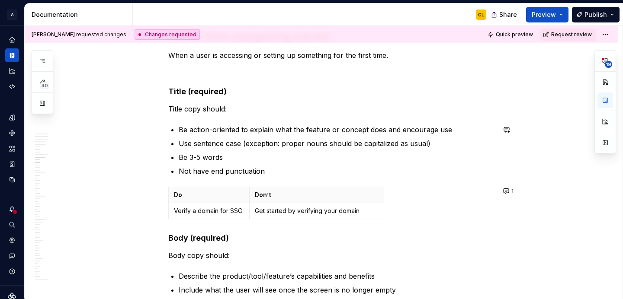
scroll to position [2477, 0]
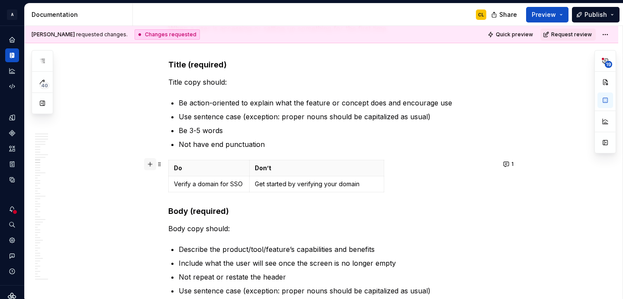
click at [151, 162] on button "button" at bounding box center [150, 164] width 12 height 12
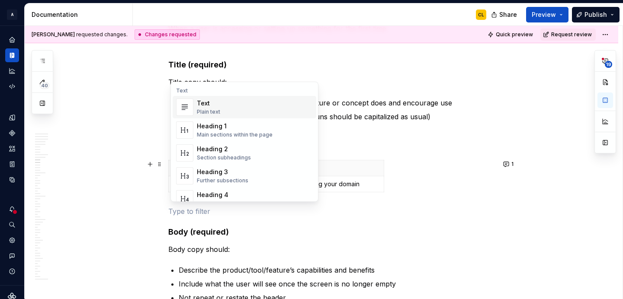
click at [228, 109] on div "Text Plain text" at bounding box center [255, 107] width 116 height 17
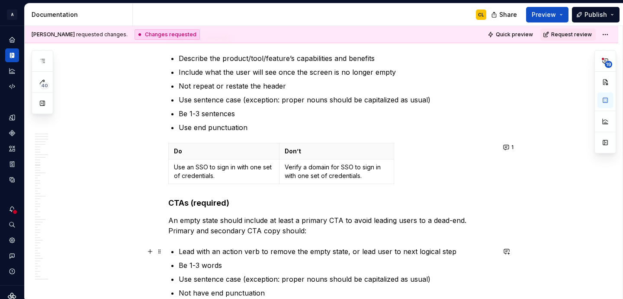
scroll to position [2726, 0]
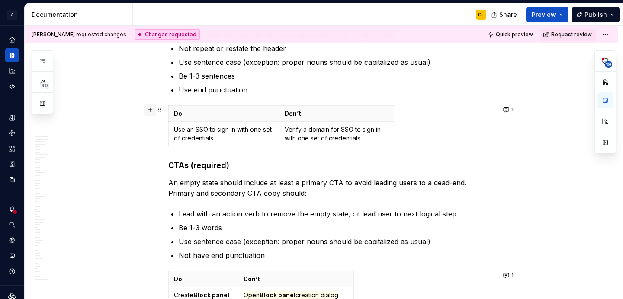
click at [148, 109] on button "button" at bounding box center [150, 110] width 12 height 12
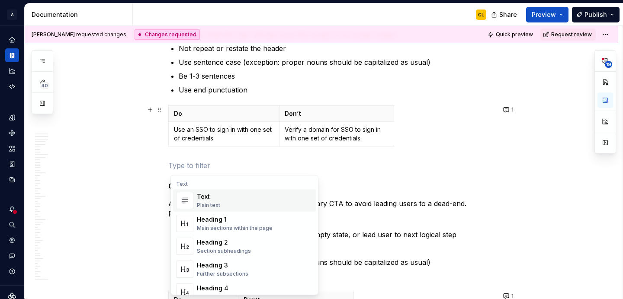
click at [204, 197] on div "Text" at bounding box center [208, 197] width 23 height 9
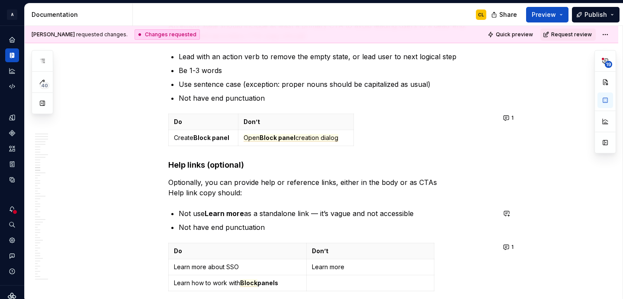
scroll to position [2931, 0]
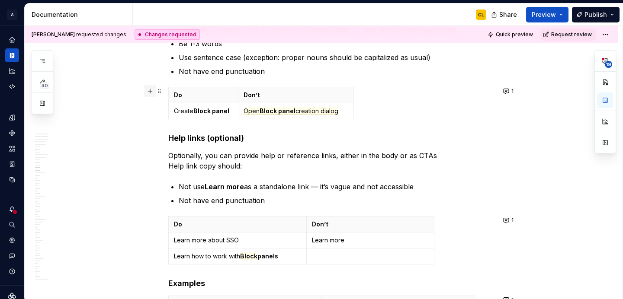
click at [150, 94] on button "button" at bounding box center [150, 91] width 12 height 12
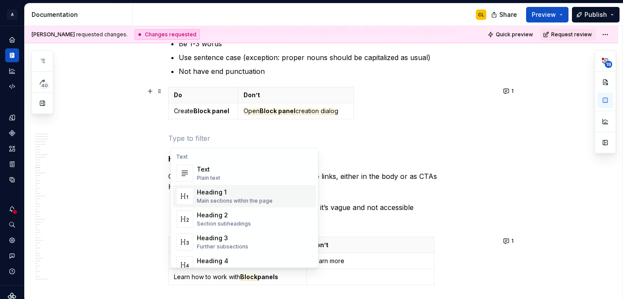
click at [373, 179] on p "Optionally, you can provide help or reference links, either in the body or as C…" at bounding box center [331, 181] width 327 height 21
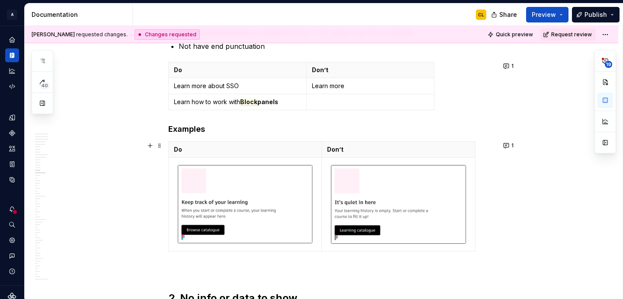
scroll to position [3109, 0]
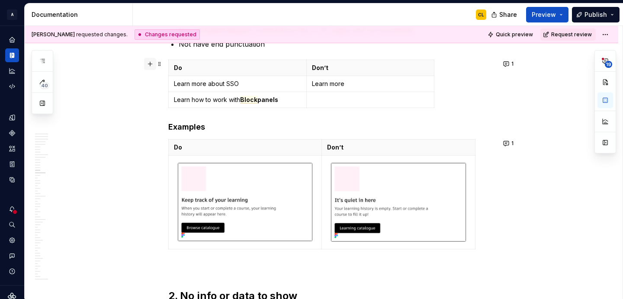
click at [152, 64] on button "button" at bounding box center [150, 64] width 12 height 12
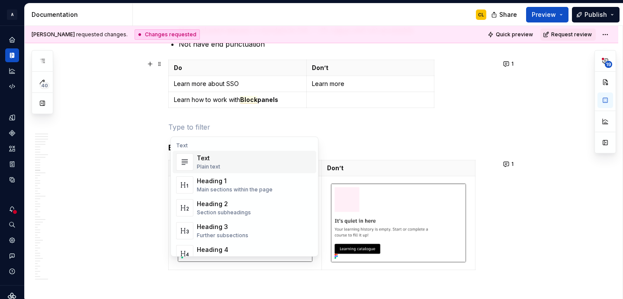
click at [365, 129] on p at bounding box center [331, 127] width 327 height 10
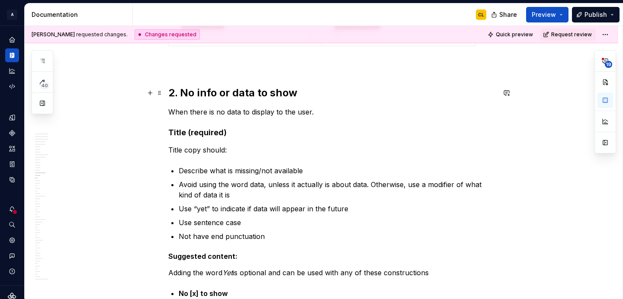
scroll to position [3333, 0]
click at [152, 112] on button "button" at bounding box center [150, 112] width 12 height 12
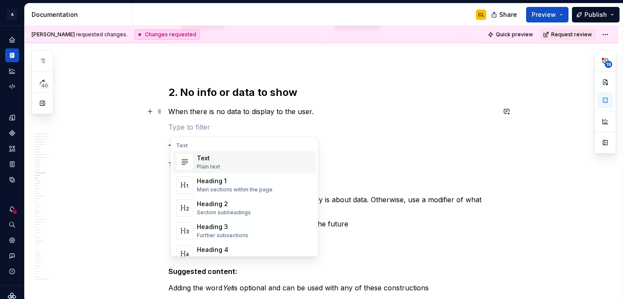
click at [348, 171] on div "**********" at bounding box center [331, 296] width 327 height 6896
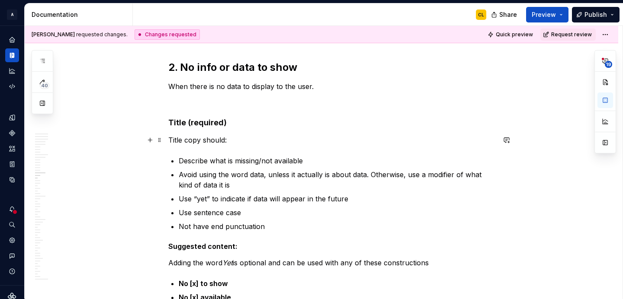
scroll to position [3383, 0]
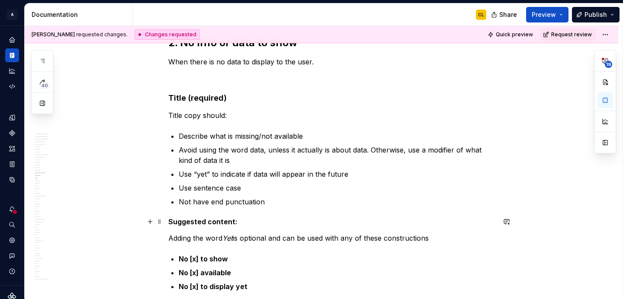
click at [189, 225] on strong "Suggested content:" at bounding box center [202, 222] width 69 height 9
click at [603, 141] on button "button" at bounding box center [605, 143] width 16 height 16
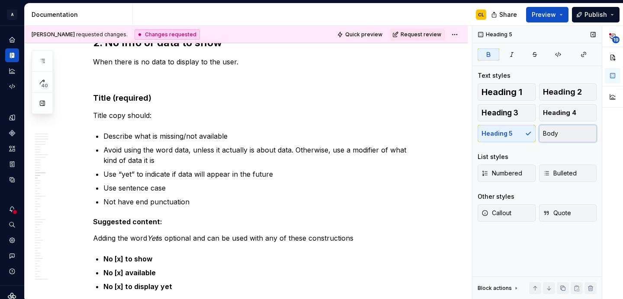
click at [556, 133] on span "Body" at bounding box center [550, 133] width 15 height 9
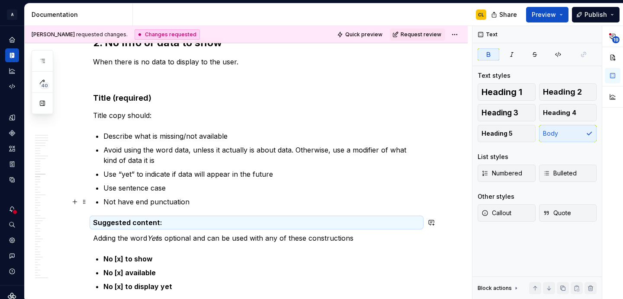
click at [145, 197] on p "Not have end punctuation" at bounding box center [261, 202] width 317 height 10
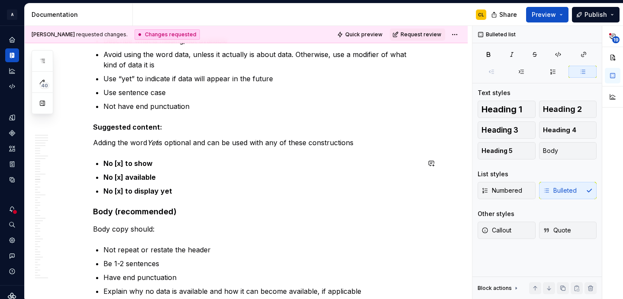
scroll to position [3492, 0]
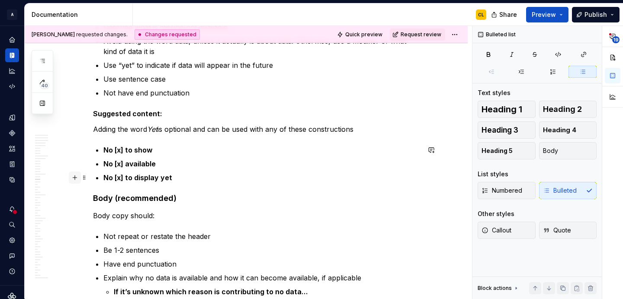
click at [77, 179] on button "button" at bounding box center [75, 178] width 12 height 12
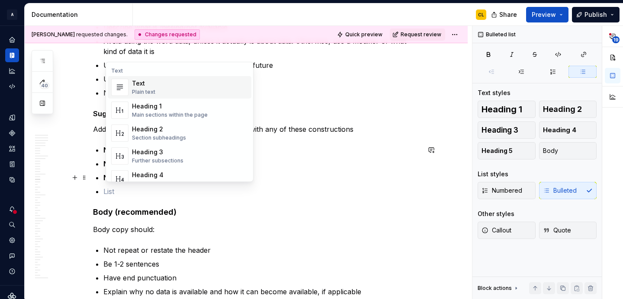
click at [141, 87] on div "Text" at bounding box center [143, 83] width 23 height 9
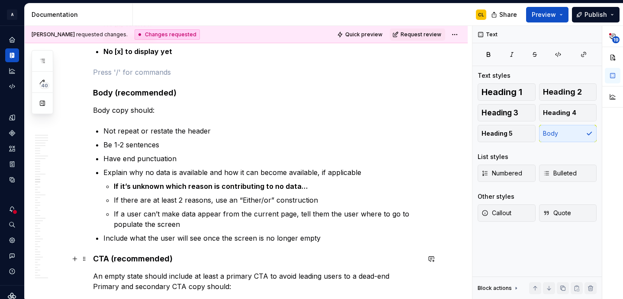
scroll to position [3637, 0]
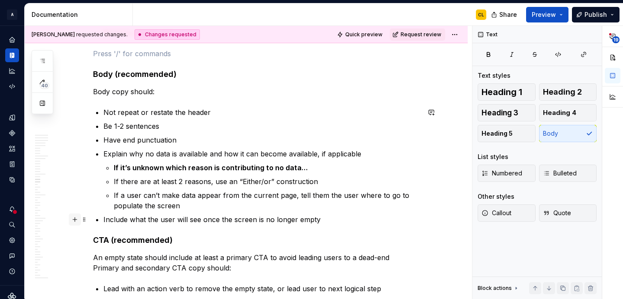
click at [76, 222] on button "button" at bounding box center [75, 220] width 12 height 12
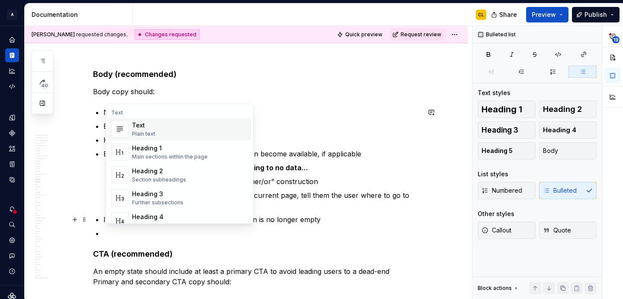
click at [144, 123] on div "Text" at bounding box center [143, 125] width 23 height 9
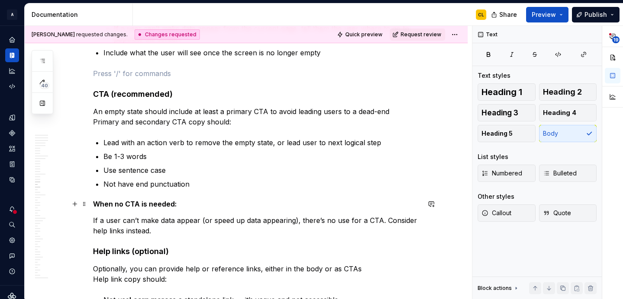
scroll to position [3808, 0]
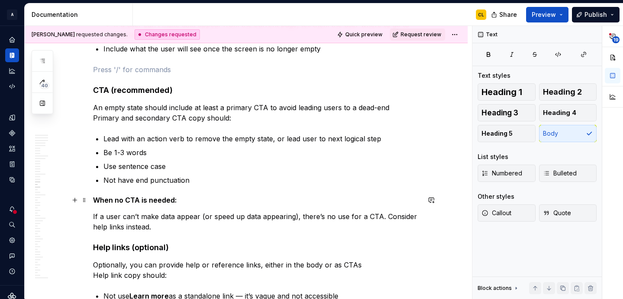
click at [124, 201] on strong "When no CTA is needed:" at bounding box center [135, 200] width 84 height 9
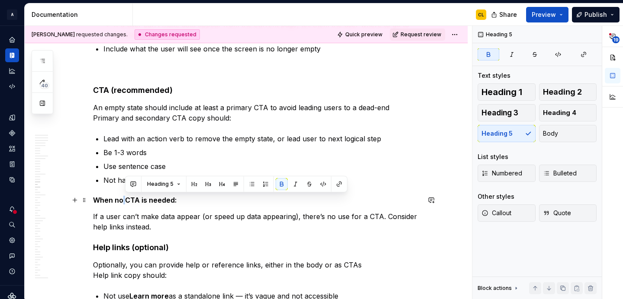
click at [124, 201] on strong "When no CTA is needed:" at bounding box center [135, 200] width 84 height 9
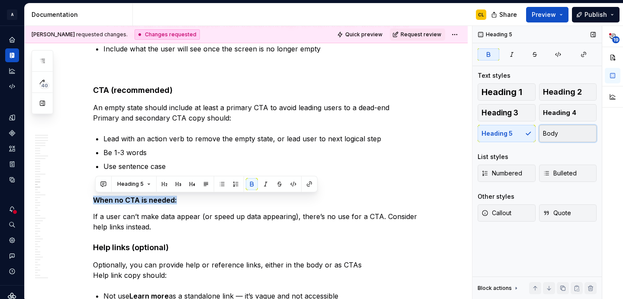
click at [561, 134] on button "Body" at bounding box center [568, 133] width 58 height 17
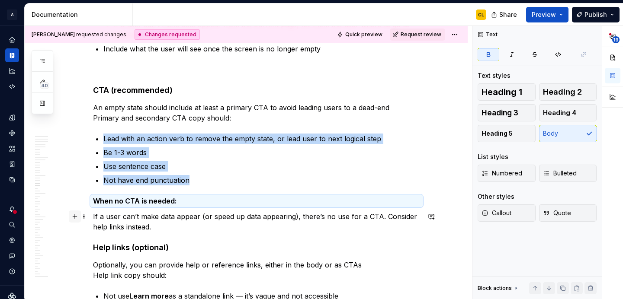
click at [76, 218] on button "button" at bounding box center [75, 217] width 12 height 12
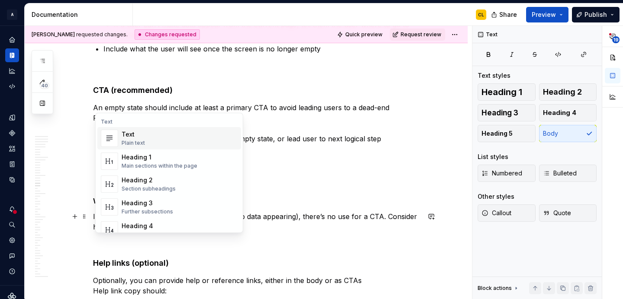
click at [135, 135] on div "Text" at bounding box center [133, 134] width 23 height 9
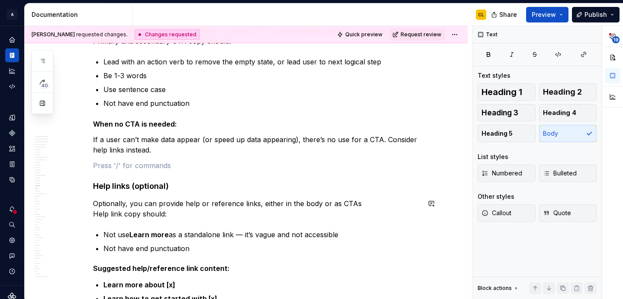
scroll to position [3887, 0]
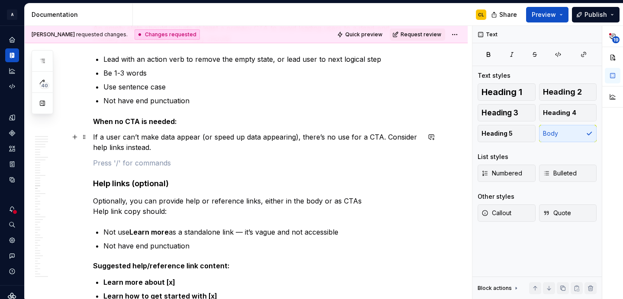
click at [160, 135] on p "If a user can’t make data appear (or speed up data appearing), there’s no use f…" at bounding box center [256, 142] width 327 height 21
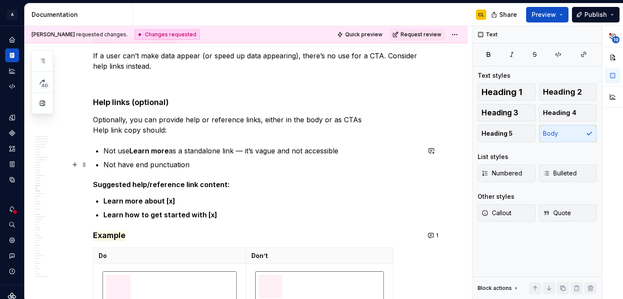
scroll to position [3976, 0]
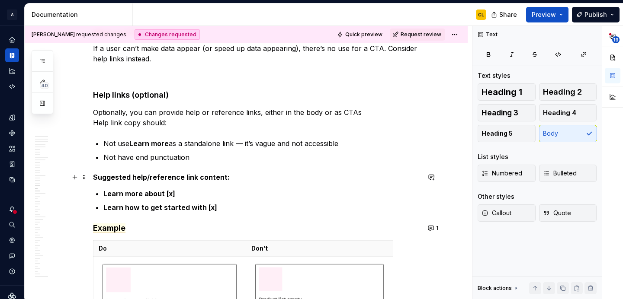
click at [125, 175] on strong "Suggested help/reference link content:" at bounding box center [161, 177] width 137 height 9
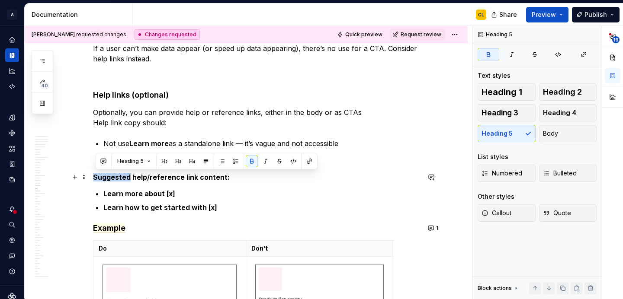
click at [125, 175] on strong "Suggested help/reference link content:" at bounding box center [161, 177] width 137 height 9
click at [558, 138] on button "Body" at bounding box center [568, 133] width 58 height 17
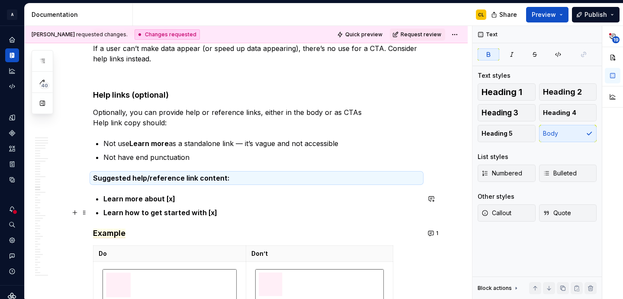
click at [187, 214] on strong "Learn how to get started with [x]" at bounding box center [160, 213] width 114 height 9
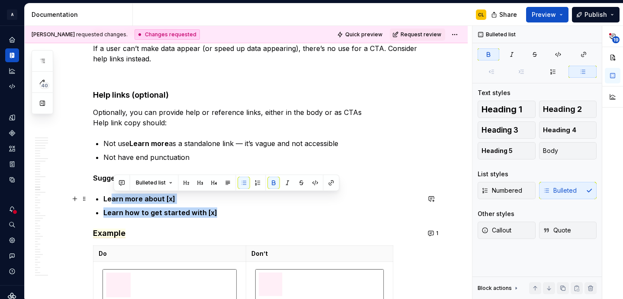
drag, startPoint x: 234, startPoint y: 213, endPoint x: 113, endPoint y: 196, distance: 122.4
click at [113, 196] on ul "Learn more about [x] Learn how to get started with [x]" at bounding box center [261, 206] width 317 height 24
click at [85, 198] on span at bounding box center [84, 199] width 7 height 12
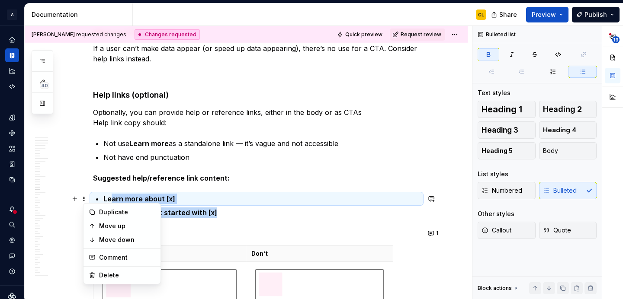
click at [206, 214] on strong "Learn how to get started with [x]" at bounding box center [160, 213] width 114 height 9
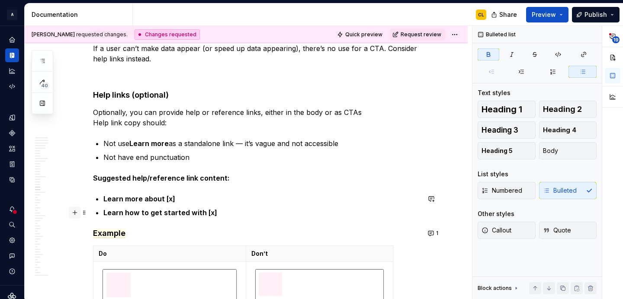
click at [74, 212] on button "button" at bounding box center [75, 213] width 12 height 12
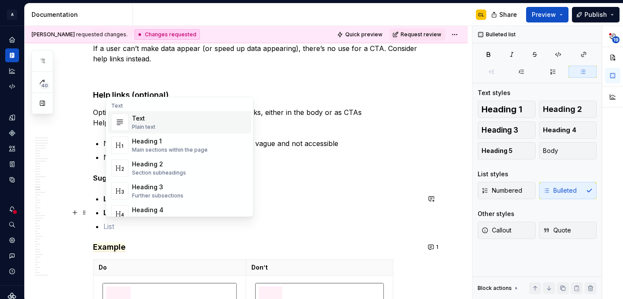
click at [159, 122] on div "Text Plain text" at bounding box center [190, 122] width 116 height 17
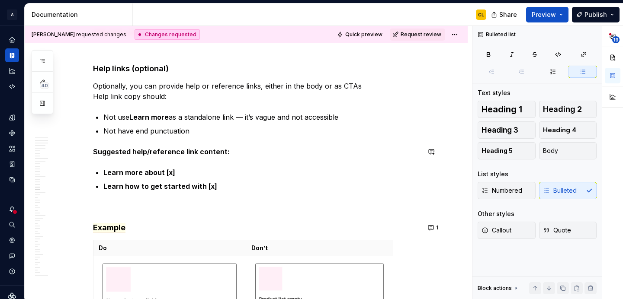
scroll to position [4011, 0]
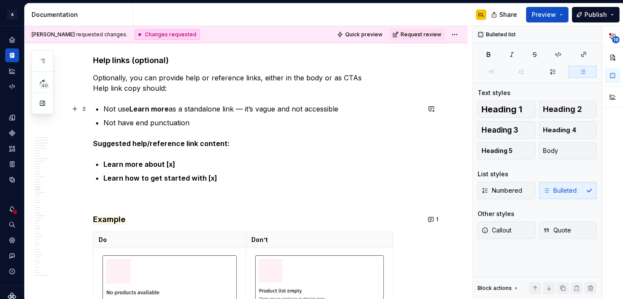
click at [247, 108] on p "Not use Learn more as a standalone link — it’s vague and not accessible" at bounding box center [261, 109] width 317 height 10
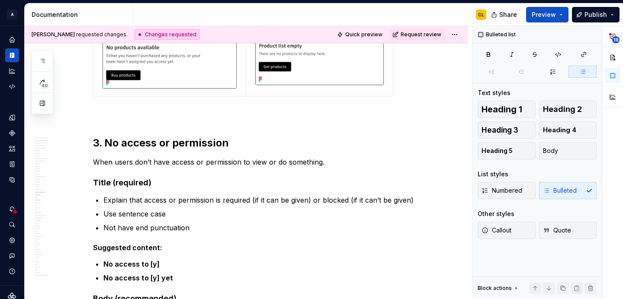
scroll to position [4266, 0]
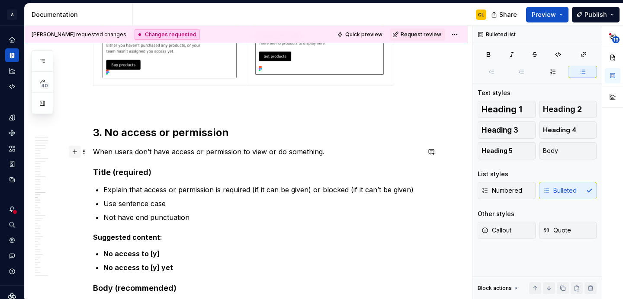
click at [76, 154] on button "button" at bounding box center [75, 152] width 12 height 12
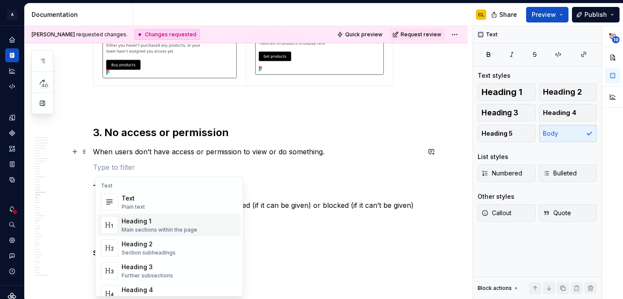
scroll to position [93, 0]
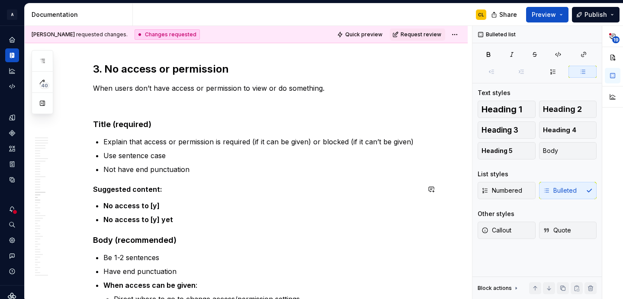
scroll to position [4335, 0]
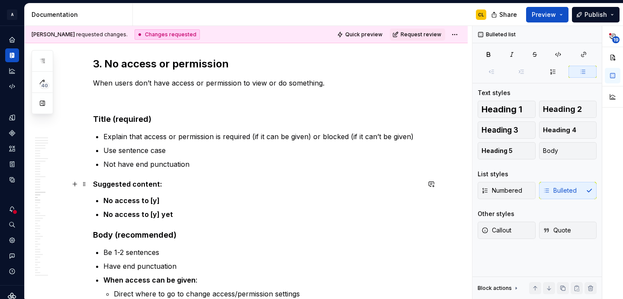
click at [138, 181] on strong "Suggested content:" at bounding box center [127, 184] width 69 height 9
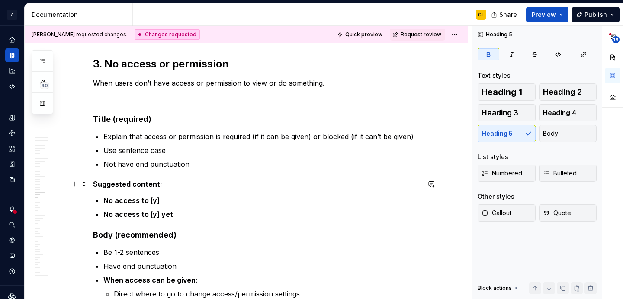
click at [138, 181] on strong "Suggested content:" at bounding box center [127, 184] width 69 height 9
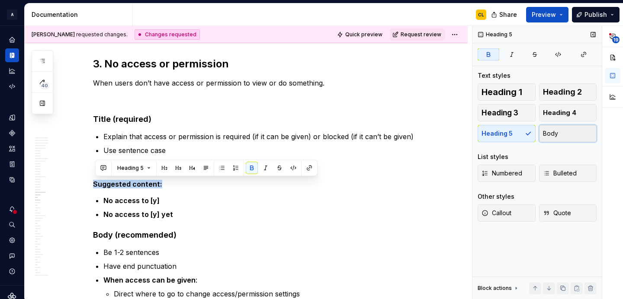
click at [555, 138] on span "Body" at bounding box center [550, 133] width 15 height 9
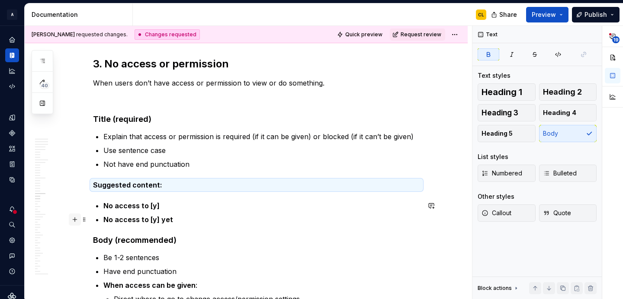
click at [76, 220] on button "button" at bounding box center [75, 220] width 12 height 12
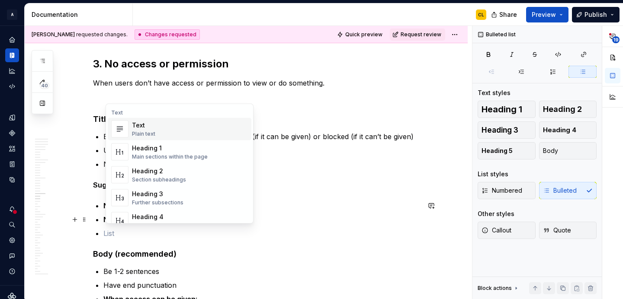
click at [141, 130] on div "Text Plain text" at bounding box center [143, 129] width 23 height 16
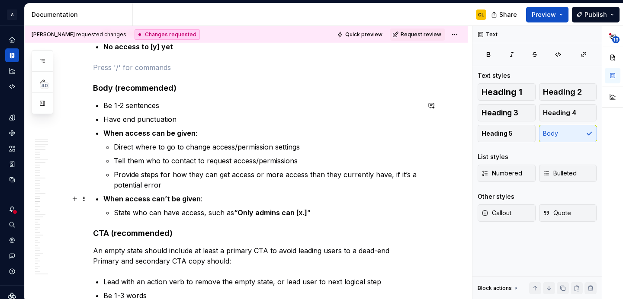
scroll to position [4523, 0]
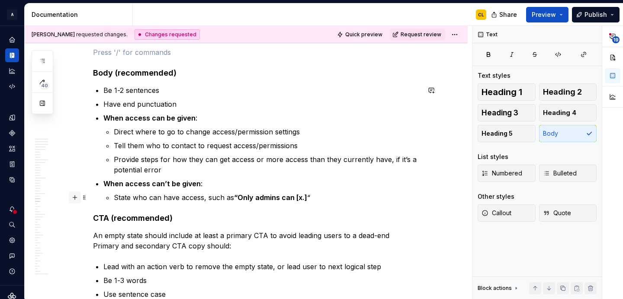
click at [77, 198] on button "button" at bounding box center [75, 198] width 12 height 12
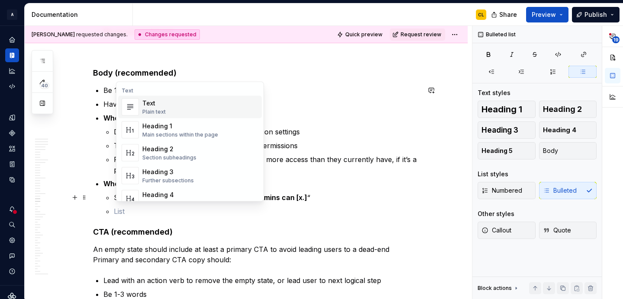
click at [163, 114] on div "Plain text" at bounding box center [153, 112] width 23 height 7
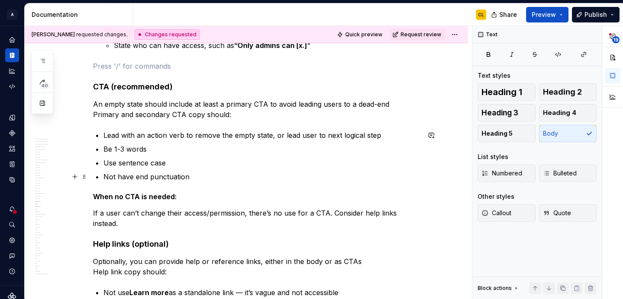
scroll to position [4677, 0]
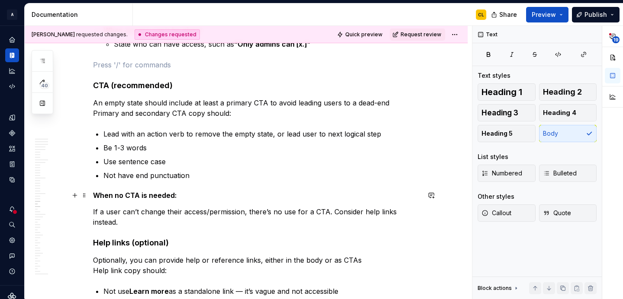
click at [108, 196] on strong "When no CTA is needed:" at bounding box center [135, 195] width 84 height 9
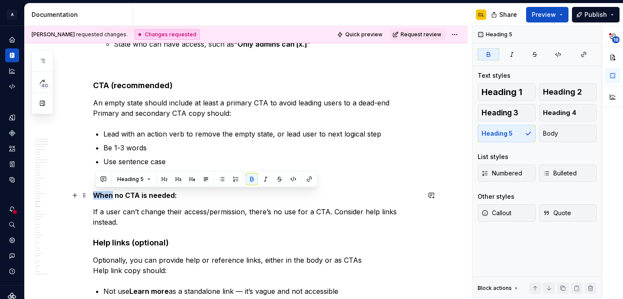
click at [108, 196] on strong "When no CTA is needed:" at bounding box center [135, 195] width 84 height 9
click at [559, 132] on button "Body" at bounding box center [568, 133] width 58 height 17
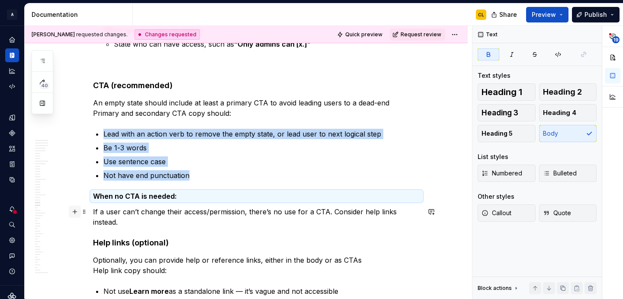
click at [76, 212] on button "button" at bounding box center [75, 212] width 12 height 12
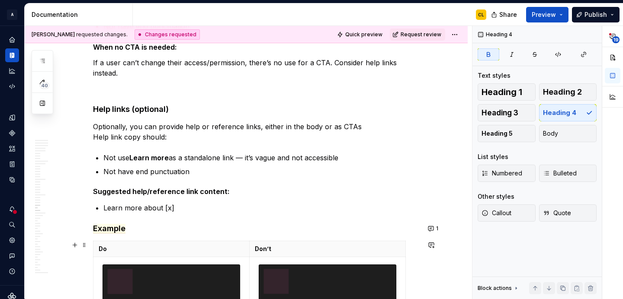
scroll to position [4827, 0]
click at [123, 193] on strong "Suggested help/reference link content:" at bounding box center [161, 191] width 137 height 9
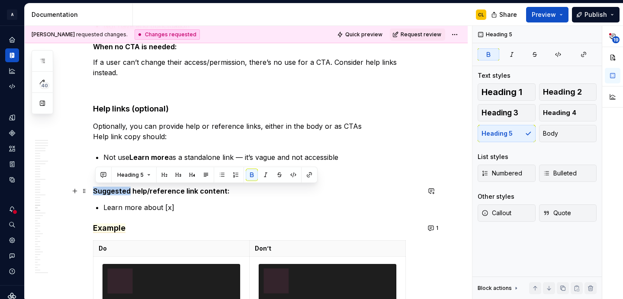
click at [123, 193] on strong "Suggested help/reference link content:" at bounding box center [161, 191] width 137 height 9
click at [558, 133] on button "Body" at bounding box center [568, 133] width 58 height 17
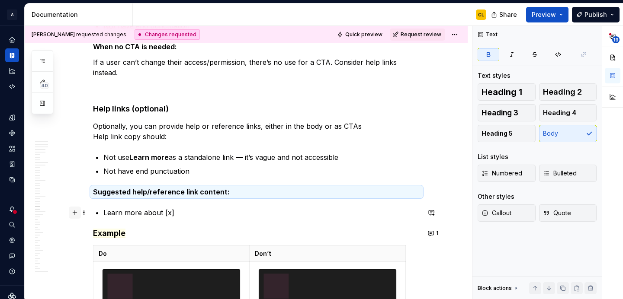
click at [72, 211] on button "button" at bounding box center [75, 213] width 12 height 12
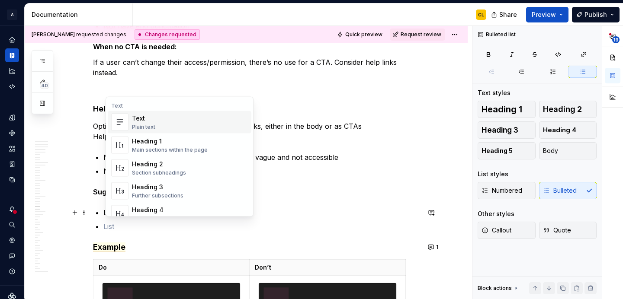
click at [157, 121] on div "Text Plain text" at bounding box center [190, 122] width 116 height 17
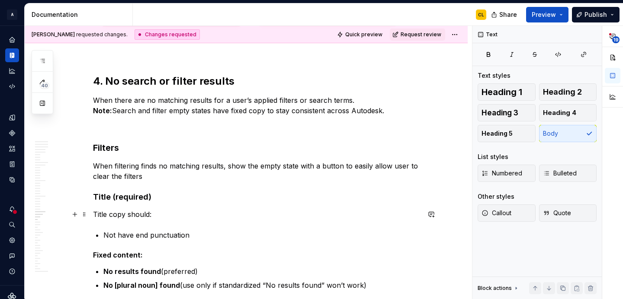
scroll to position [5155, 0]
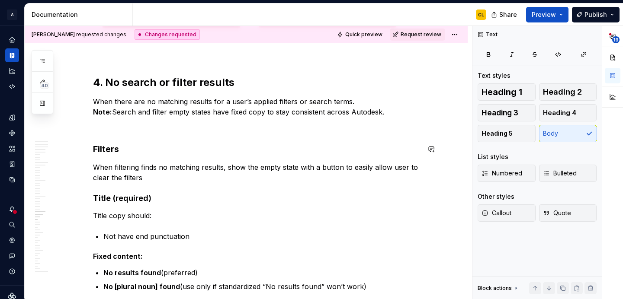
click at [77, 166] on button "button" at bounding box center [75, 167] width 12 height 12
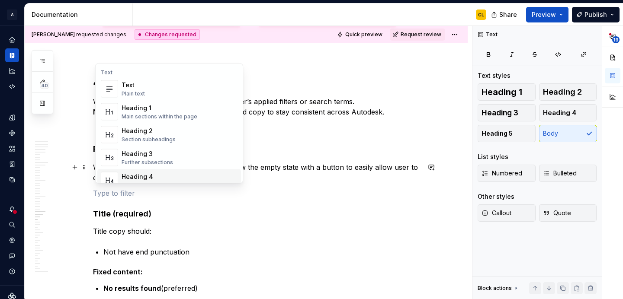
click at [315, 176] on p "When filtering finds no matching results, show the empty state with a button to…" at bounding box center [256, 172] width 327 height 21
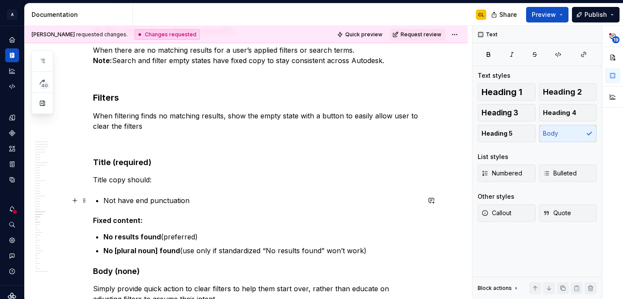
scroll to position [5223, 0]
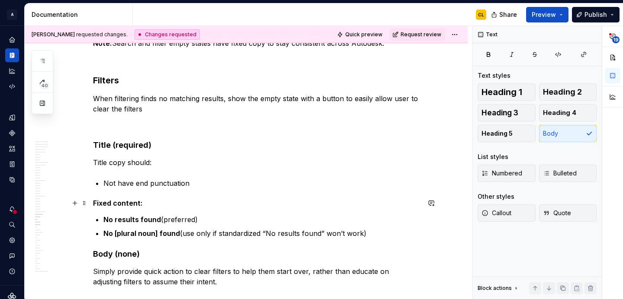
click at [109, 206] on strong "Fixed content:" at bounding box center [118, 203] width 50 height 9
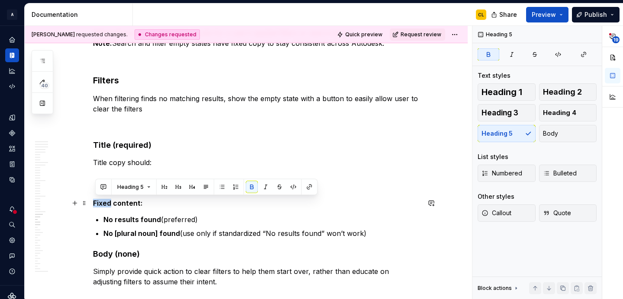
click at [109, 206] on strong "Fixed content:" at bounding box center [118, 203] width 50 height 9
click at [146, 186] on button "Heading 5" at bounding box center [133, 187] width 41 height 12
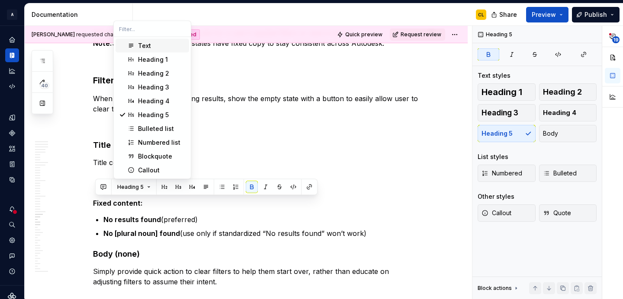
click at [152, 48] on div "Text" at bounding box center [162, 46] width 48 height 9
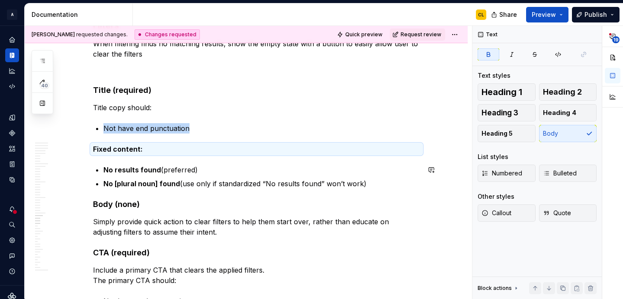
scroll to position [5279, 0]
click at [76, 183] on button "button" at bounding box center [75, 183] width 12 height 12
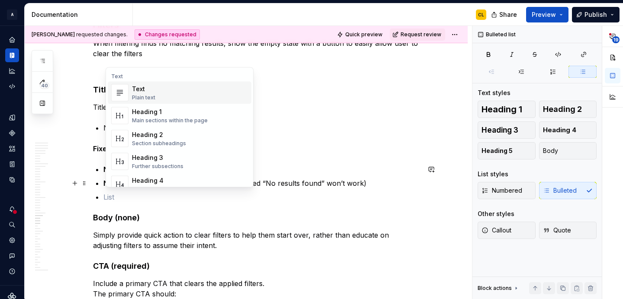
click at [144, 94] on div "Plain text" at bounding box center [143, 97] width 23 height 7
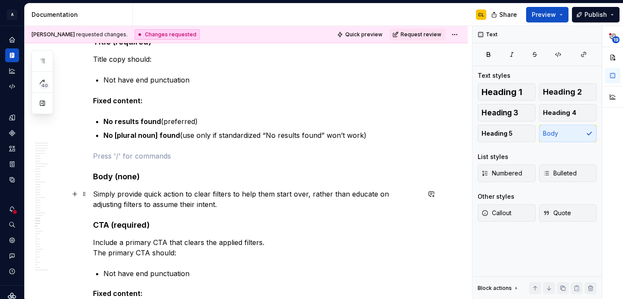
scroll to position [5333, 0]
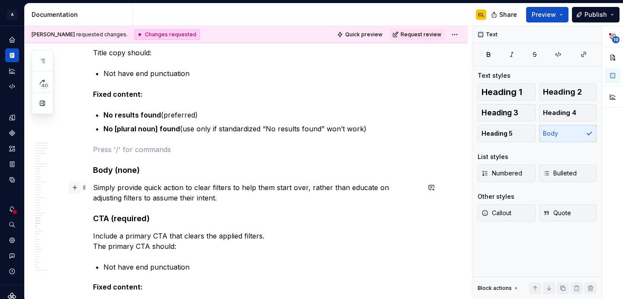
click at [77, 189] on button "button" at bounding box center [75, 188] width 12 height 12
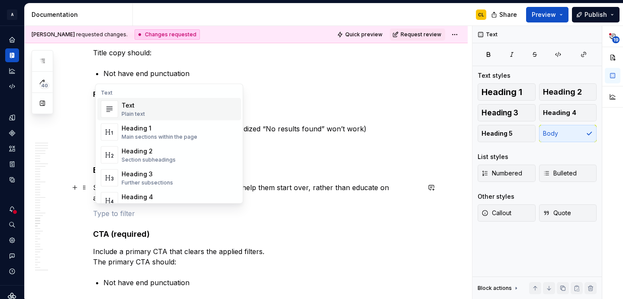
click at [137, 115] on div "Plain text" at bounding box center [133, 114] width 23 height 7
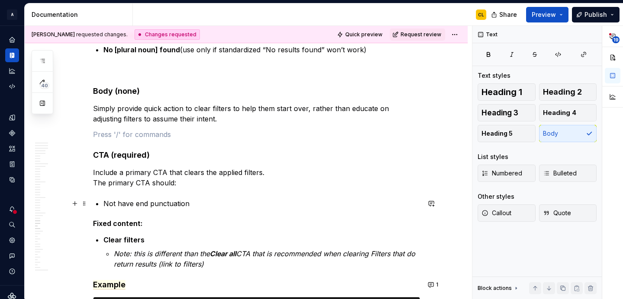
scroll to position [5421, 0]
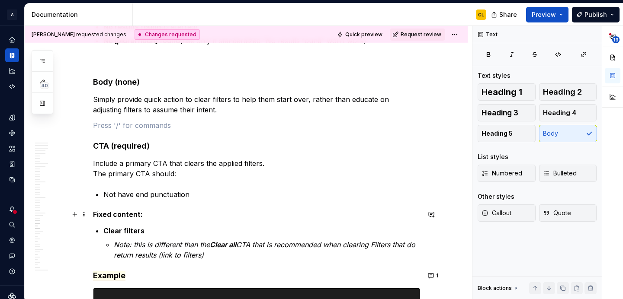
click at [109, 216] on strong "Fixed content:" at bounding box center [118, 214] width 50 height 9
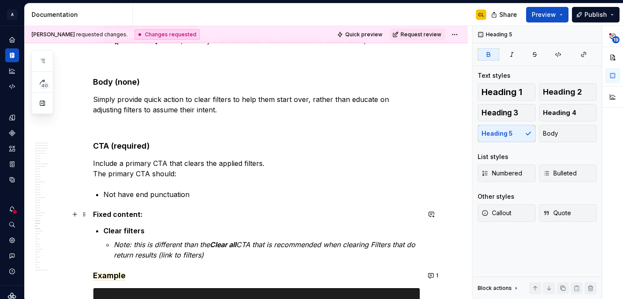
click at [109, 216] on strong "Fixed content:" at bounding box center [118, 214] width 50 height 9
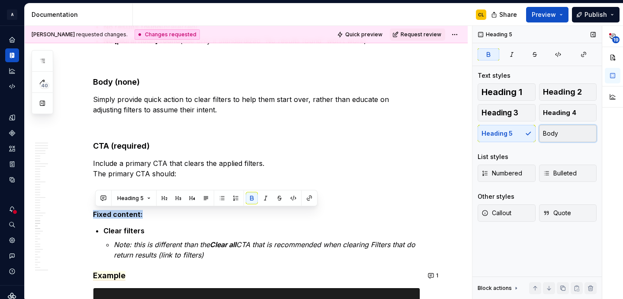
click at [568, 132] on button "Body" at bounding box center [568, 133] width 58 height 17
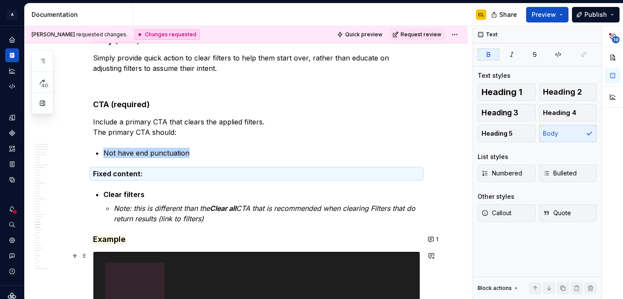
scroll to position [5474, 0]
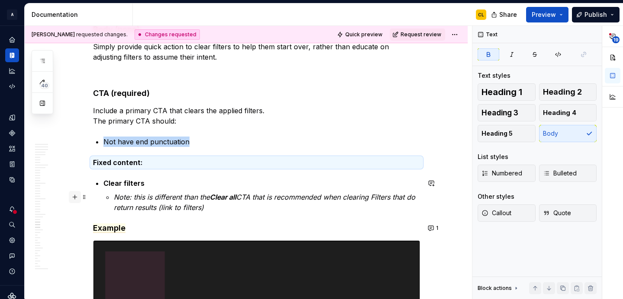
click at [76, 199] on button "button" at bounding box center [75, 197] width 12 height 12
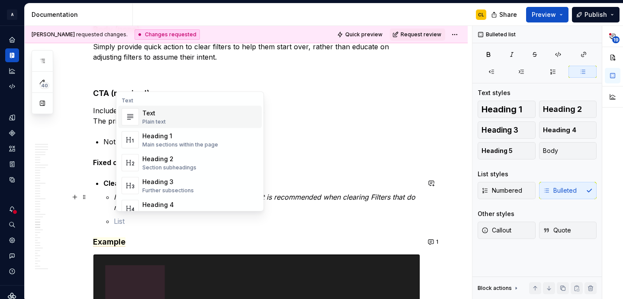
click at [185, 116] on div "Text Plain text" at bounding box center [200, 117] width 116 height 17
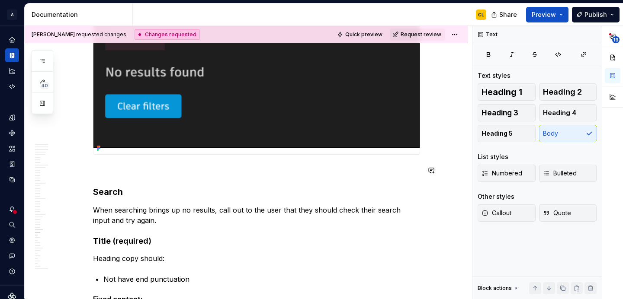
scroll to position [5758, 0]
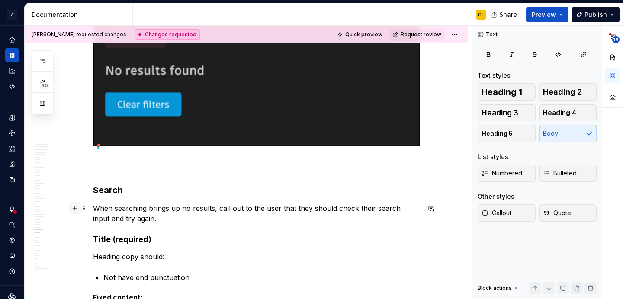
click at [76, 211] on button "button" at bounding box center [75, 208] width 12 height 12
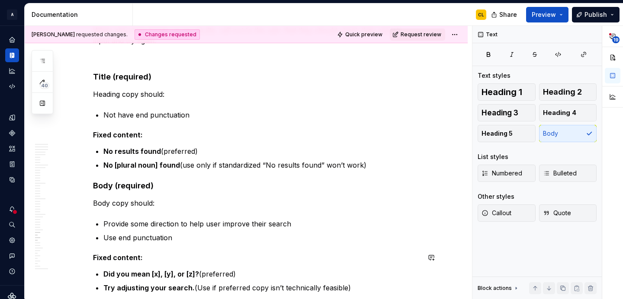
scroll to position [5936, 0]
click at [123, 135] on strong "Fixed content:" at bounding box center [118, 134] width 50 height 9
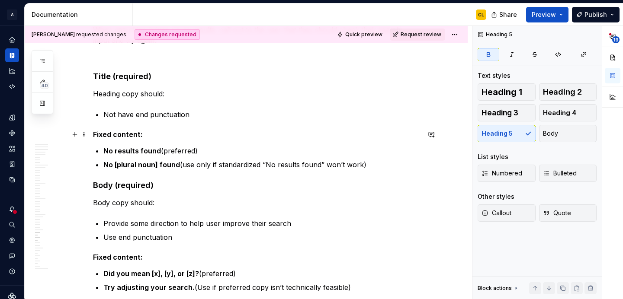
click at [123, 135] on strong "Fixed content:" at bounding box center [118, 134] width 50 height 9
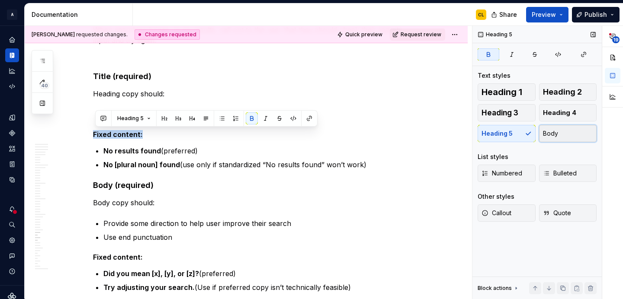
click at [549, 135] on span "Body" at bounding box center [550, 133] width 15 height 9
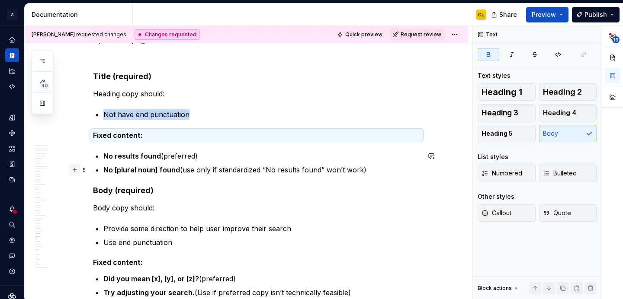
click at [76, 168] on button "button" at bounding box center [75, 170] width 12 height 12
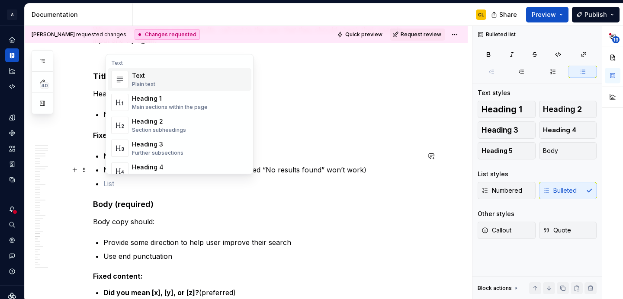
click at [150, 83] on div "Plain text" at bounding box center [143, 84] width 23 height 7
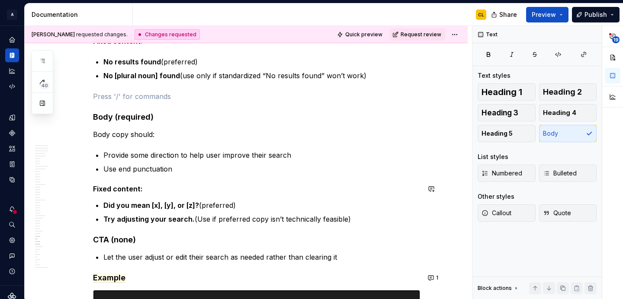
scroll to position [6033, 0]
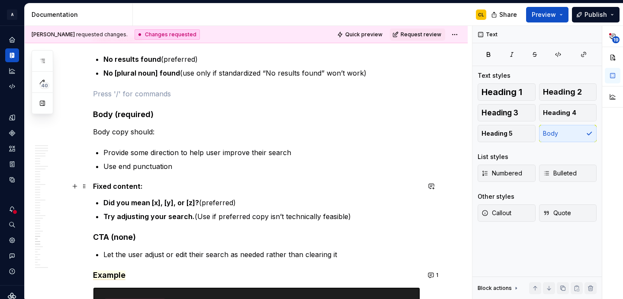
click at [109, 186] on strong "Fixed content:" at bounding box center [118, 186] width 50 height 9
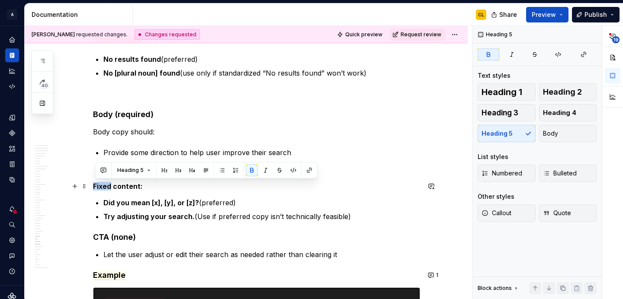
click at [109, 186] on strong "Fixed content:" at bounding box center [118, 186] width 50 height 9
click at [555, 135] on span "Body" at bounding box center [550, 133] width 15 height 9
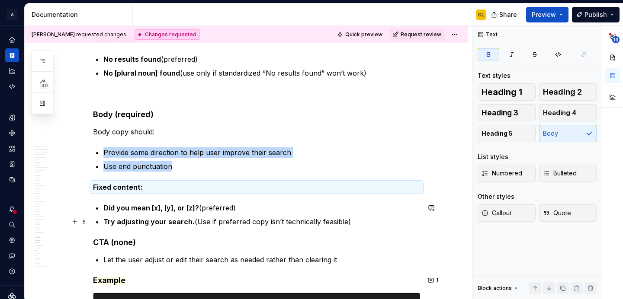
click at [103, 226] on li "Try adjusting your search. (Use if preferred copy isn’t technically feasible)" at bounding box center [261, 222] width 317 height 10
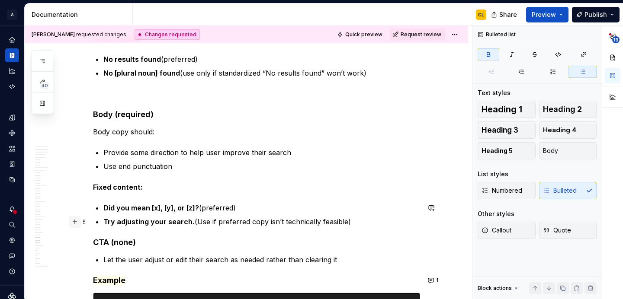
click at [77, 221] on button "button" at bounding box center [75, 222] width 12 height 12
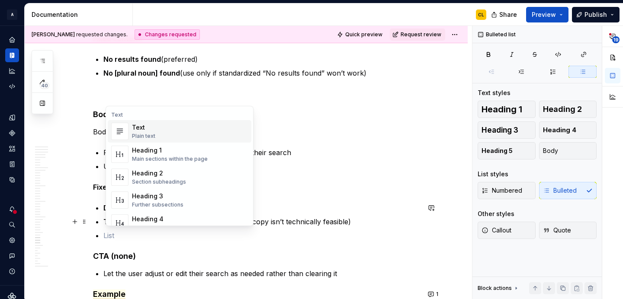
click at [152, 133] on div "Plain text" at bounding box center [143, 136] width 23 height 7
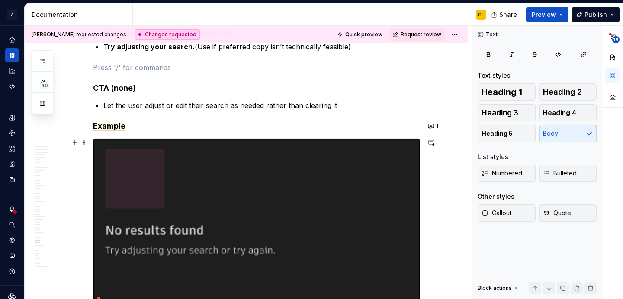
scroll to position [6225, 0]
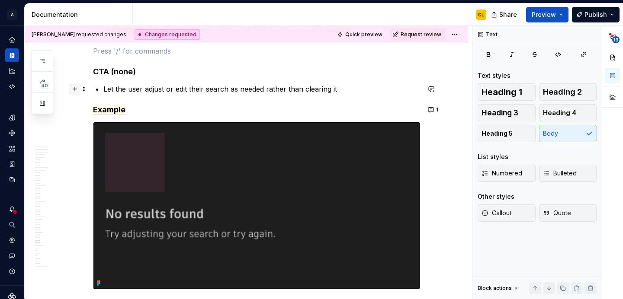
click at [74, 90] on button "button" at bounding box center [75, 89] width 12 height 12
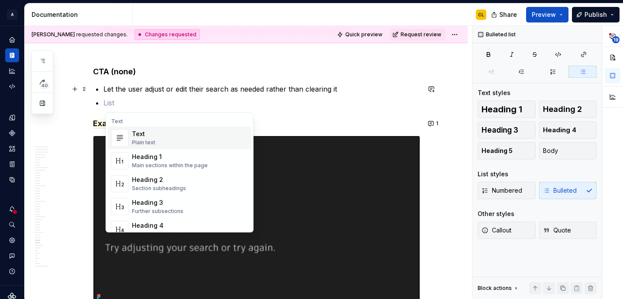
click at [140, 140] on div "Plain text" at bounding box center [143, 142] width 23 height 7
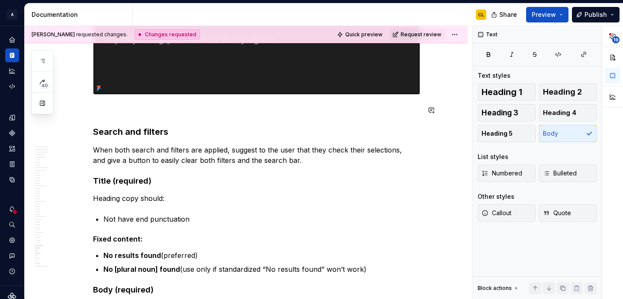
scroll to position [6491, 0]
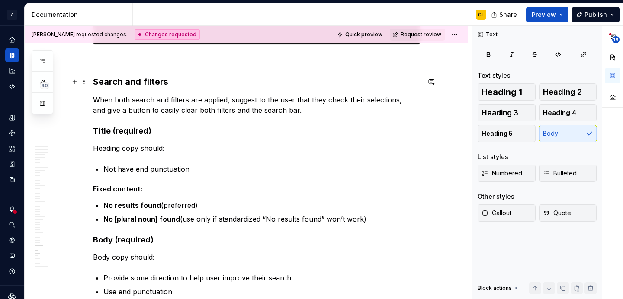
click at [119, 81] on h3 "Search and filters" at bounding box center [256, 82] width 327 height 12
click at [77, 101] on button "button" at bounding box center [75, 100] width 12 height 12
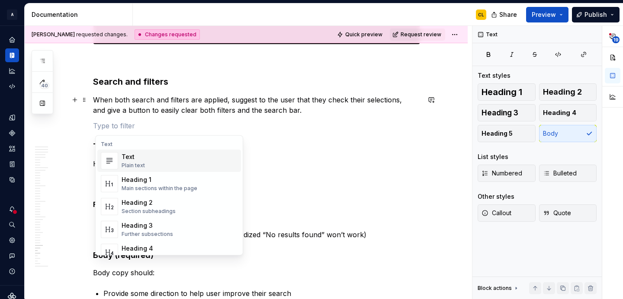
click at [207, 104] on p "When both search and filters are applied, suggest to the user that they check t…" at bounding box center [256, 105] width 327 height 21
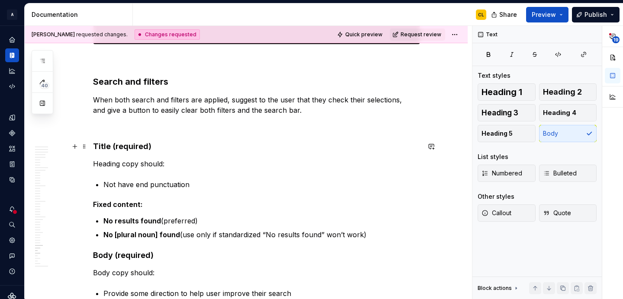
click at [112, 143] on h4 "Title (required)" at bounding box center [256, 146] width 327 height 10
click at [139, 80] on h3 "Search and filters" at bounding box center [256, 82] width 327 height 12
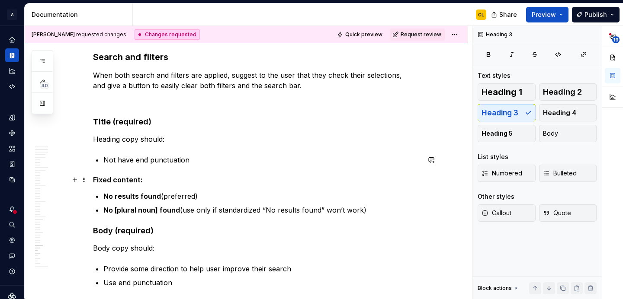
scroll to position [6516, 0]
click at [109, 175] on strong "Fixed content:" at bounding box center [118, 179] width 50 height 9
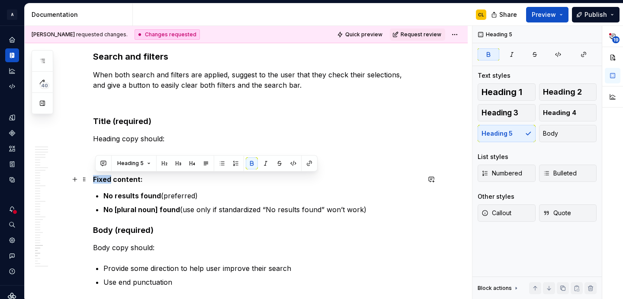
click at [109, 175] on strong "Fixed content:" at bounding box center [118, 179] width 50 height 9
click at [570, 135] on button "Body" at bounding box center [568, 133] width 58 height 17
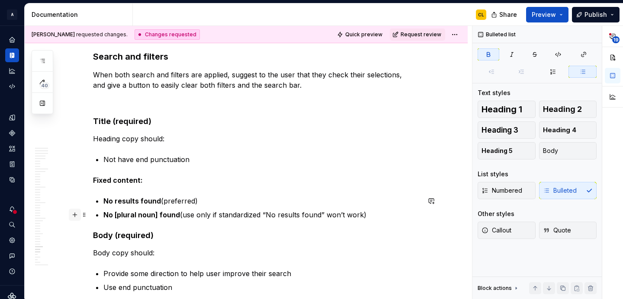
click at [75, 213] on button "button" at bounding box center [75, 215] width 12 height 12
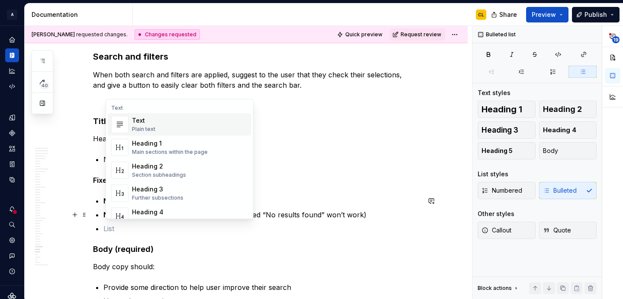
click at [154, 134] on span "Text Plain text" at bounding box center [180, 124] width 144 height 22
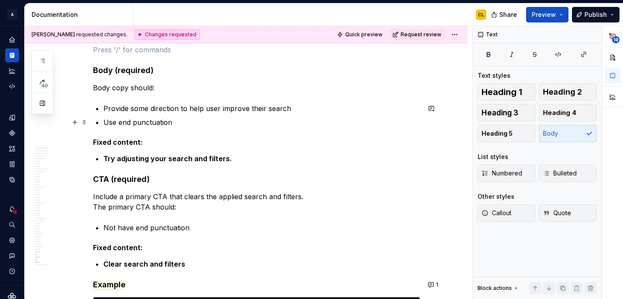
scroll to position [6716, 0]
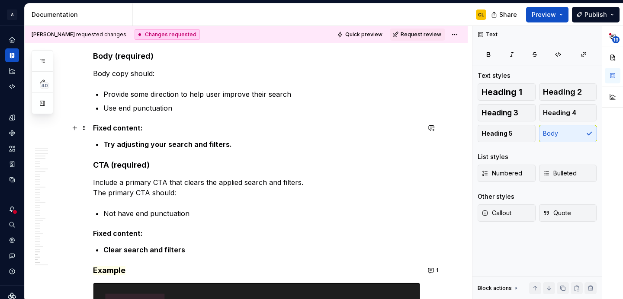
click at [102, 131] on strong "Fixed content:" at bounding box center [118, 128] width 50 height 9
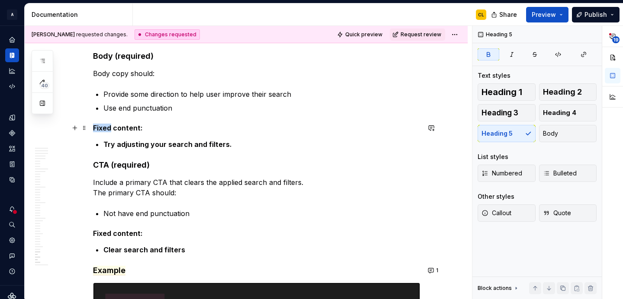
click at [102, 131] on strong "Fixed content:" at bounding box center [118, 128] width 50 height 9
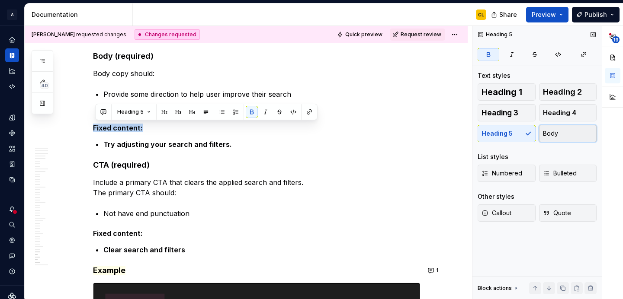
click at [564, 136] on button "Body" at bounding box center [568, 133] width 58 height 17
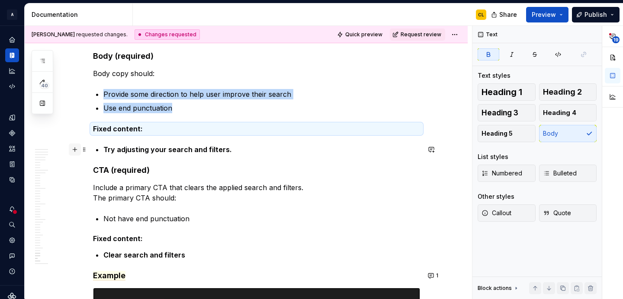
click at [77, 150] on button "button" at bounding box center [75, 150] width 12 height 12
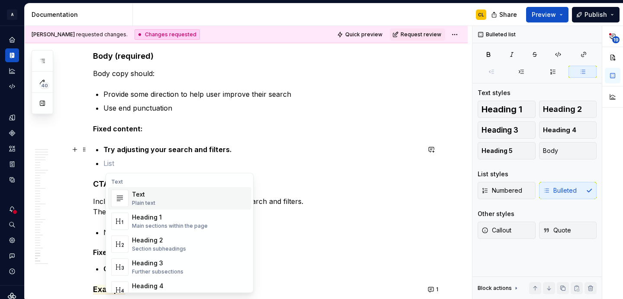
click at [141, 197] on div "Text" at bounding box center [143, 194] width 23 height 9
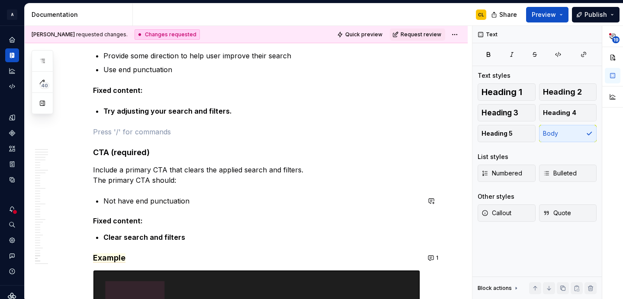
scroll to position [6778, 0]
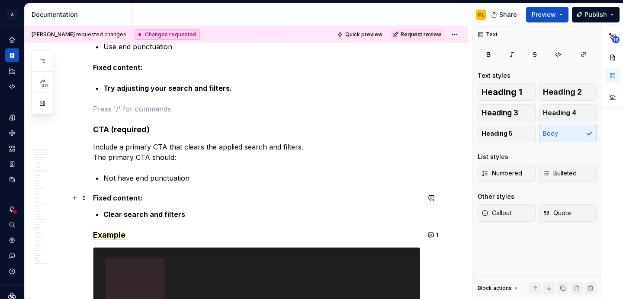
click at [102, 197] on strong "Fixed content:" at bounding box center [118, 198] width 50 height 9
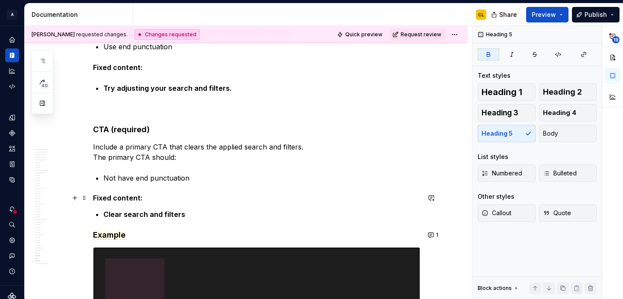
click at [102, 197] on strong "Fixed content:" at bounding box center [118, 198] width 50 height 9
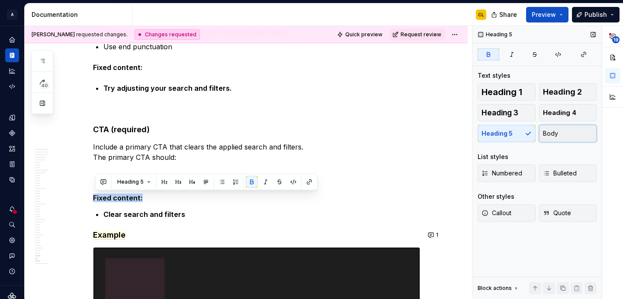
click at [551, 137] on span "Body" at bounding box center [550, 133] width 15 height 9
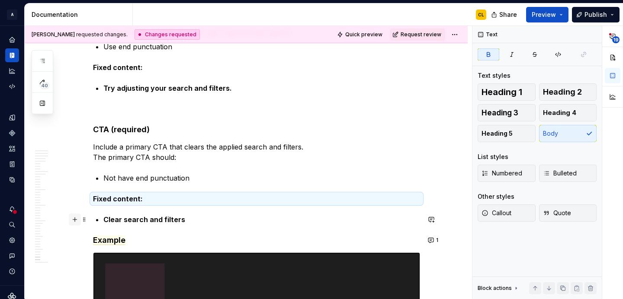
click at [78, 220] on button "button" at bounding box center [75, 220] width 12 height 12
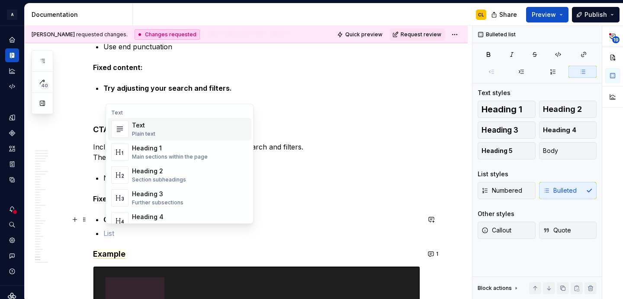
click at [163, 128] on div "Text Plain text" at bounding box center [190, 129] width 116 height 17
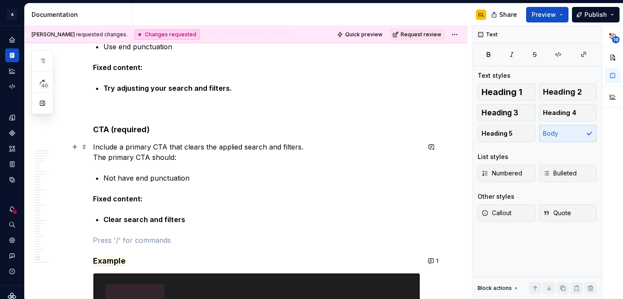
click at [206, 146] on p "Include a primary CTA that clears the applied search and filters. The primary C…" at bounding box center [256, 152] width 327 height 21
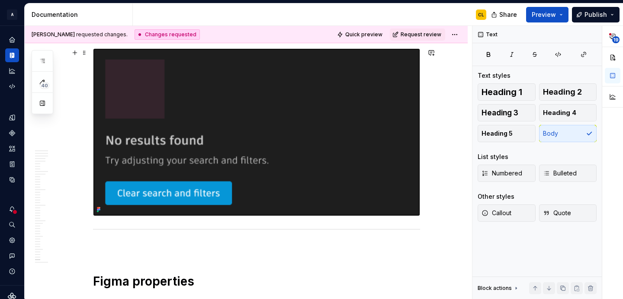
scroll to position [6965, 0]
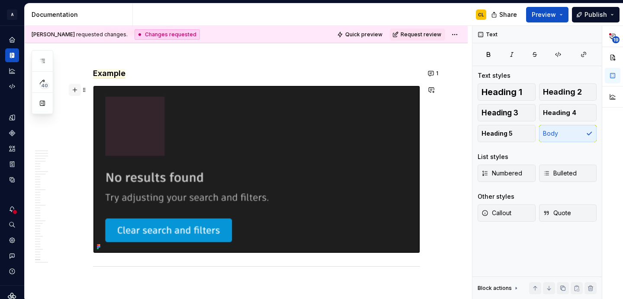
click at [77, 90] on button "button" at bounding box center [75, 90] width 12 height 12
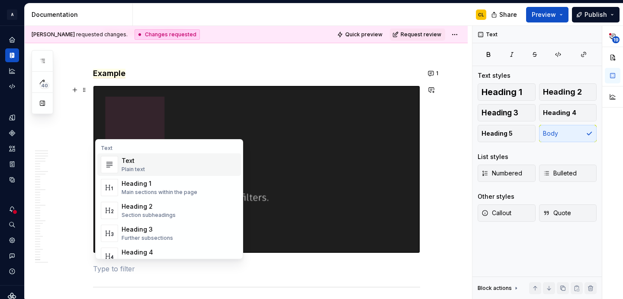
click at [131, 165] on div "Text" at bounding box center [133, 161] width 23 height 9
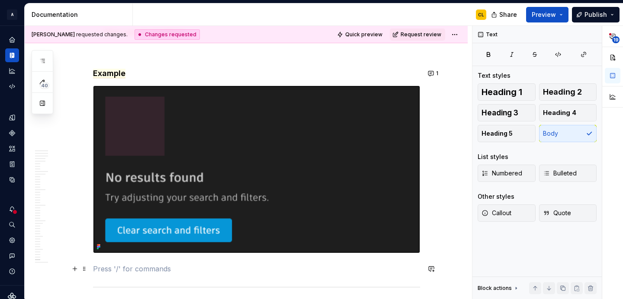
click at [170, 269] on p at bounding box center [256, 269] width 327 height 10
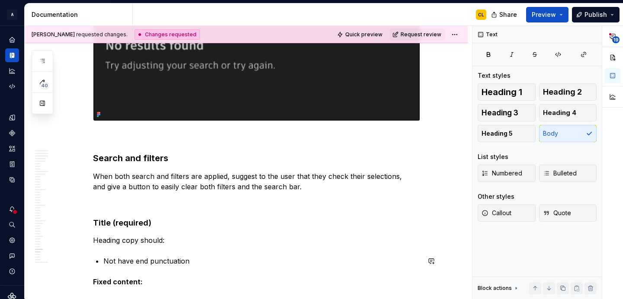
scroll to position [6394, 0]
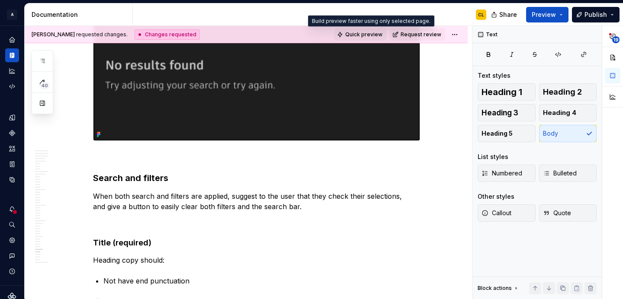
click at [376, 32] on span "Quick preview" at bounding box center [363, 34] width 37 height 7
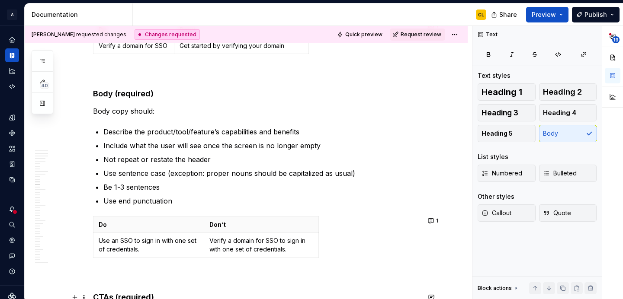
scroll to position [2516, 0]
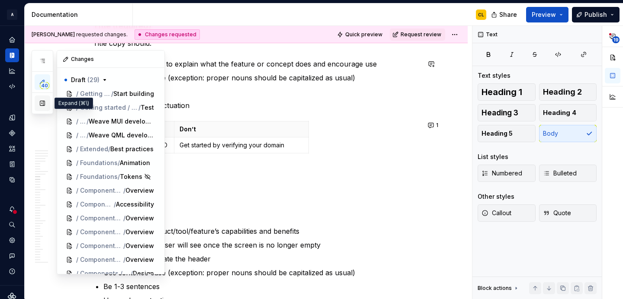
click at [42, 109] on button "button" at bounding box center [43, 104] width 16 height 16
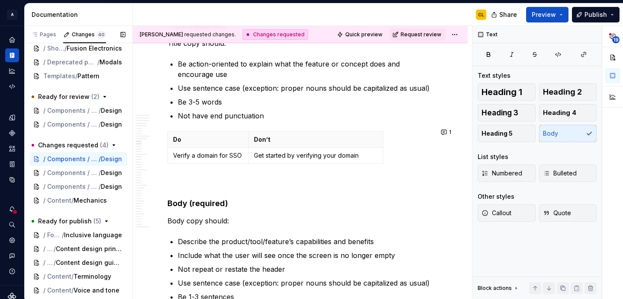
scroll to position [374, 0]
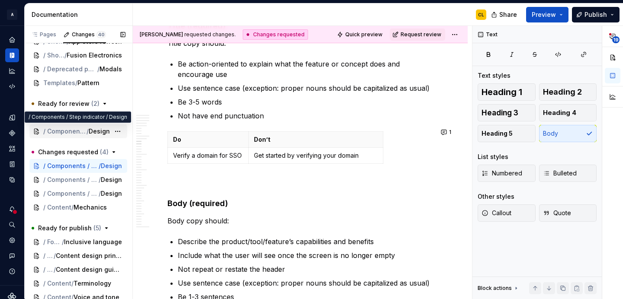
click at [92, 128] on span "Design" at bounding box center [99, 131] width 21 height 9
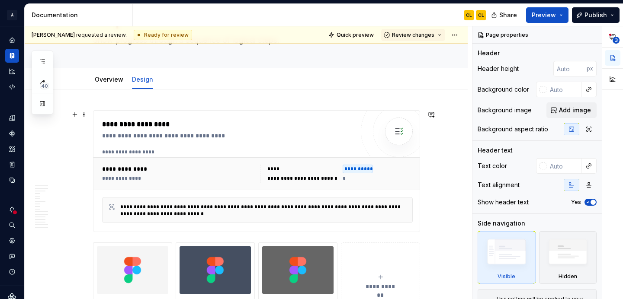
scroll to position [66, 0]
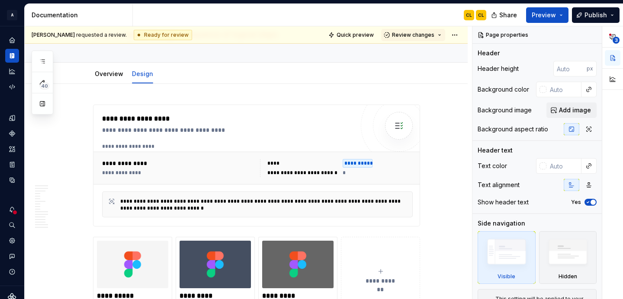
type textarea "*"
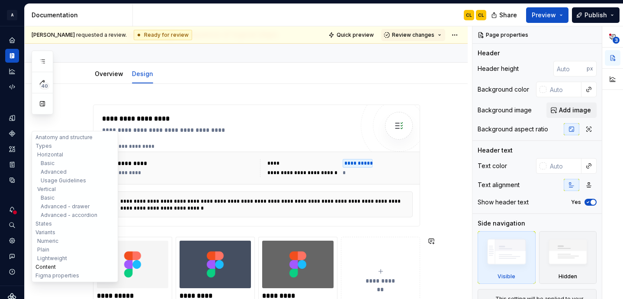
click at [46, 267] on button "Content" at bounding box center [75, 267] width 82 height 9
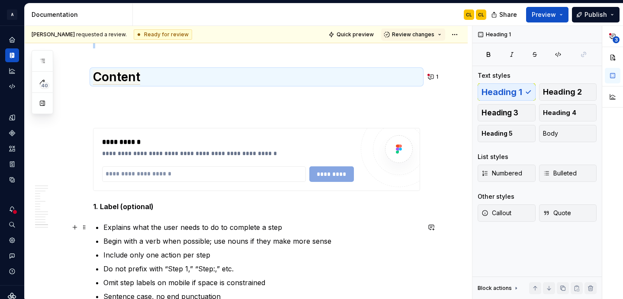
scroll to position [4581, 0]
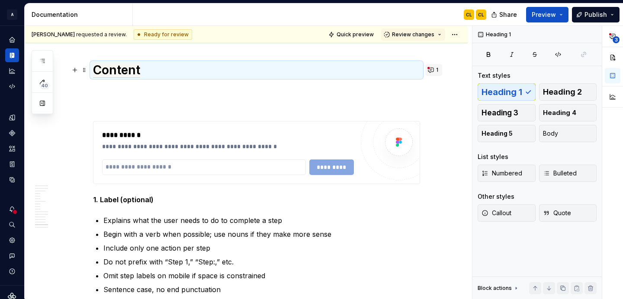
click at [433, 71] on button "1" at bounding box center [433, 70] width 17 height 12
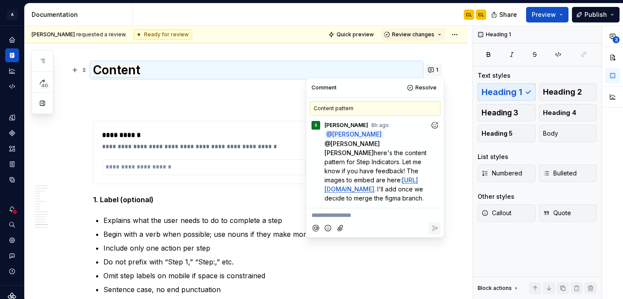
scroll to position [8, 0]
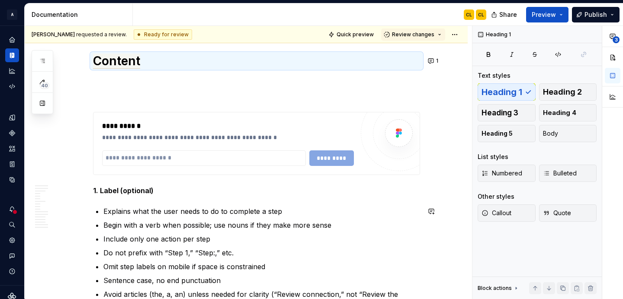
scroll to position [4567, 0]
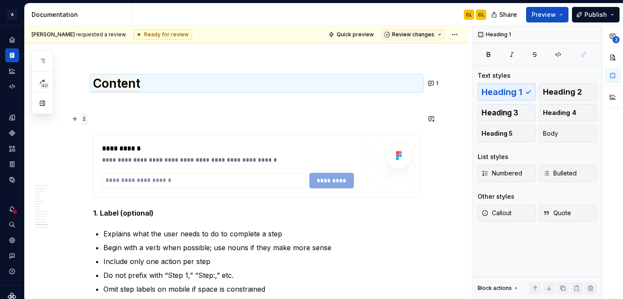
click at [87, 124] on span at bounding box center [84, 119] width 7 height 12
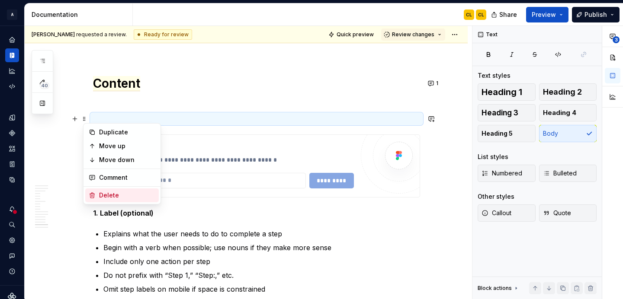
click at [106, 197] on div "Delete" at bounding box center [127, 195] width 56 height 9
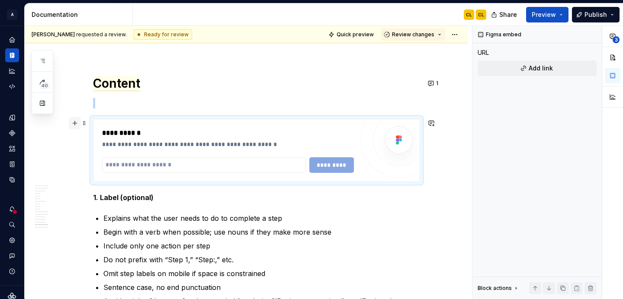
click at [75, 123] on button "button" at bounding box center [75, 123] width 12 height 12
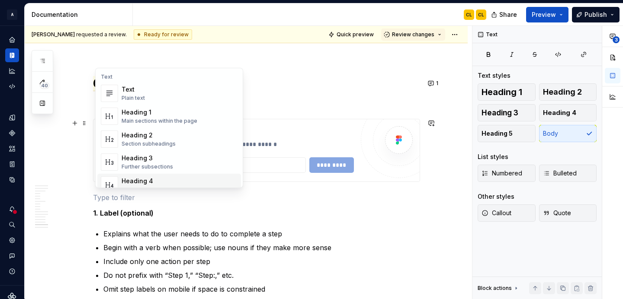
click at [144, 199] on p at bounding box center [256, 198] width 327 height 10
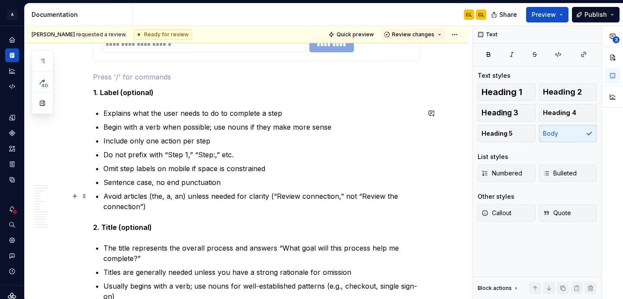
scroll to position [4749, 0]
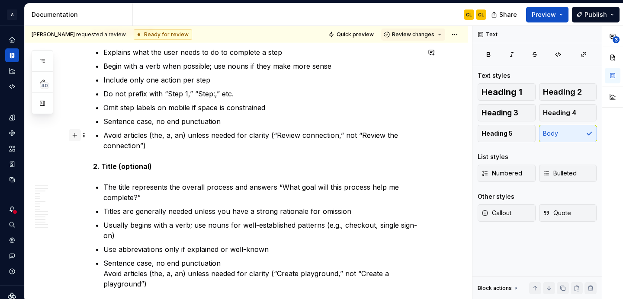
click at [77, 134] on button "button" at bounding box center [75, 135] width 12 height 12
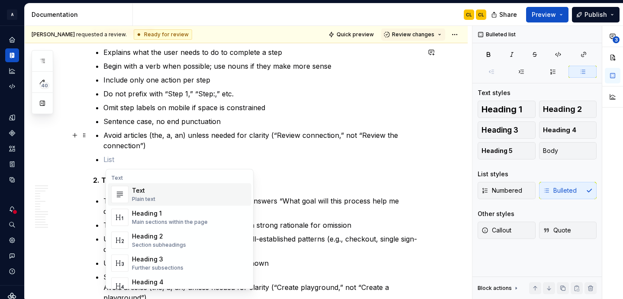
click at [140, 191] on div "Text" at bounding box center [143, 190] width 23 height 9
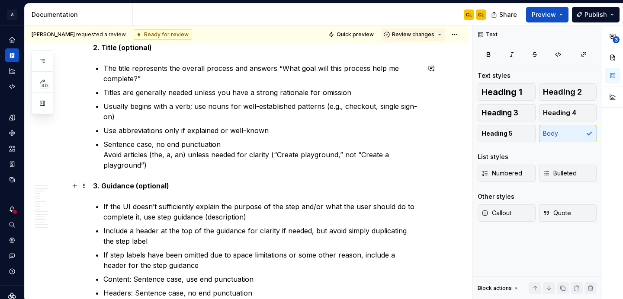
scroll to position [4904, 0]
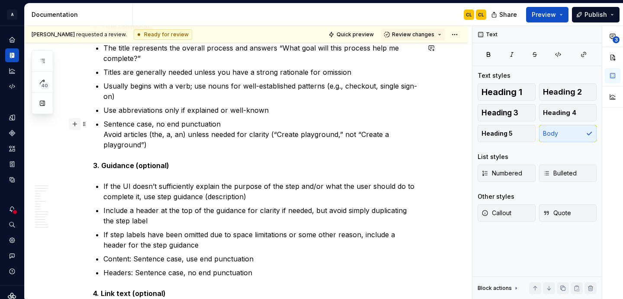
click at [76, 123] on button "button" at bounding box center [75, 124] width 12 height 12
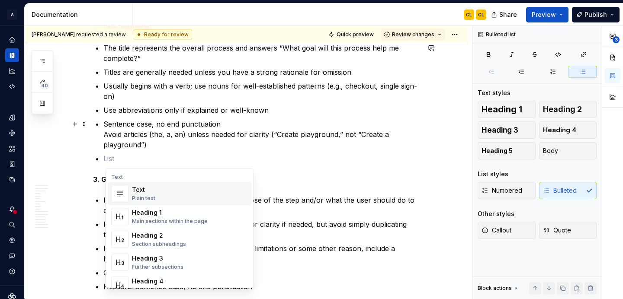
click at [139, 194] on div "Text Plain text" at bounding box center [143, 194] width 23 height 16
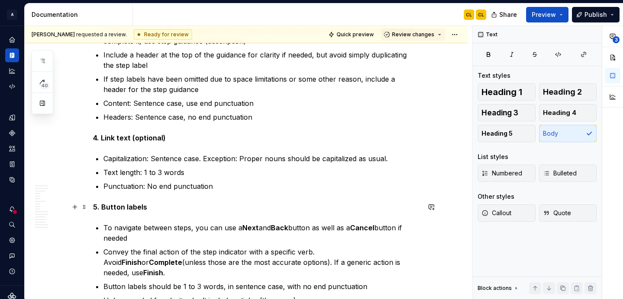
scroll to position [5086, 0]
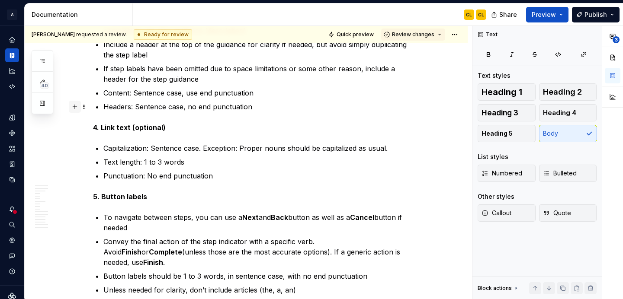
click at [77, 108] on button "button" at bounding box center [75, 107] width 12 height 12
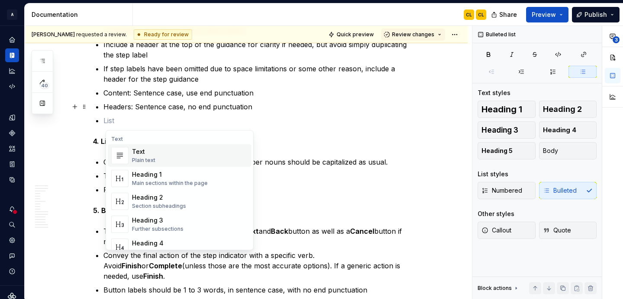
click at [140, 153] on div "Text" at bounding box center [143, 152] width 23 height 9
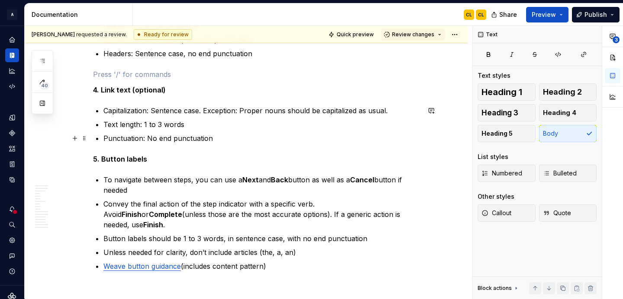
scroll to position [5161, 0]
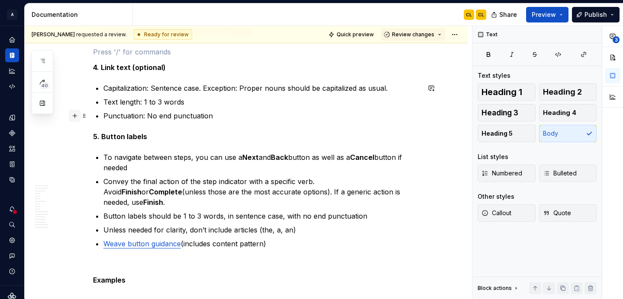
click at [78, 115] on button "button" at bounding box center [75, 116] width 12 height 12
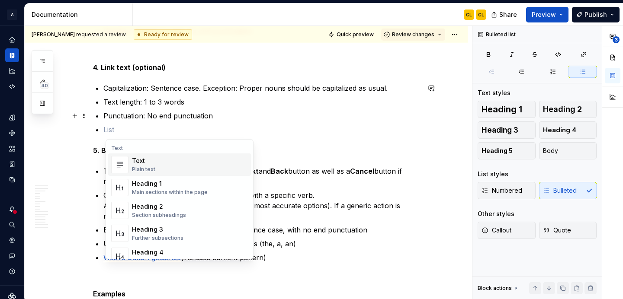
click at [137, 166] on div "Plain text" at bounding box center [143, 169] width 23 height 7
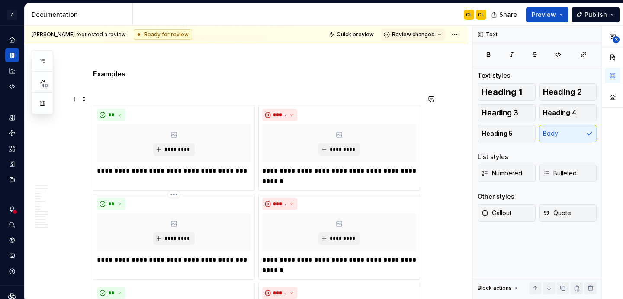
scroll to position [5392, 0]
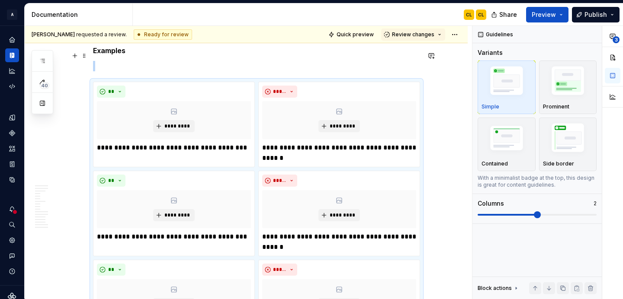
scroll to position [5383, 0]
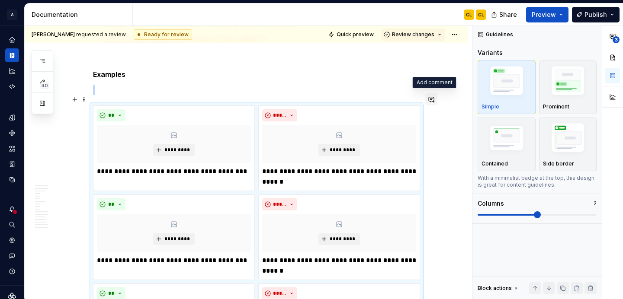
click at [434, 98] on button "button" at bounding box center [431, 99] width 12 height 12
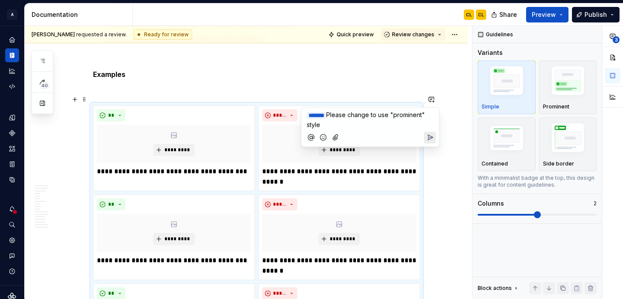
click at [385, 116] on span "Please change to use "prominent" style" at bounding box center [367, 119] width 120 height 17
click at [383, 114] on span "Please change to use "prominent" style" at bounding box center [367, 119] width 120 height 17
click at [432, 138] on icon "Send" at bounding box center [430, 137] width 9 height 9
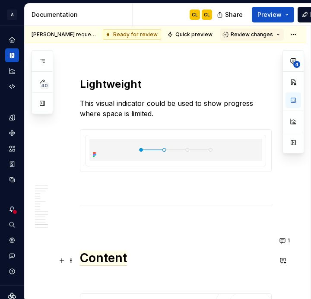
scroll to position [4139, 0]
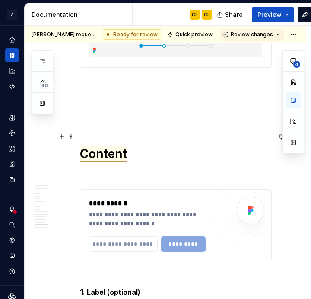
click at [115, 147] on span "Content" at bounding box center [103, 154] width 47 height 15
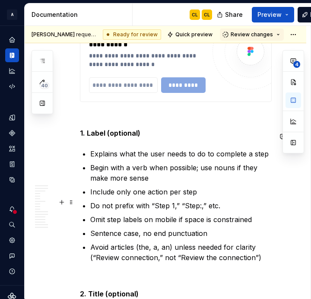
scroll to position [4299, 0]
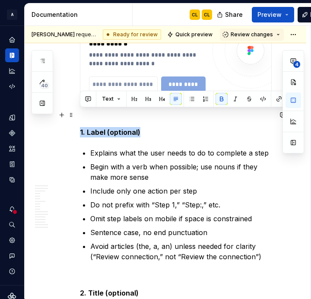
drag, startPoint x: 80, startPoint y: 114, endPoint x: 153, endPoint y: 116, distance: 73.1
click at [153, 127] on p "1. Label (optional)" at bounding box center [176, 132] width 192 height 10
click at [151, 127] on p "1. Label (optional)" at bounding box center [176, 132] width 192 height 10
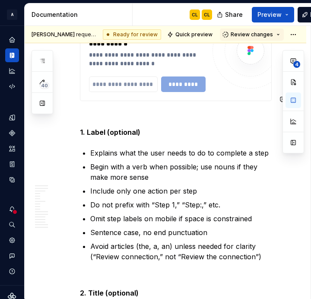
type textarea "*"
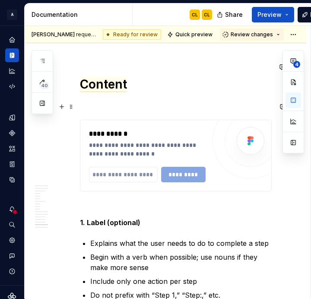
scroll to position [4201, 0]
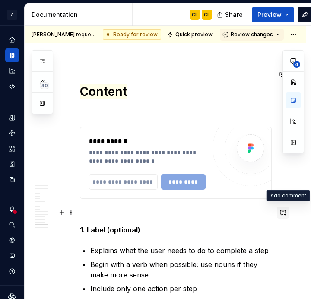
click at [289, 210] on button "button" at bounding box center [283, 213] width 12 height 12
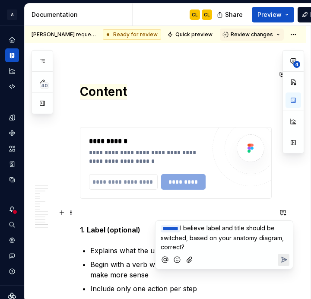
click at [227, 227] on span "I believe label and title should be switched, based on your anatomy diagram, co…" at bounding box center [223, 238] width 125 height 26
click at [186, 239] on span "I believe label and title should be switched, based on your anatomy diagram, co…" at bounding box center [223, 238] width 125 height 26
click at [234, 232] on p "﻿ * ****** ﻿ I believe label and title should be switched, based on your anatom…" at bounding box center [224, 238] width 127 height 28
click at [219, 228] on span "I believe label and title should be switched, based on your anatomy diagram, co…" at bounding box center [223, 238] width 125 height 26
click at [289, 260] on button "Send" at bounding box center [284, 260] width 12 height 12
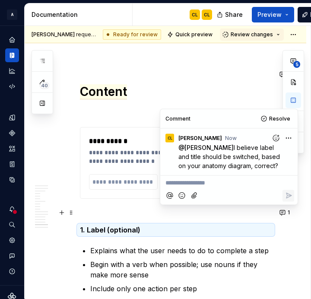
type textarea "*"
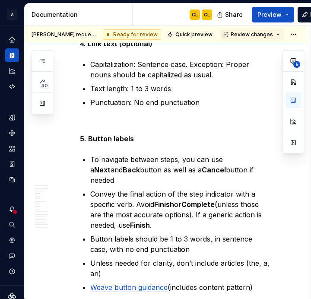
scroll to position [4881, 0]
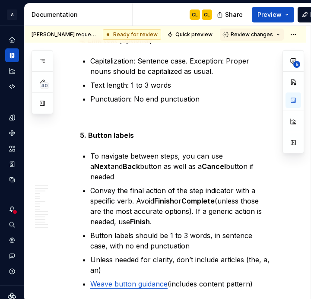
click at [124, 131] on strong "5. Button labels" at bounding box center [107, 135] width 54 height 9
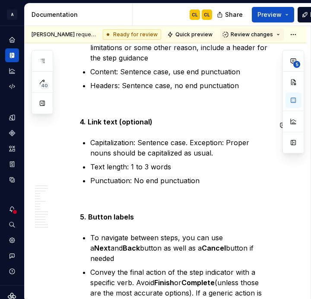
scroll to position [4795, 0]
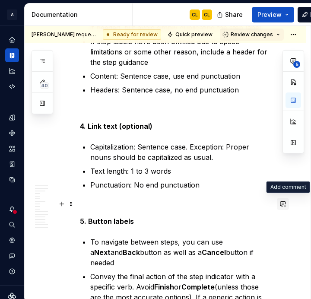
click at [287, 205] on button "button" at bounding box center [283, 204] width 12 height 12
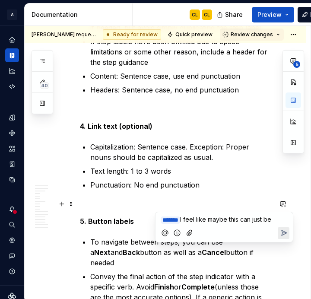
click at [233, 220] on span "I feel like maybe this can just be" at bounding box center [225, 219] width 91 height 7
click at [272, 222] on p "﻿ * ****** ﻿ I feel like this can just be" at bounding box center [224, 220] width 127 height 10
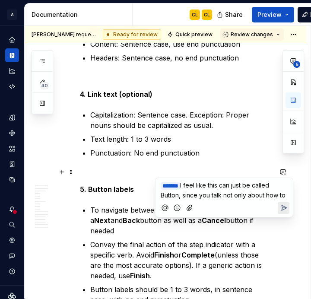
scroll to position [4839, 0]
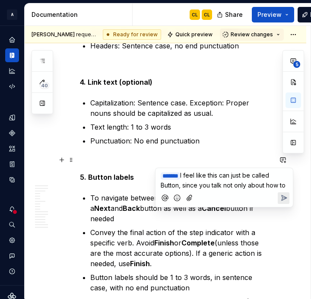
click at [217, 183] on span "I feel like this can just be called Button, since you talk not only about how to" at bounding box center [223, 180] width 125 height 17
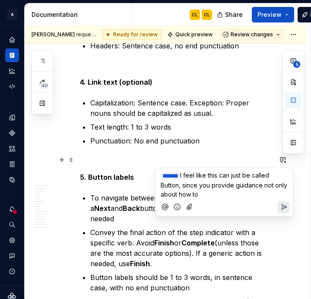
click at [204, 193] on p "﻿ * ****** ﻿ I feel like this can just be called Button, since you provide guid…" at bounding box center [224, 185] width 127 height 28
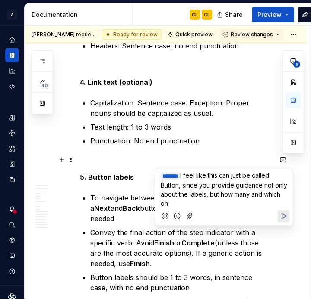
click at [253, 196] on span "I feel like this can just be called Button, since you provide guidance not only…" at bounding box center [225, 189] width 128 height 35
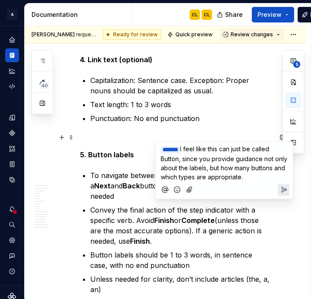
scroll to position [4860, 0]
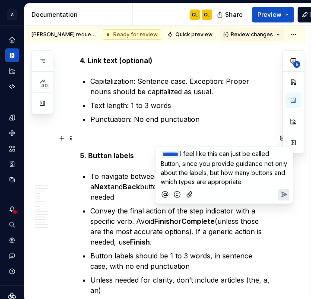
click at [256, 175] on span "I feel like this can just be called Button, since you provide guidance not only…" at bounding box center [225, 167] width 128 height 35
click at [240, 181] on span "I feel like this can just be called Button, since you provide guidance not only…" at bounding box center [225, 167] width 128 height 35
click at [283, 189] on button "Send" at bounding box center [284, 195] width 12 height 12
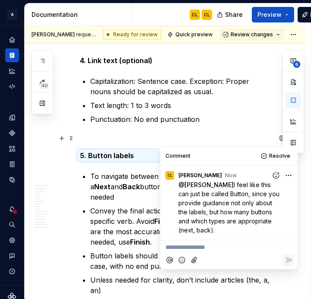
click at [269, 270] on ul "To navigate between steps, you can use a Next and Back button as well as a Canc…" at bounding box center [181, 240] width 182 height 138
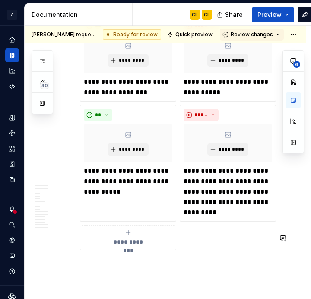
scroll to position [5617, 0]
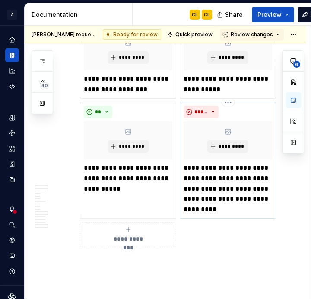
click at [212, 163] on p "**********" at bounding box center [228, 189] width 89 height 52
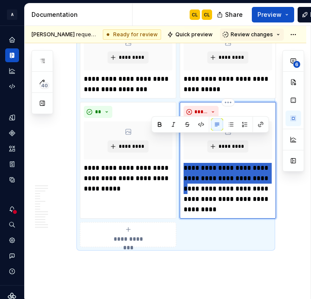
drag, startPoint x: 184, startPoint y: 140, endPoint x: 271, endPoint y: 152, distance: 87.4
click at [271, 163] on p "**********" at bounding box center [228, 189] width 89 height 52
click at [234, 163] on p "**********" at bounding box center [228, 189] width 89 height 52
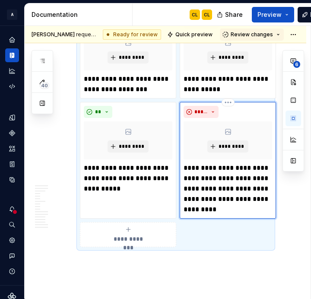
click at [248, 163] on p "**********" at bounding box center [228, 189] width 89 height 52
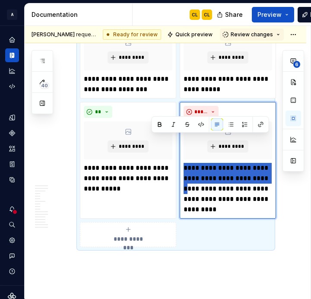
drag, startPoint x: 184, startPoint y: 140, endPoint x: 277, endPoint y: 148, distance: 93.3
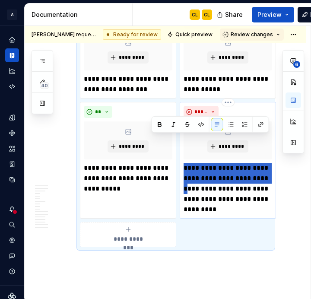
drag, startPoint x: 184, startPoint y: 143, endPoint x: 271, endPoint y: 152, distance: 87.9
click at [271, 163] on p "**********" at bounding box center [228, 189] width 89 height 52
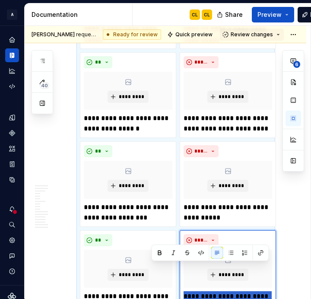
scroll to position [5485, 0]
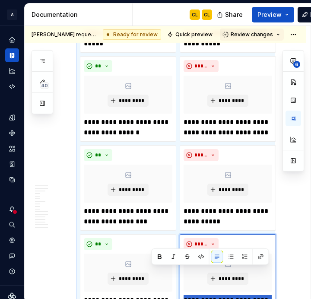
click at [276, 282] on div "**********" at bounding box center [228, 292] width 96 height 117
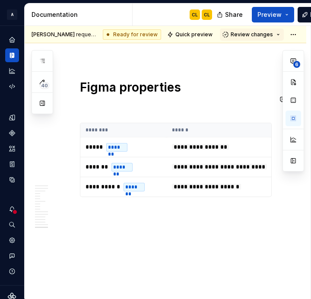
drag, startPoint x: 249, startPoint y: 274, endPoint x: 202, endPoint y: 270, distance: 46.9
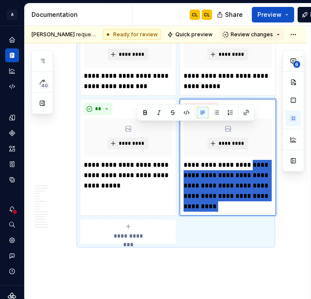
scroll to position [5614, 0]
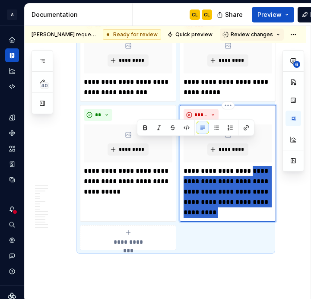
click at [233, 172] on p "**********" at bounding box center [228, 192] width 89 height 52
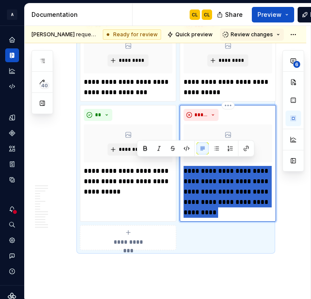
drag, startPoint x: 256, startPoint y: 186, endPoint x: 184, endPoint y: 148, distance: 81.1
click at [184, 166] on p "**********" at bounding box center [228, 192] width 89 height 52
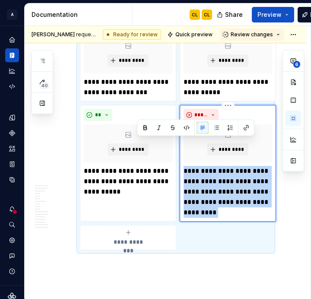
click at [265, 177] on p "**********" at bounding box center [228, 192] width 89 height 52
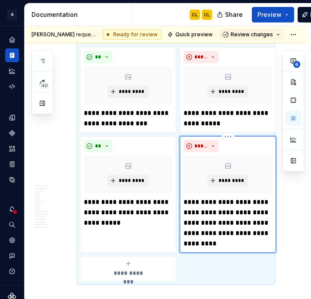
scroll to position [5578, 0]
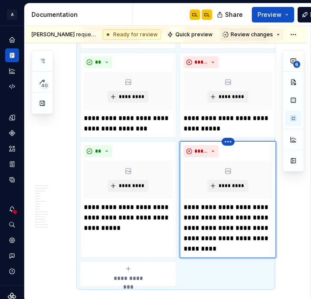
click at [228, 116] on html "A Weave CL Design system data Documentation CL CL Share Preview Publish 40 Page…" at bounding box center [155, 149] width 311 height 299
click at [295, 240] on html "A Weave CL Design system data Documentation CL CL Share Preview Publish 40 Page…" at bounding box center [155, 149] width 311 height 299
type textarea "*"
click at [211, 202] on p "**********" at bounding box center [228, 228] width 89 height 52
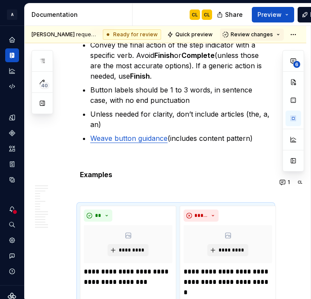
scroll to position [5016, 0]
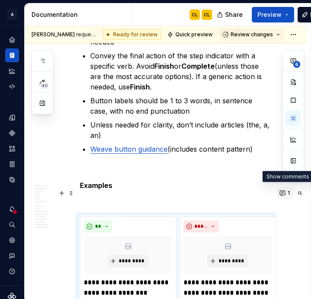
click at [286, 193] on button "1" at bounding box center [285, 193] width 17 height 12
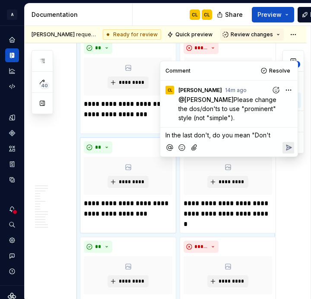
scroll to position [5048, 0]
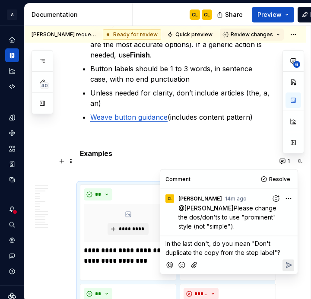
click at [166, 244] on span "In the last don't, do you mean "Don't duplicate the copy from the step label"?" at bounding box center [223, 248] width 115 height 16
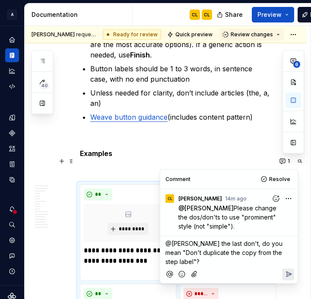
type textarea "*"
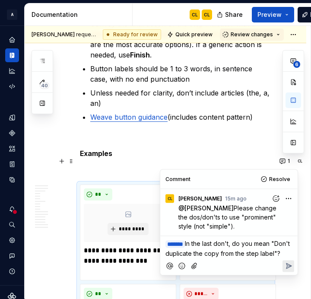
click at [290, 269] on icon "Reply" at bounding box center [289, 266] width 5 height 5
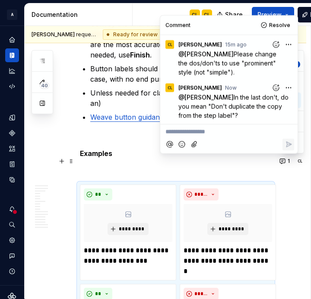
click at [148, 148] on p "Examples" at bounding box center [176, 153] width 192 height 10
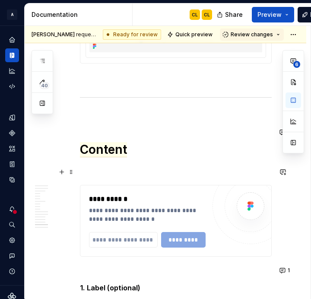
scroll to position [4099, 0]
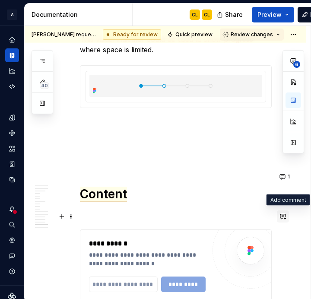
click at [285, 215] on button "button" at bounding box center [283, 217] width 12 height 12
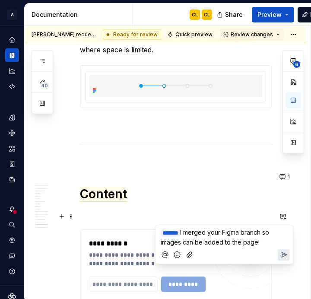
click at [284, 254] on icon "Send" at bounding box center [284, 255] width 5 height 5
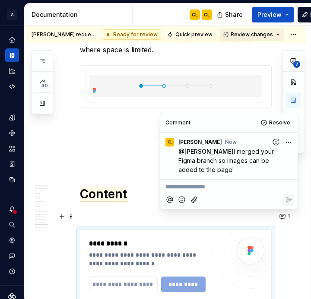
click at [272, 36] on span "Review changes" at bounding box center [252, 34] width 42 height 7
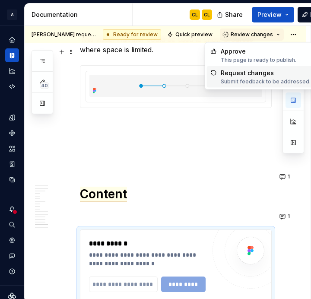
click at [262, 74] on div "Request changes" at bounding box center [266, 73] width 90 height 9
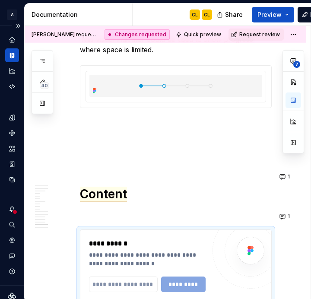
type textarea "*"
